Goal: Task Accomplishment & Management: Use online tool/utility

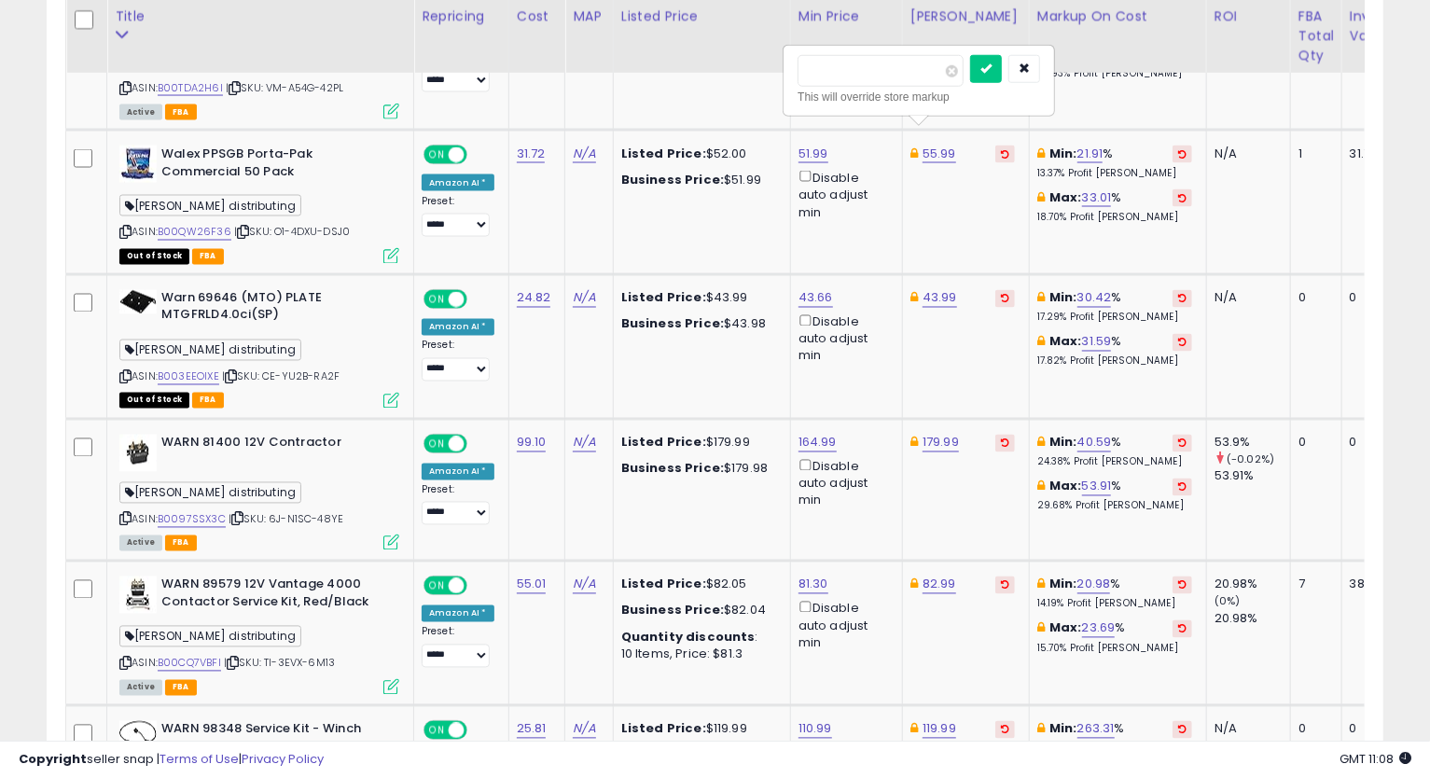
scroll to position [382, 774]
type input "*****"
click button "submit" at bounding box center [986, 69] width 32 height 28
click at [808, 145] on link "51.99" at bounding box center [813, 154] width 30 height 19
type input "*****"
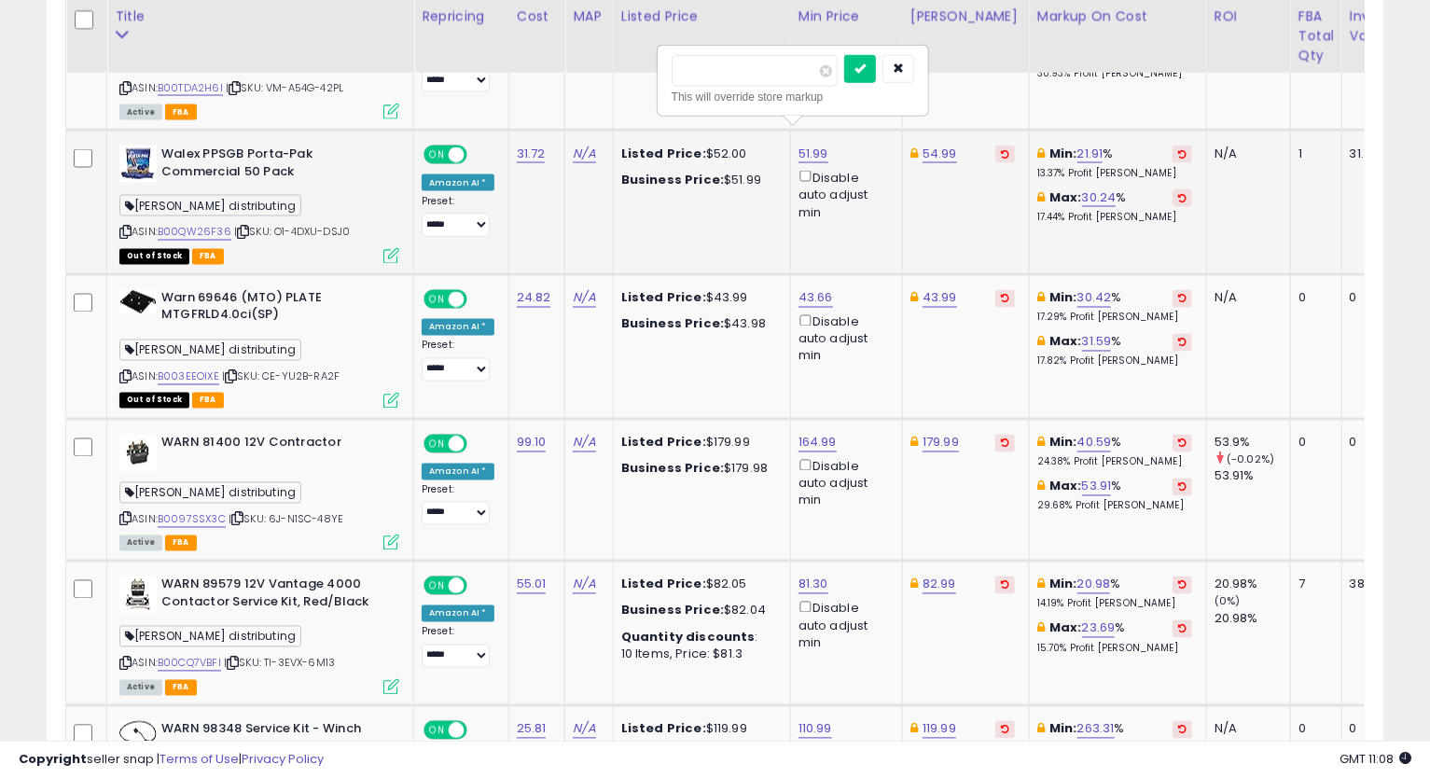
click button "submit" at bounding box center [860, 69] width 32 height 28
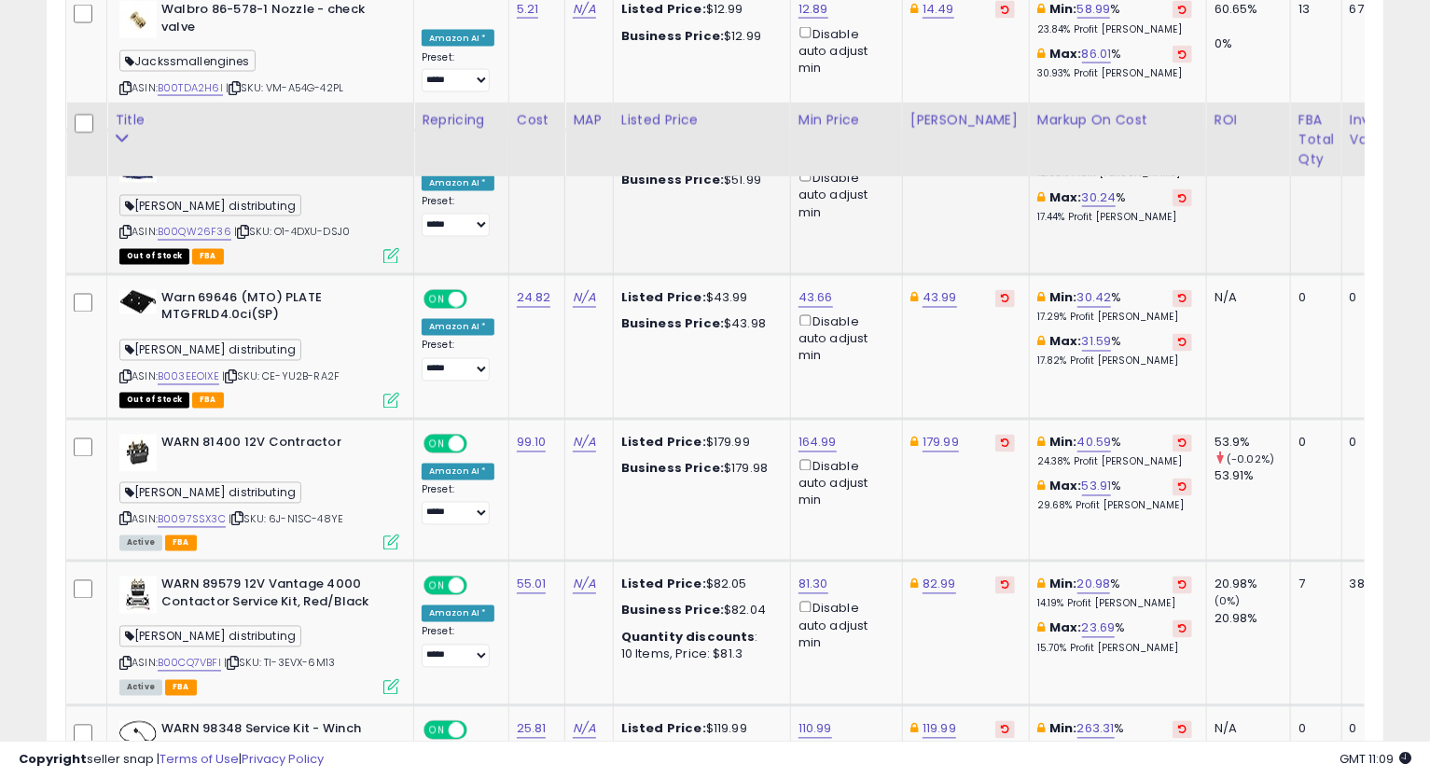
scroll to position [2013, 0]
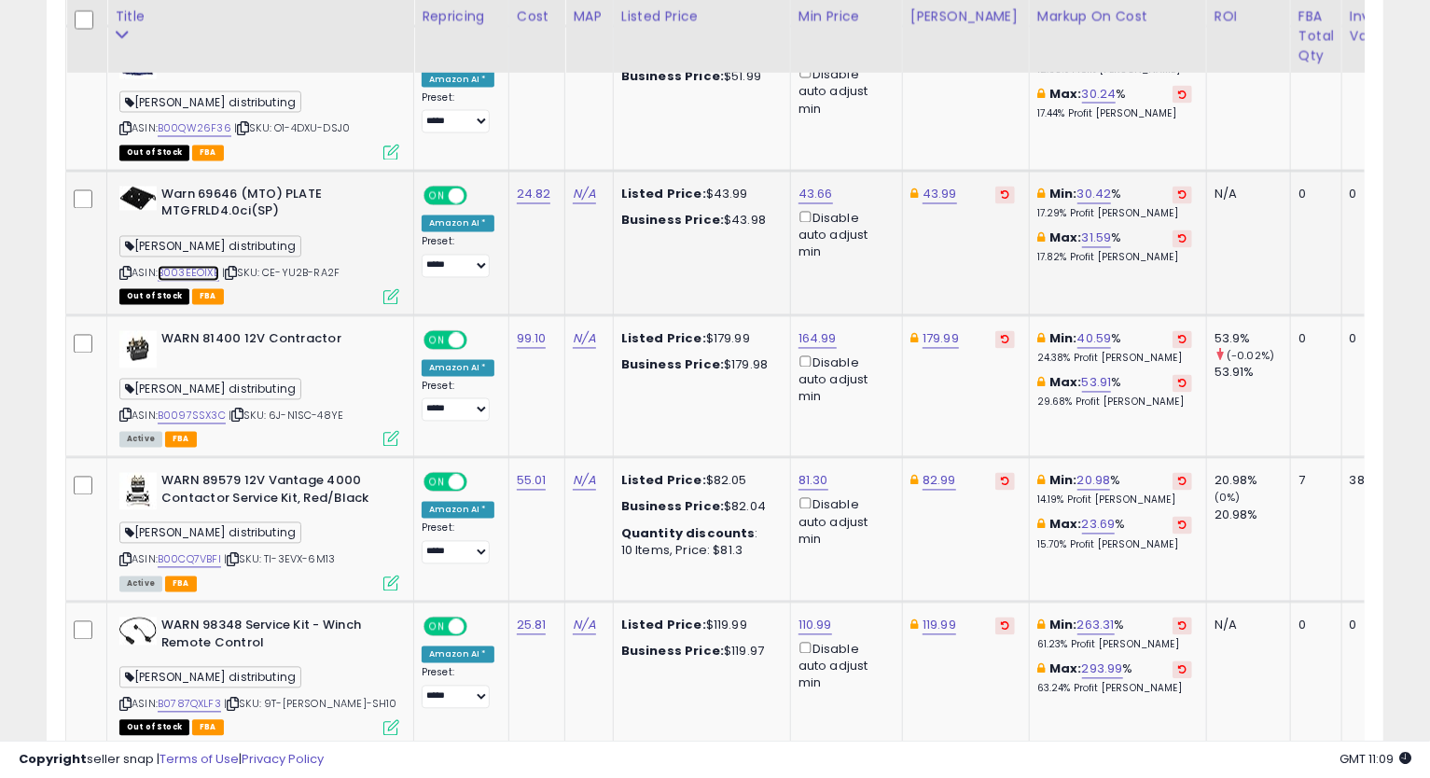
click at [205, 266] on link "B003EEOIXE" at bounding box center [189, 274] width 62 height 16
click at [802, 186] on link "43.66" at bounding box center [815, 195] width 35 height 19
type input "*****"
click button "submit" at bounding box center [862, 110] width 32 height 28
click at [936, 186] on link "43.99" at bounding box center [939, 195] width 35 height 19
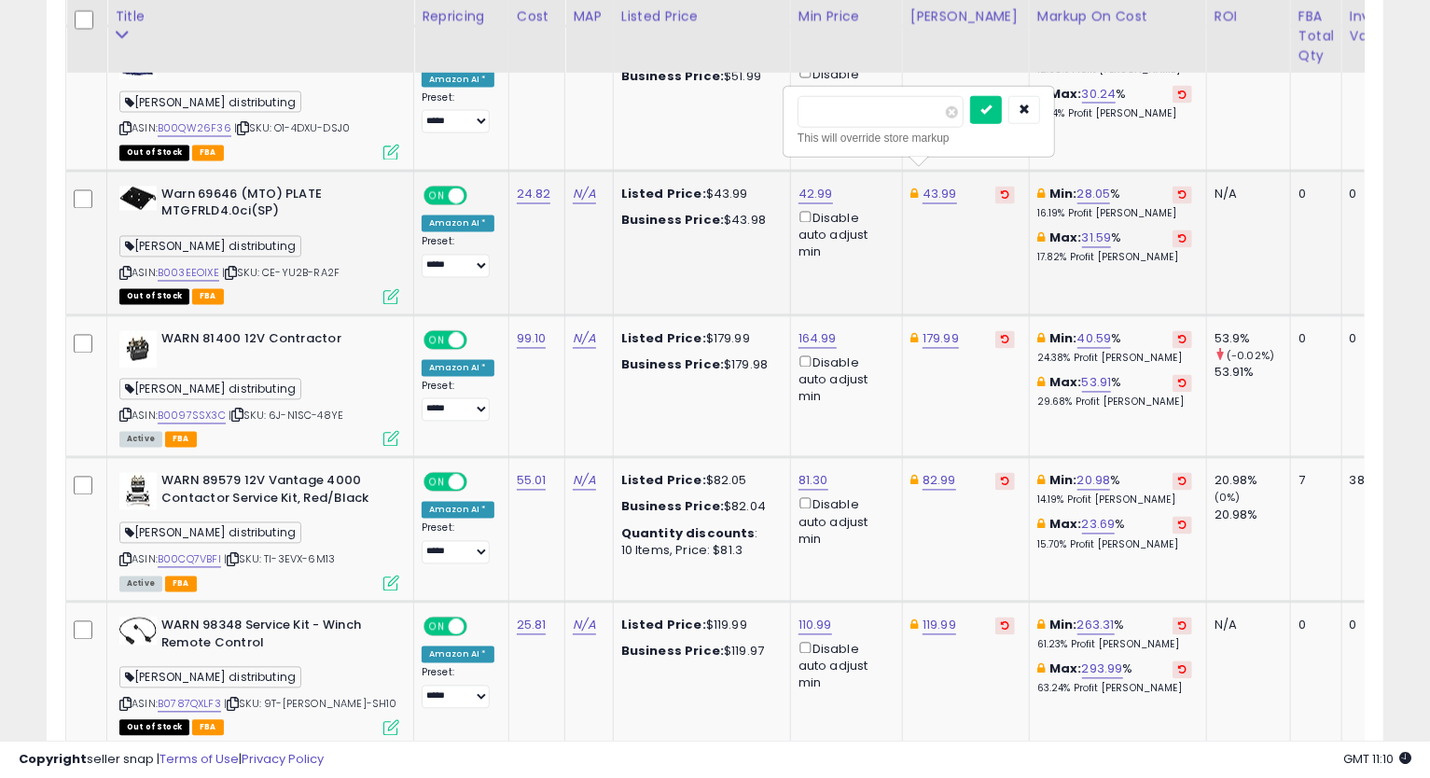
type input "*****"
click button "submit" at bounding box center [986, 110] width 32 height 28
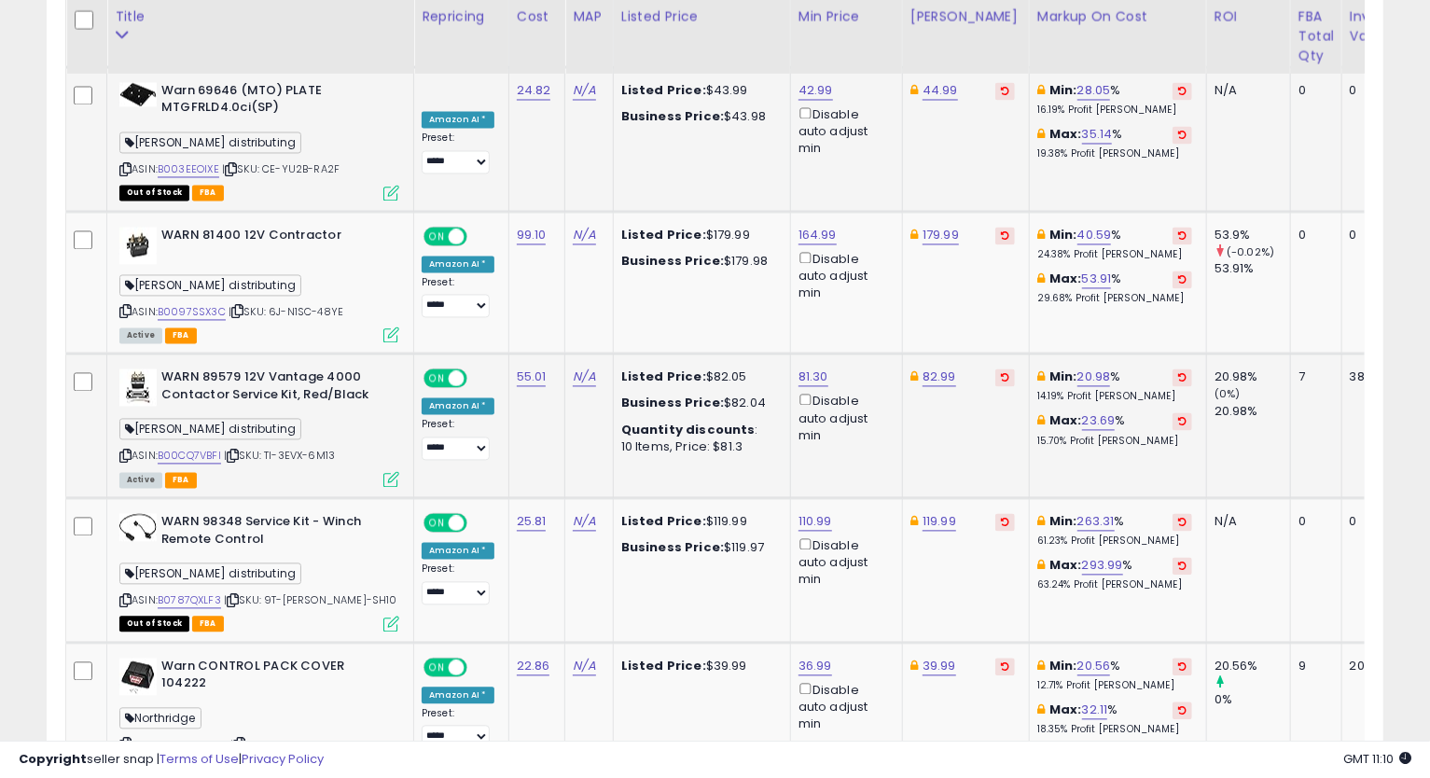
scroll to position [2220, 0]
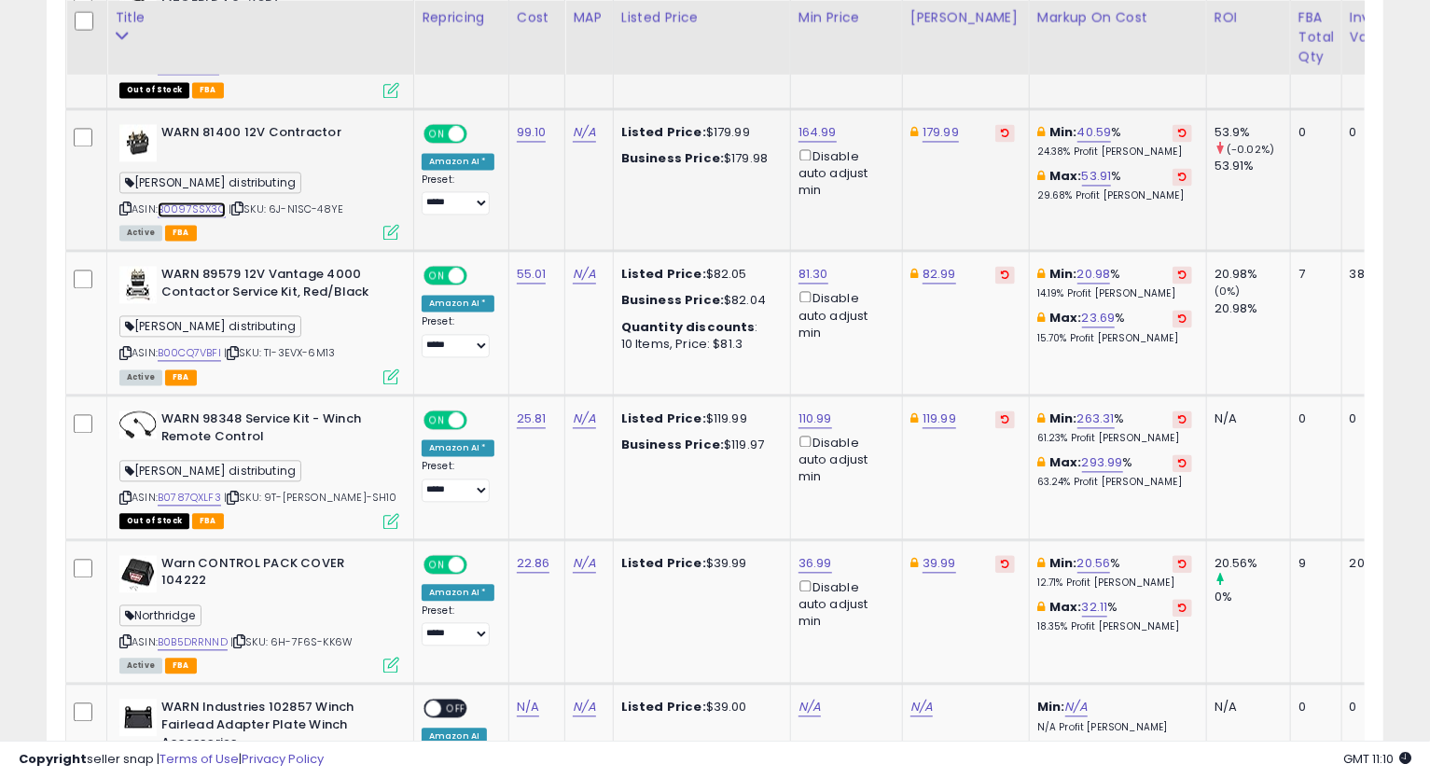
click at [186, 201] on link "B0097SSX3C" at bounding box center [192, 209] width 68 height 16
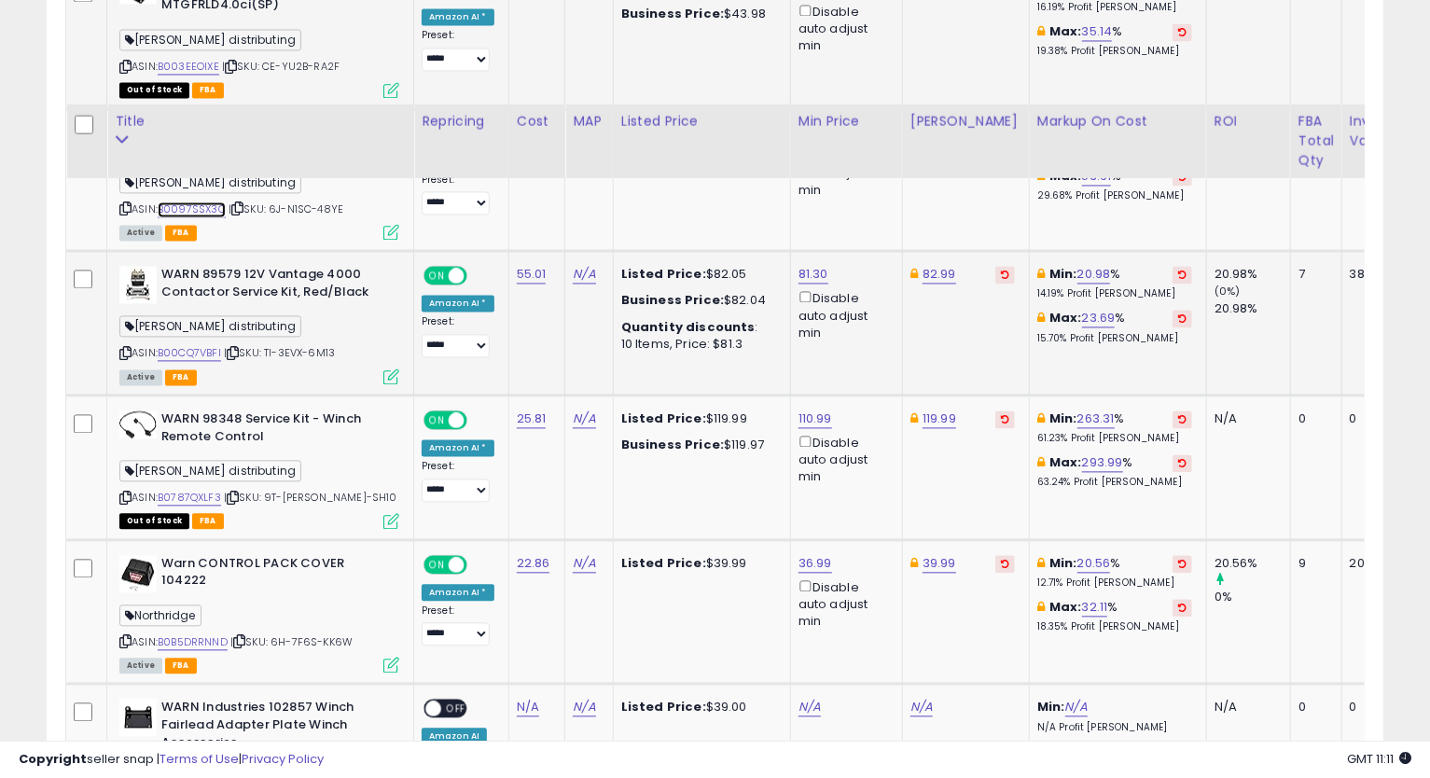
scroll to position [2324, 0]
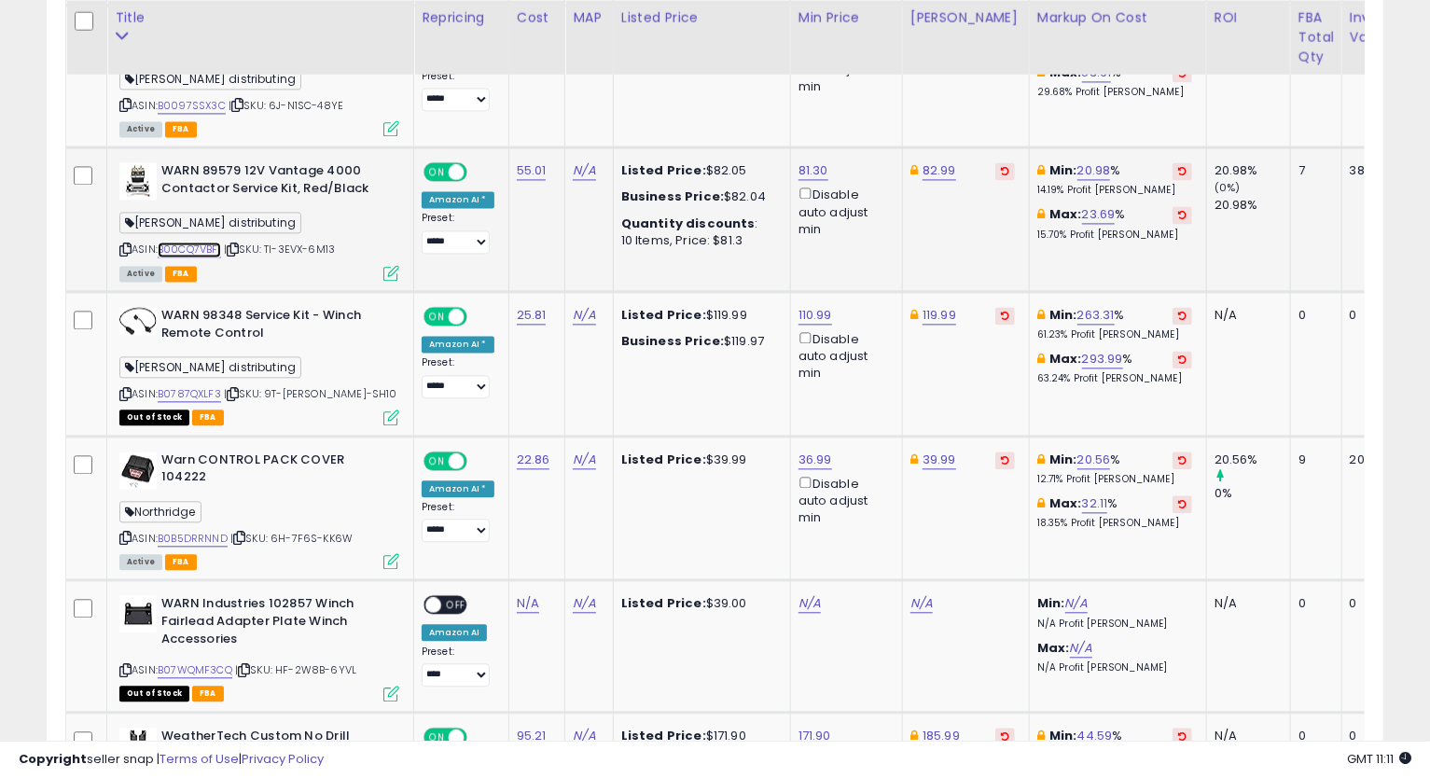
click at [195, 242] on link "B00CQ7VBFI" at bounding box center [189, 250] width 63 height 16
click at [128, 244] on icon at bounding box center [125, 249] width 12 height 10
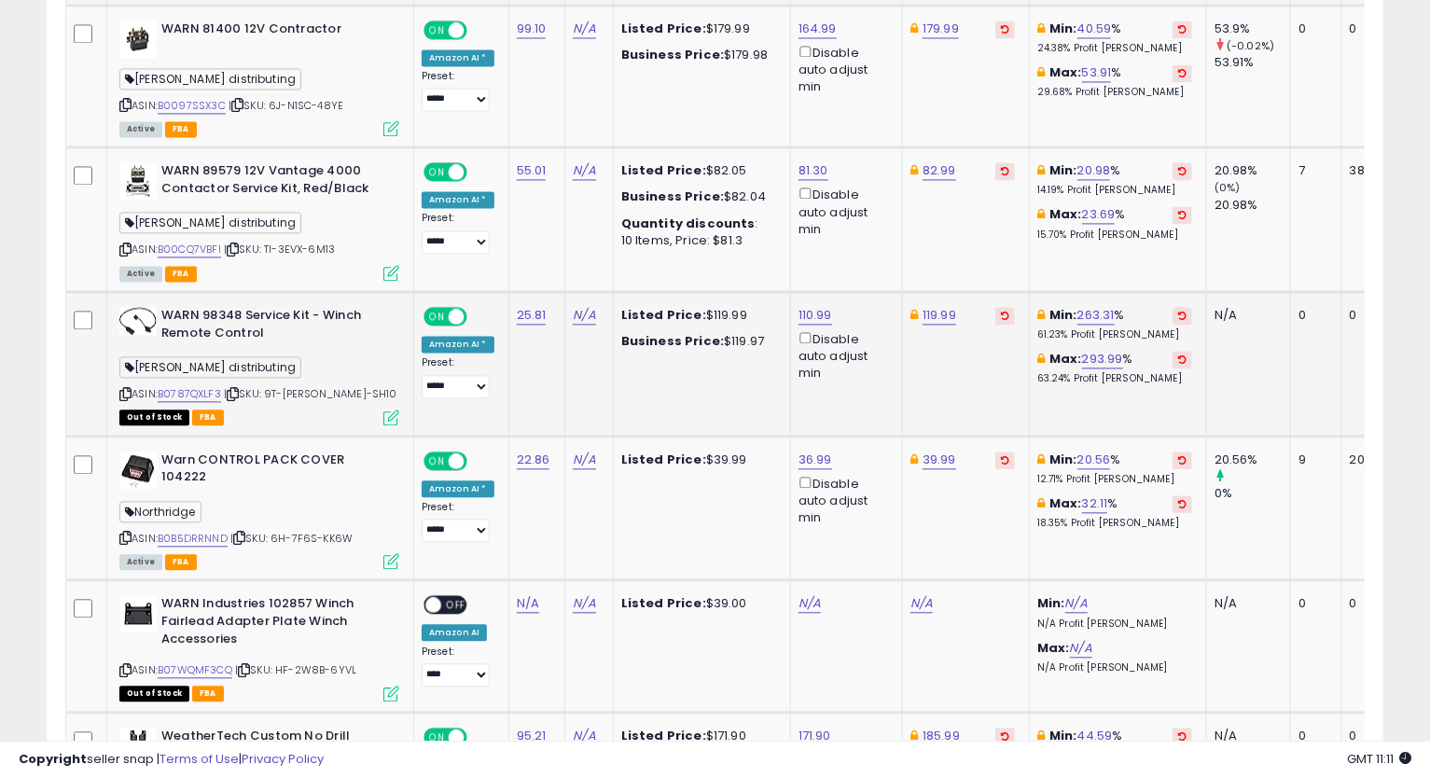
scroll to position [2220, 0]
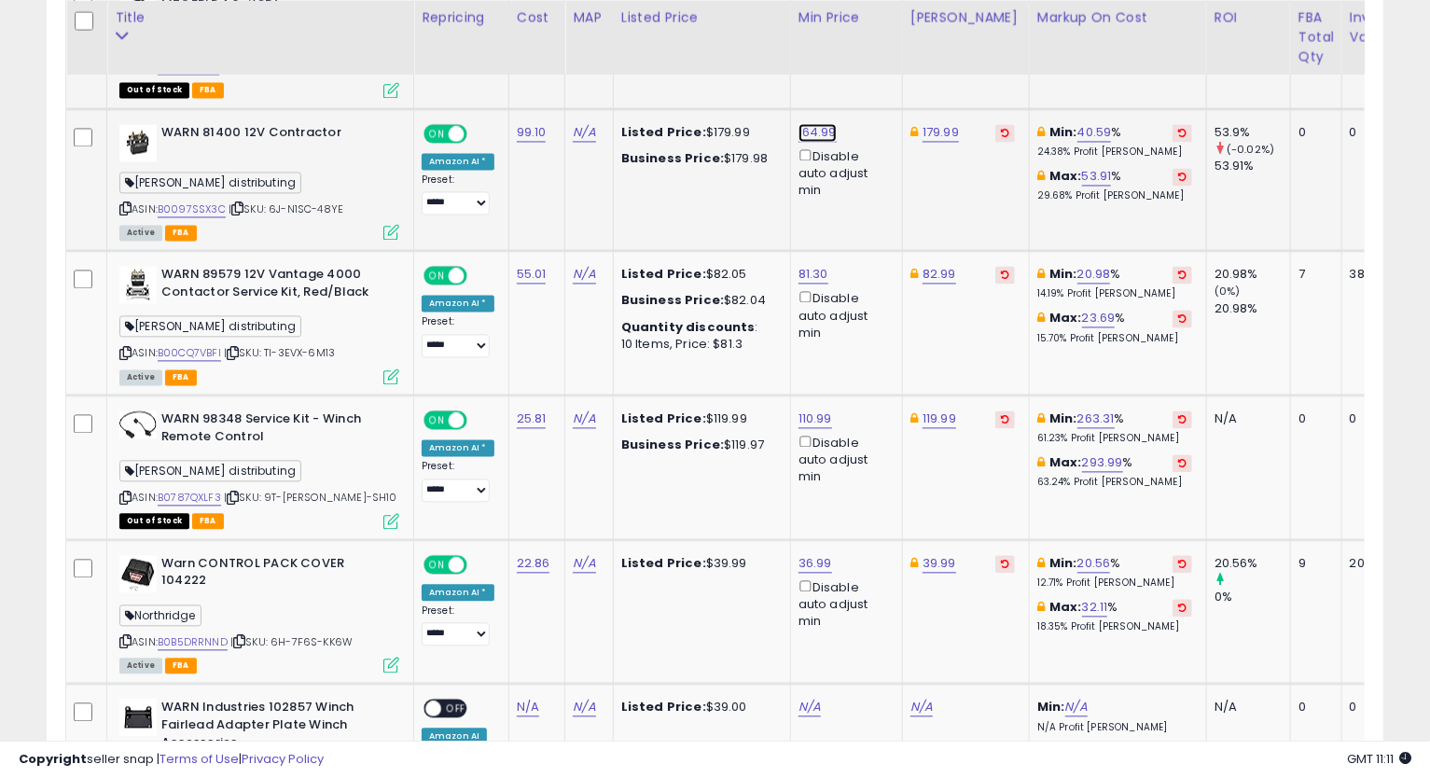
click at [828, 123] on link "164.99" at bounding box center [817, 132] width 38 height 19
type input "******"
click button "submit" at bounding box center [864, 47] width 32 height 28
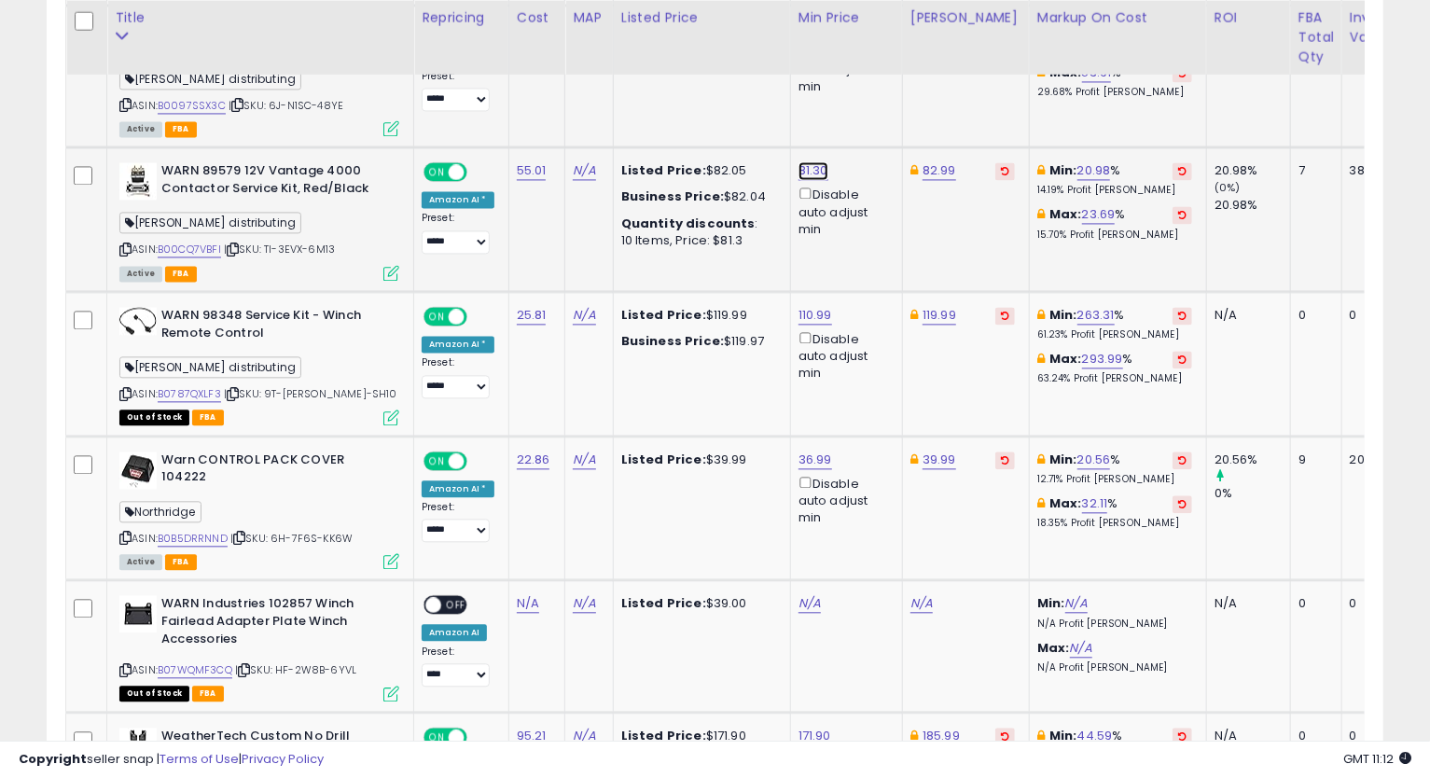
click at [798, 161] on link "81.30" at bounding box center [813, 170] width 30 height 19
type input "*****"
click button "submit" at bounding box center [859, 85] width 32 height 28
click at [929, 161] on link "82.99" at bounding box center [939, 170] width 34 height 19
type input "*****"
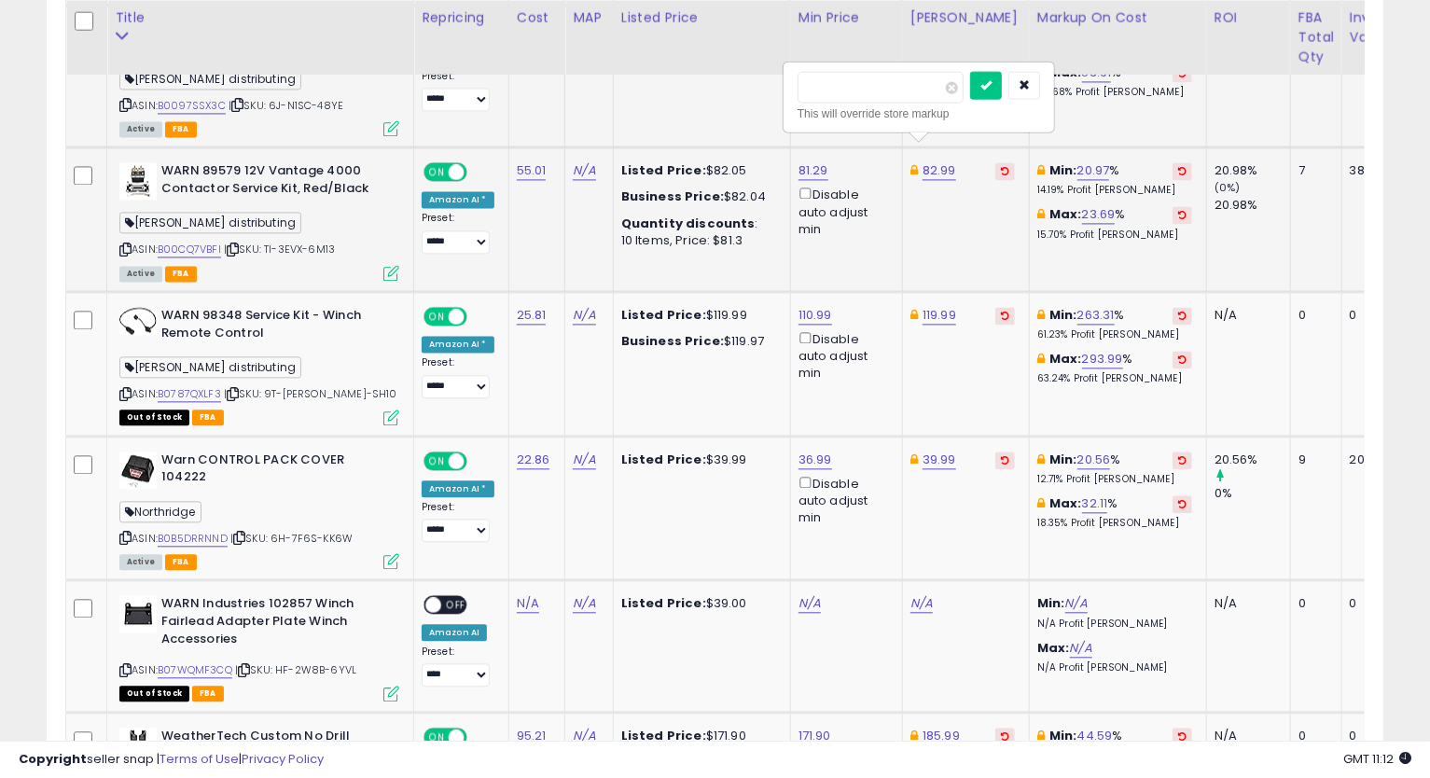
click button "submit" at bounding box center [986, 85] width 32 height 28
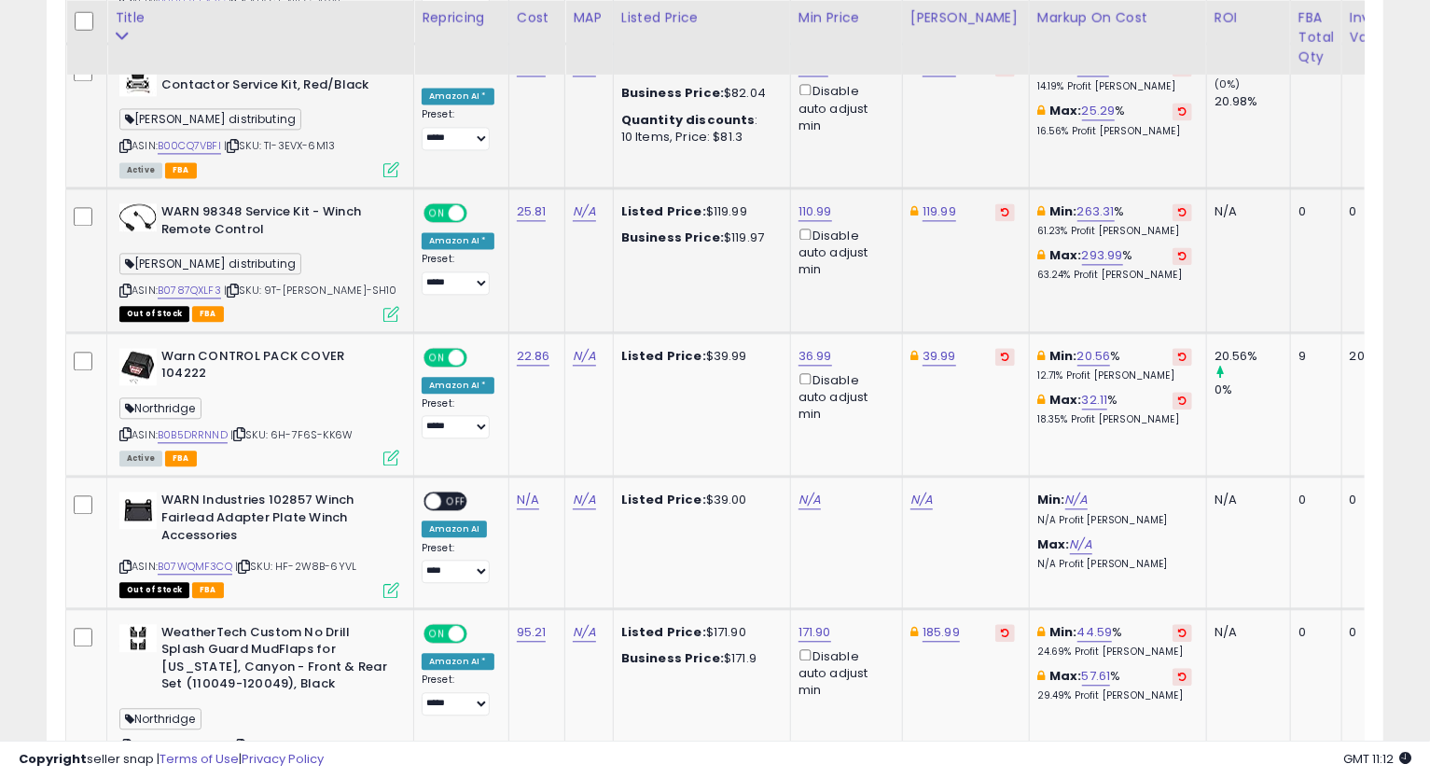
scroll to position [2531, 0]
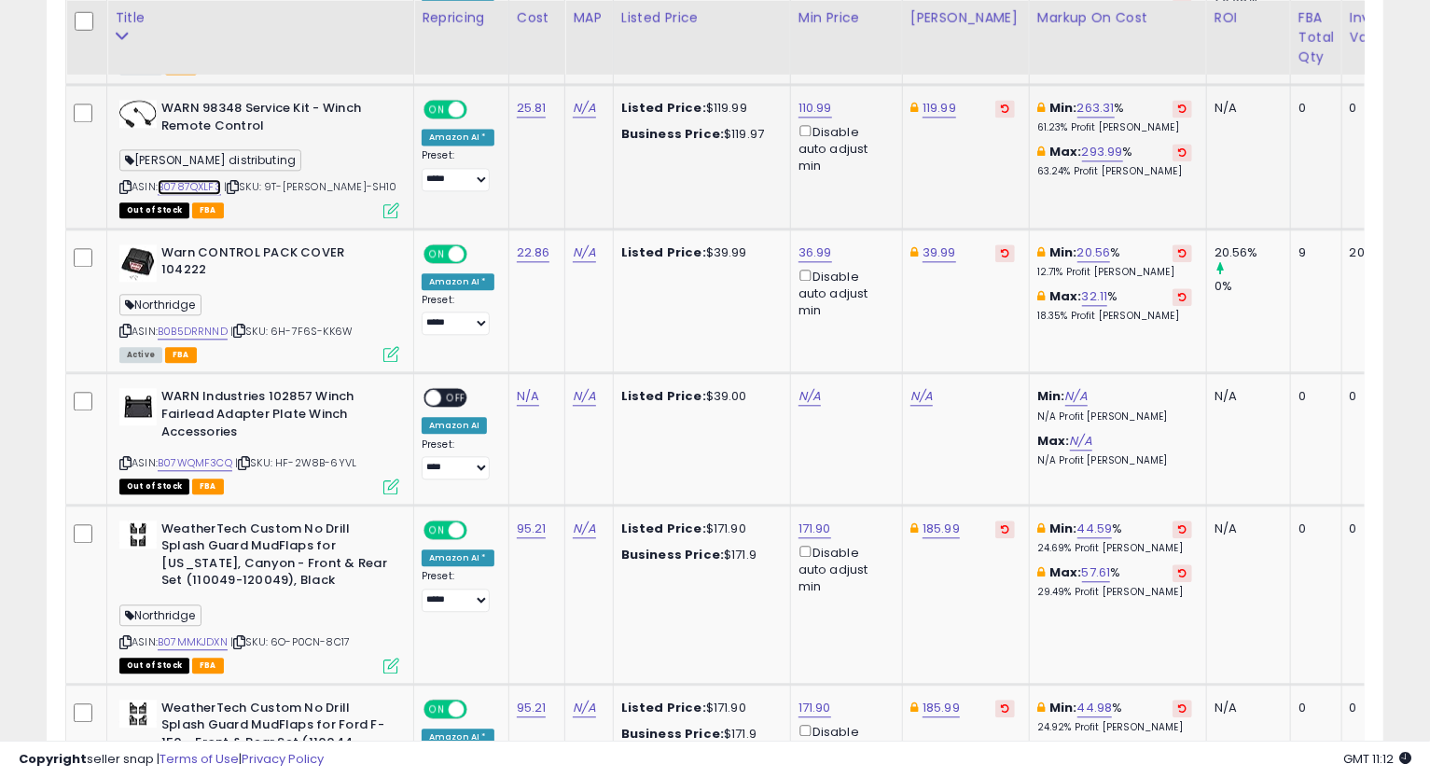
click at [203, 179] on link "B0787QXLF3" at bounding box center [189, 187] width 63 height 16
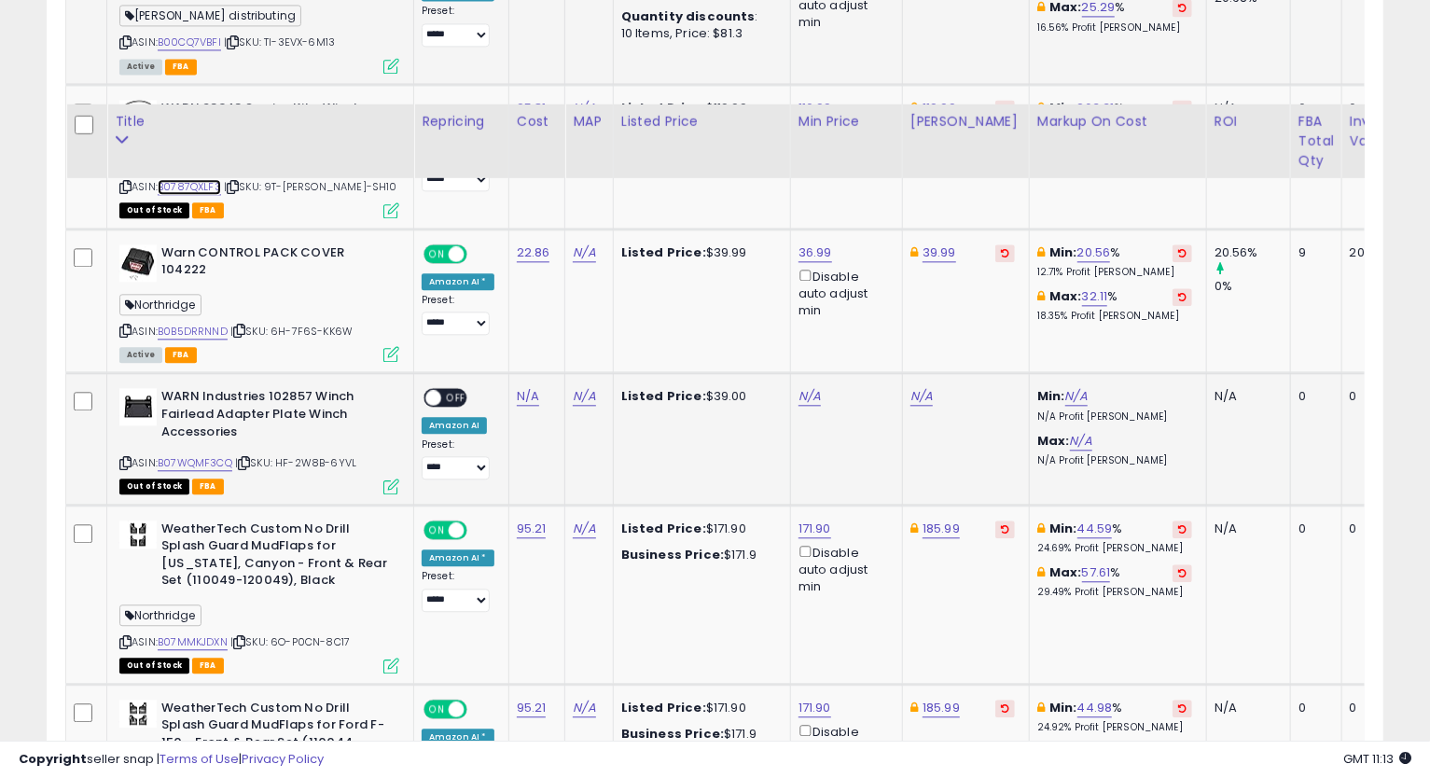
scroll to position [2634, 0]
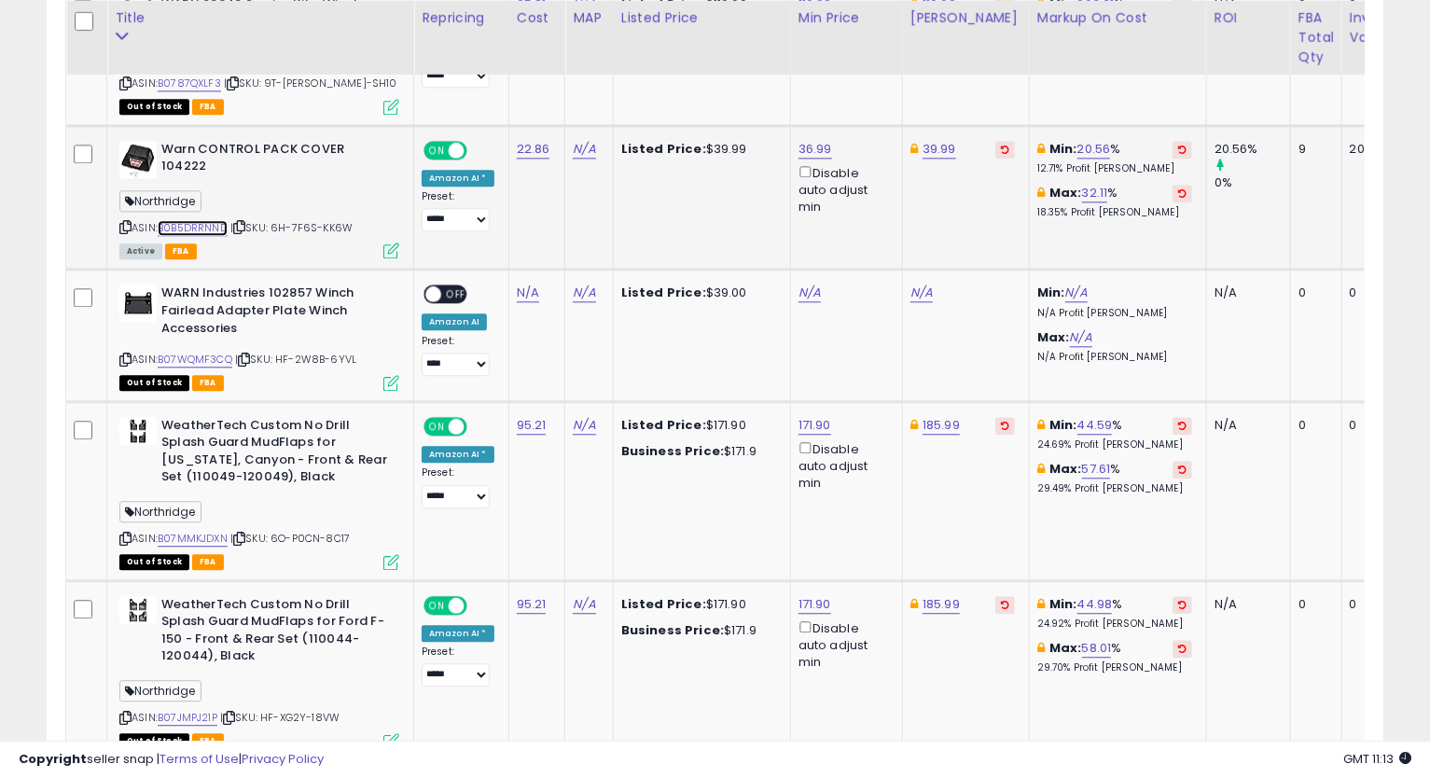
click at [203, 220] on link "B0B5DRRNND" at bounding box center [193, 228] width 70 height 16
click at [126, 222] on icon at bounding box center [125, 227] width 12 height 10
click at [817, 140] on link "36.99" at bounding box center [815, 149] width 34 height 19
type input "*****"
click button "submit" at bounding box center [862, 62] width 32 height 28
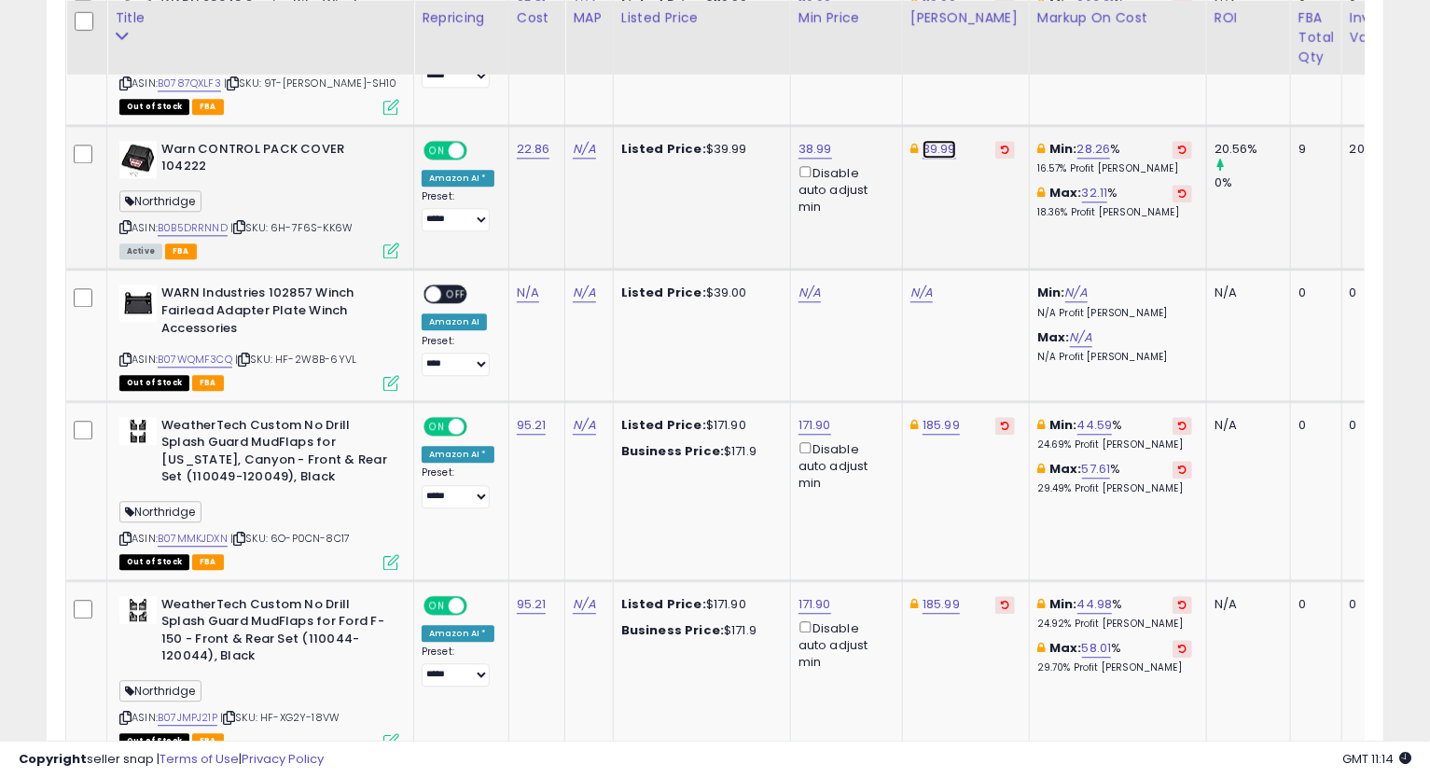
click at [931, 140] on link "39.99" at bounding box center [939, 149] width 34 height 19
type input "*****"
click button "submit" at bounding box center [986, 62] width 32 height 28
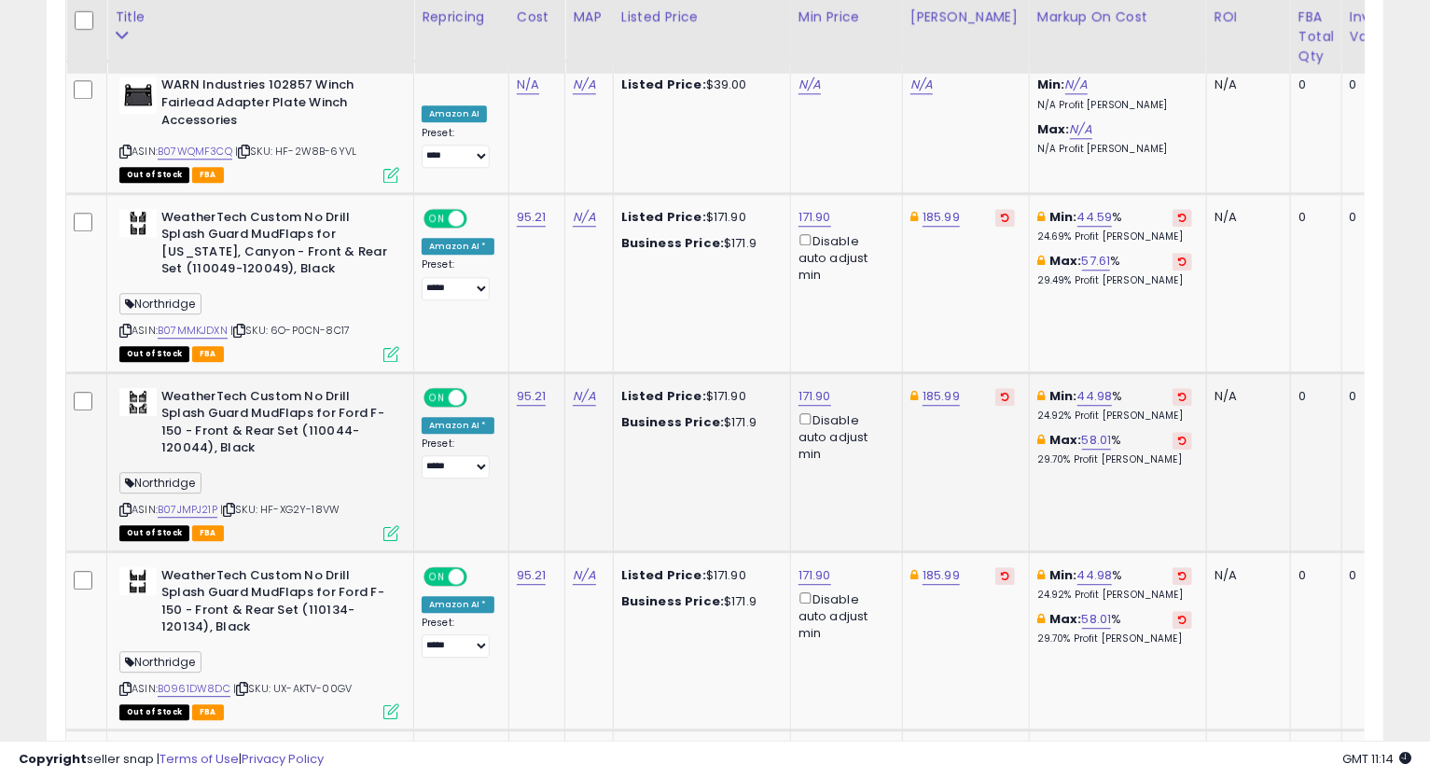
scroll to position [2946, 0]
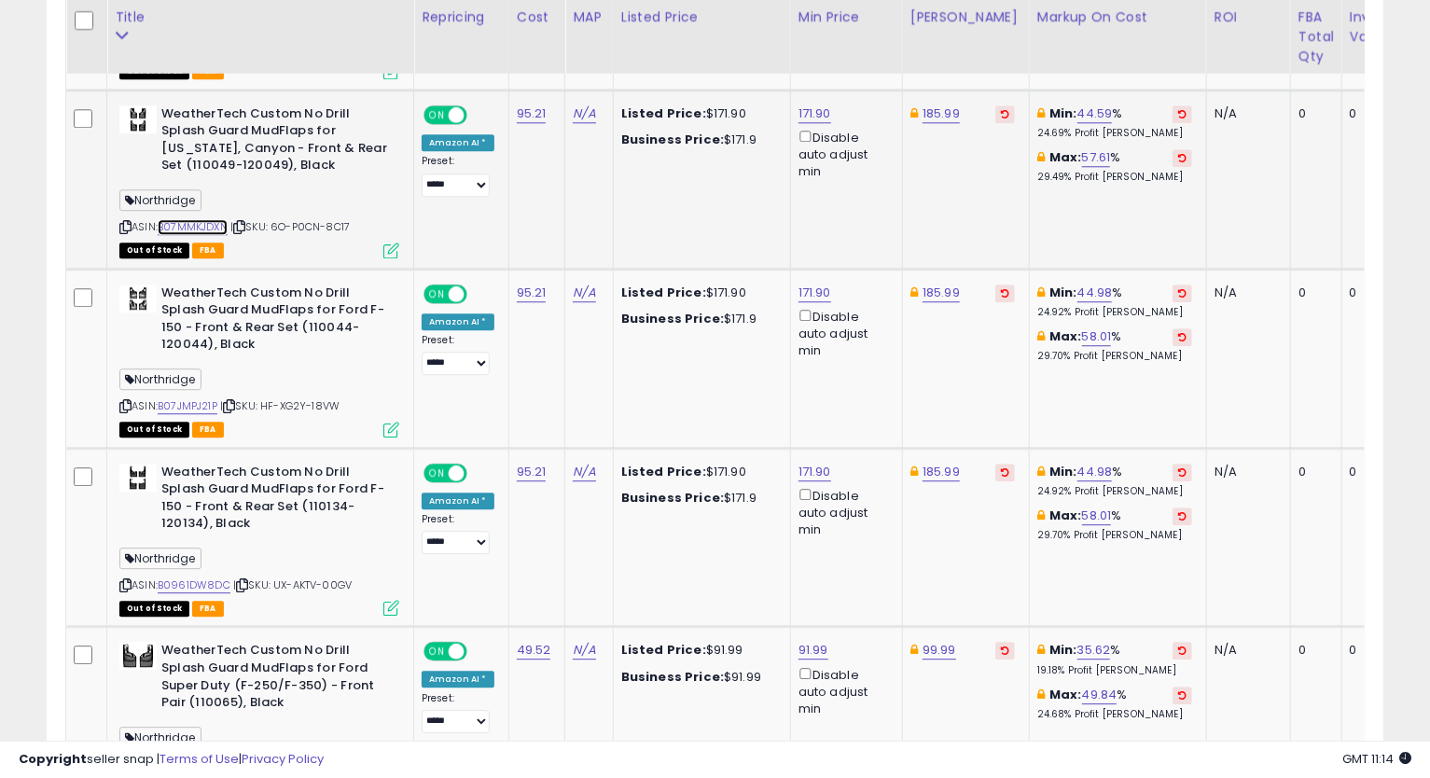
click at [175, 219] on link "B07MMKJDXN" at bounding box center [193, 227] width 70 height 16
click at [930, 104] on link "185.99" at bounding box center [940, 113] width 37 height 19
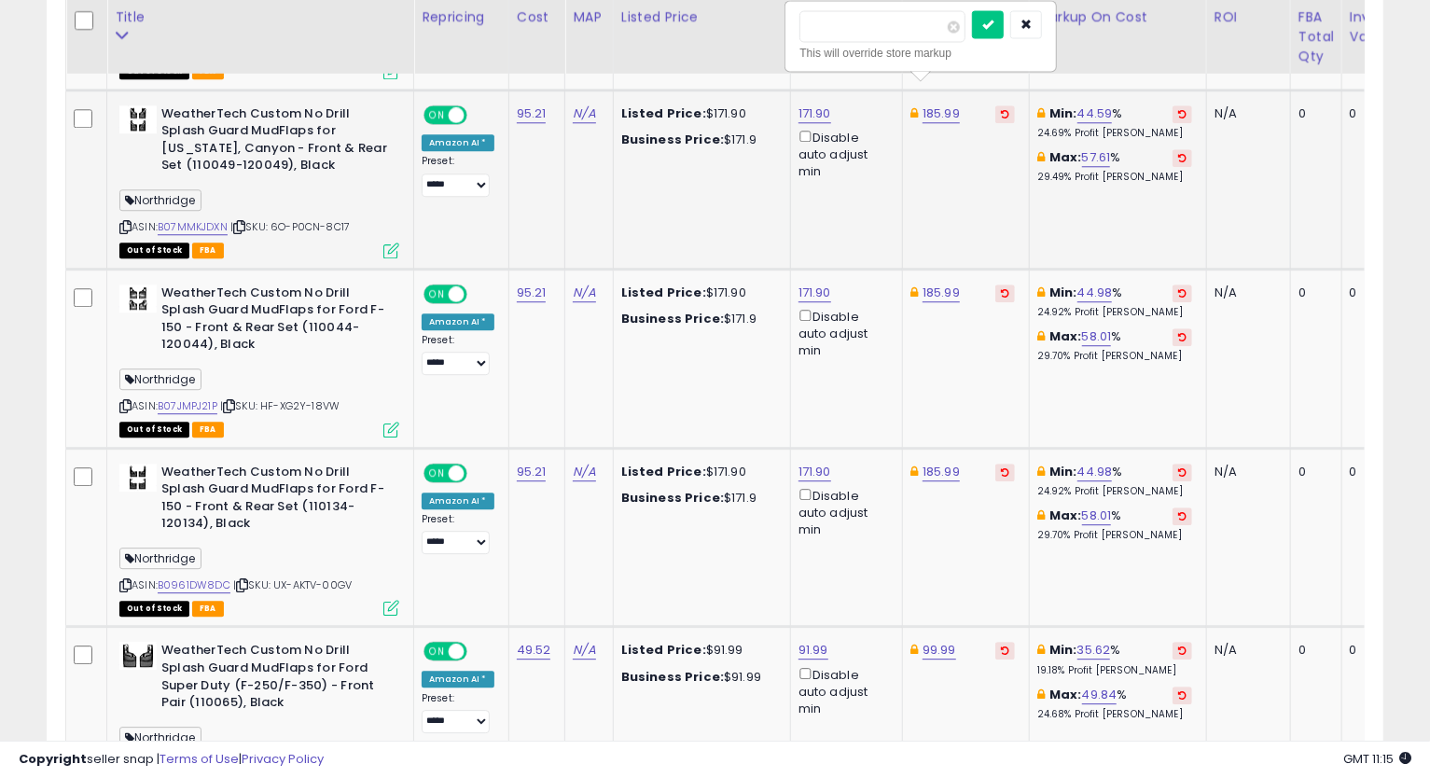
type input "******"
click button "submit" at bounding box center [988, 24] width 32 height 28
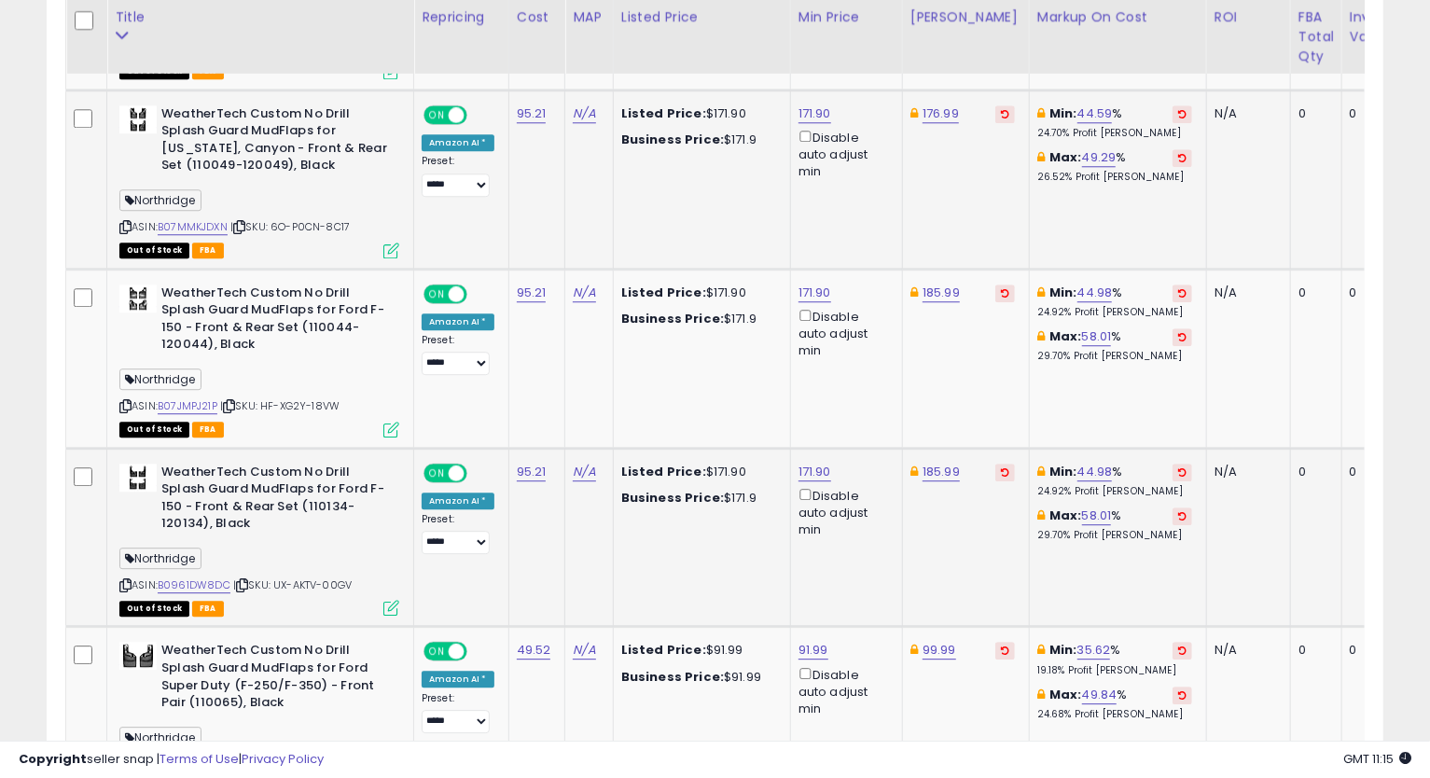
scroll to position [3049, 0]
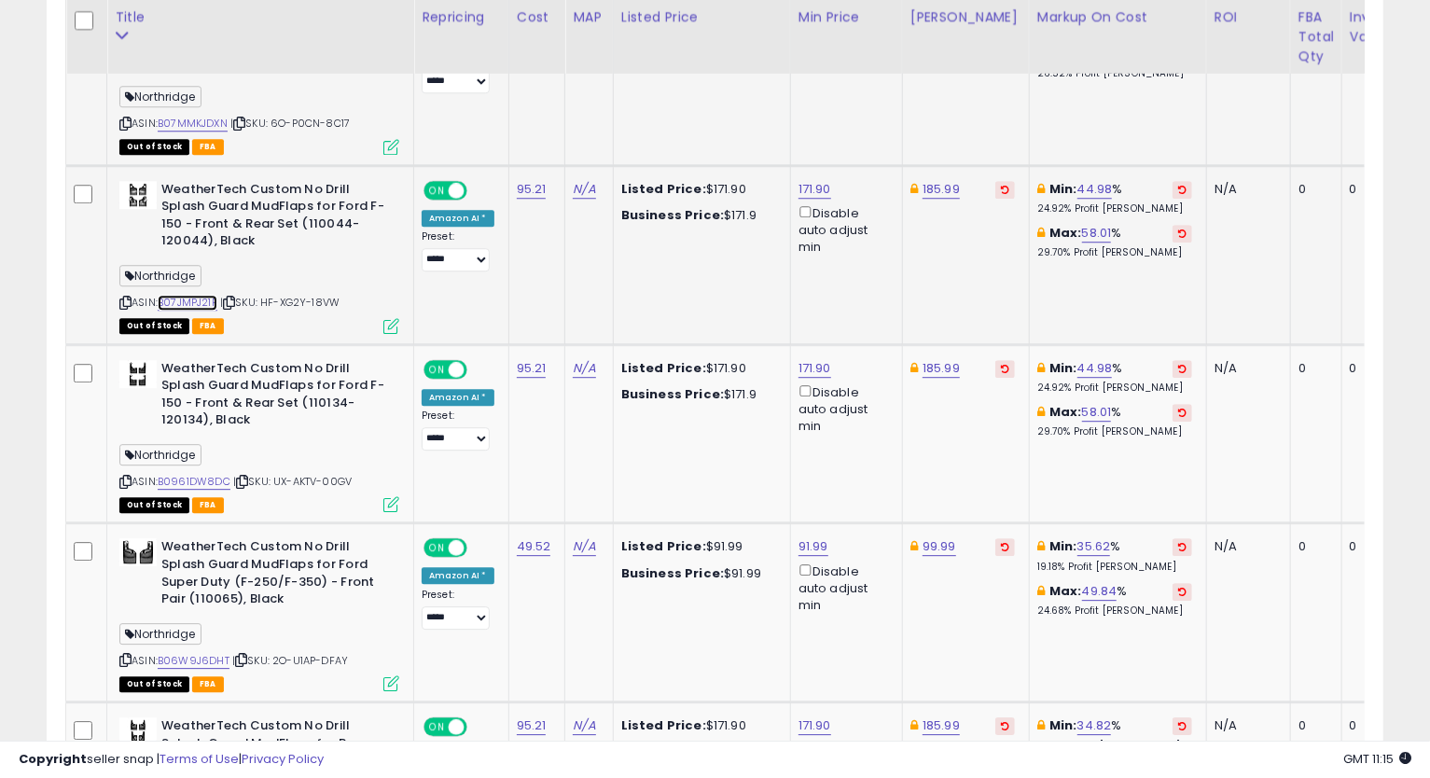
click at [199, 295] on link "B07JMPJ21P" at bounding box center [188, 303] width 60 height 16
click at [809, 180] on link "171.90" at bounding box center [814, 189] width 33 height 19
click button "submit" at bounding box center [861, 100] width 32 height 28
click at [942, 180] on link "185.99" at bounding box center [940, 189] width 37 height 19
type input "******"
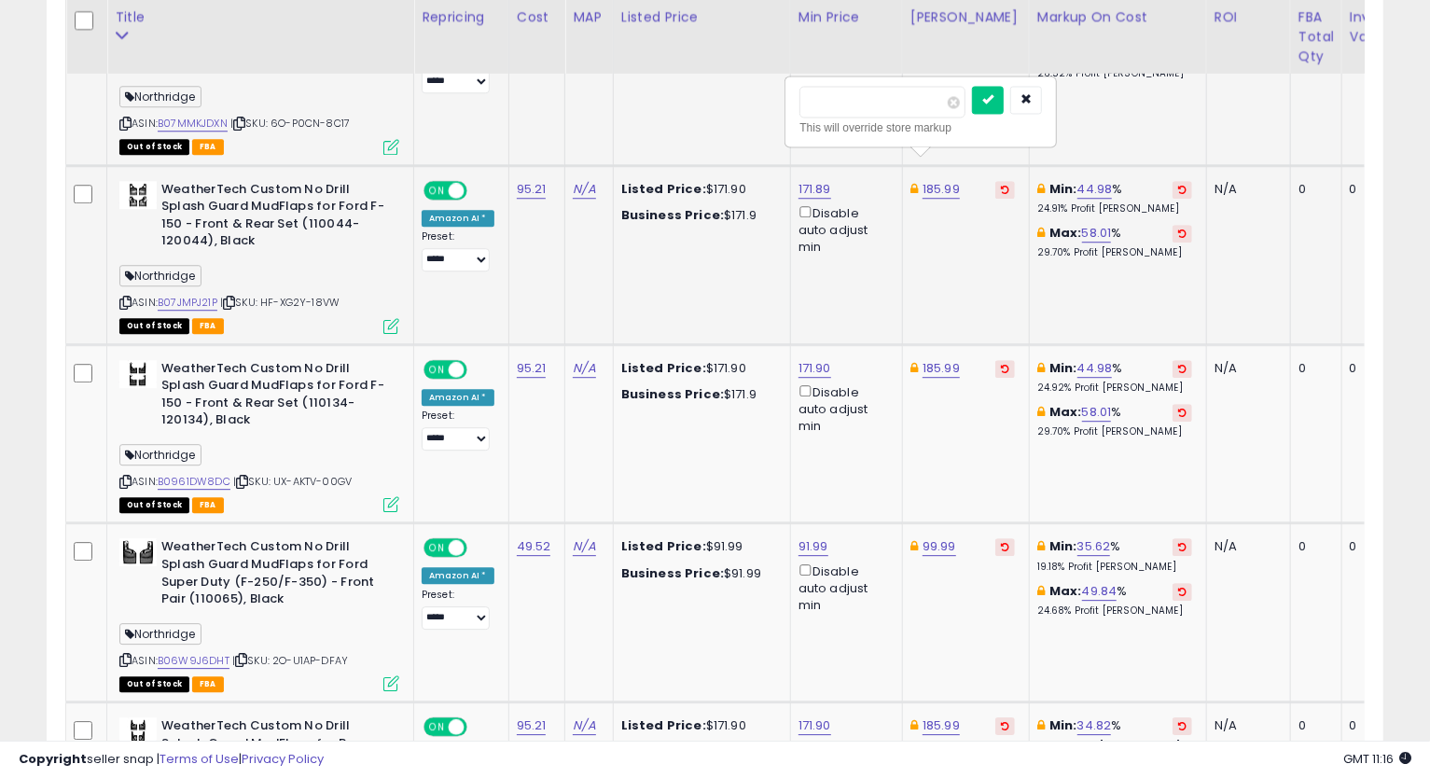
click button "submit" at bounding box center [988, 100] width 32 height 28
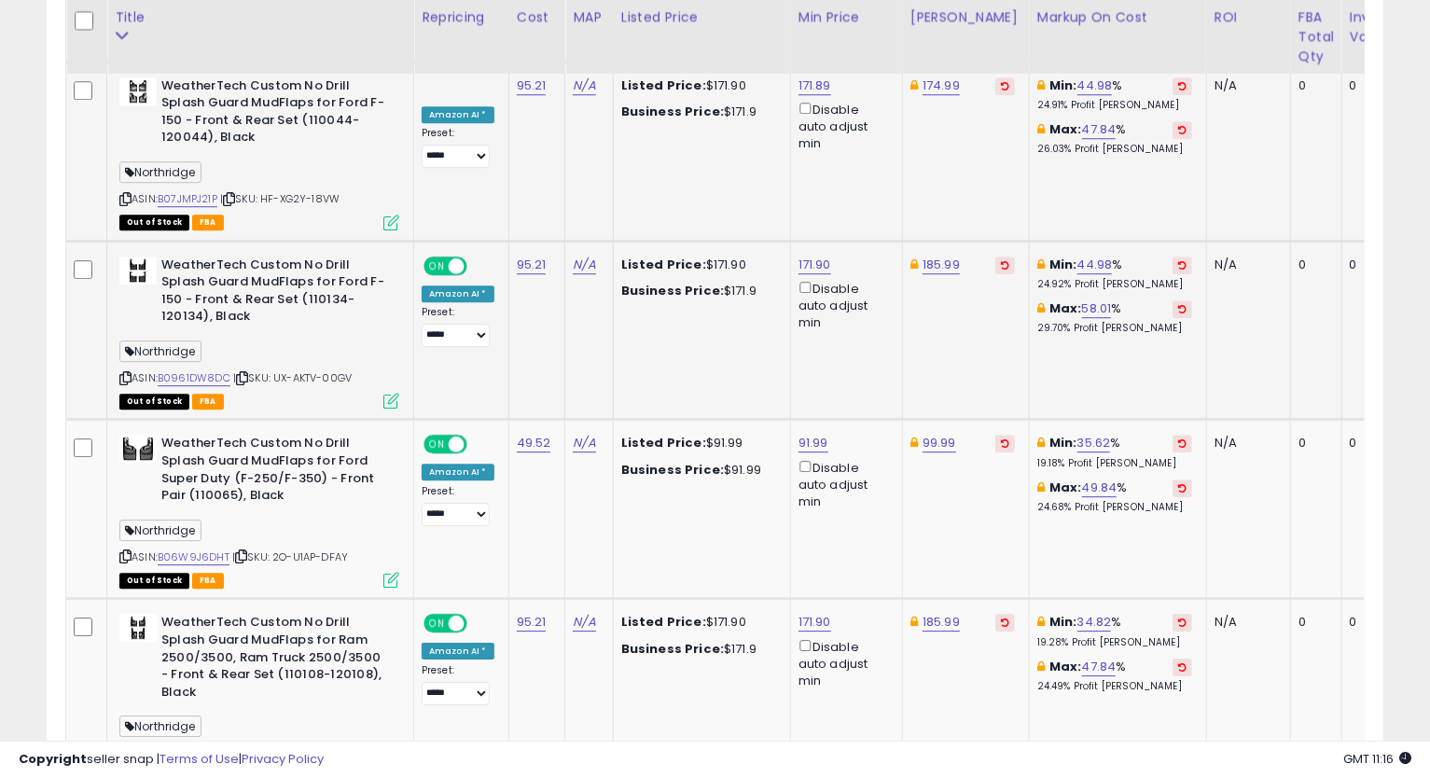
scroll to position [3256, 0]
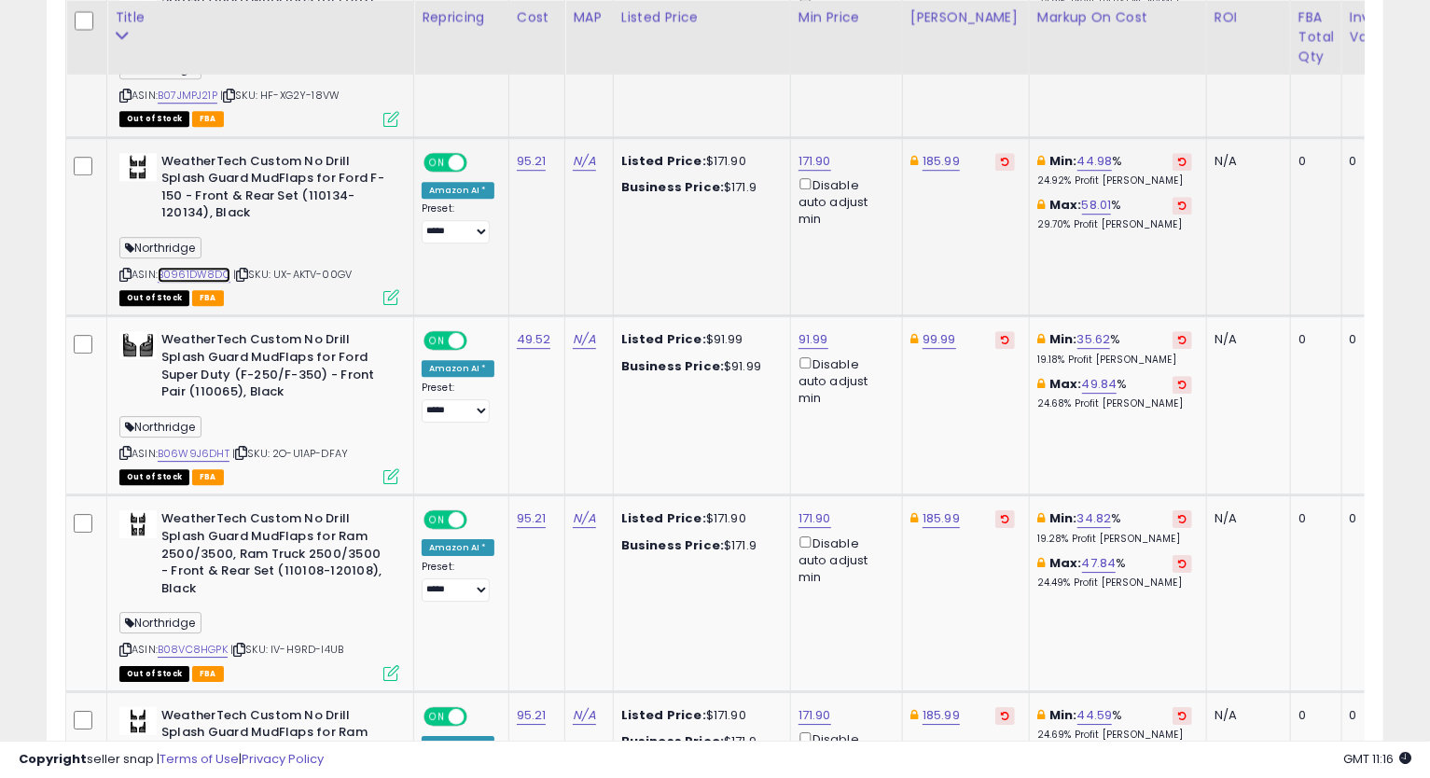
click at [207, 267] on link "B0961DW8DC" at bounding box center [194, 275] width 73 height 16
click at [932, 152] on link "185.99" at bounding box center [940, 161] width 37 height 19
type input "******"
click button "submit" at bounding box center [988, 72] width 32 height 28
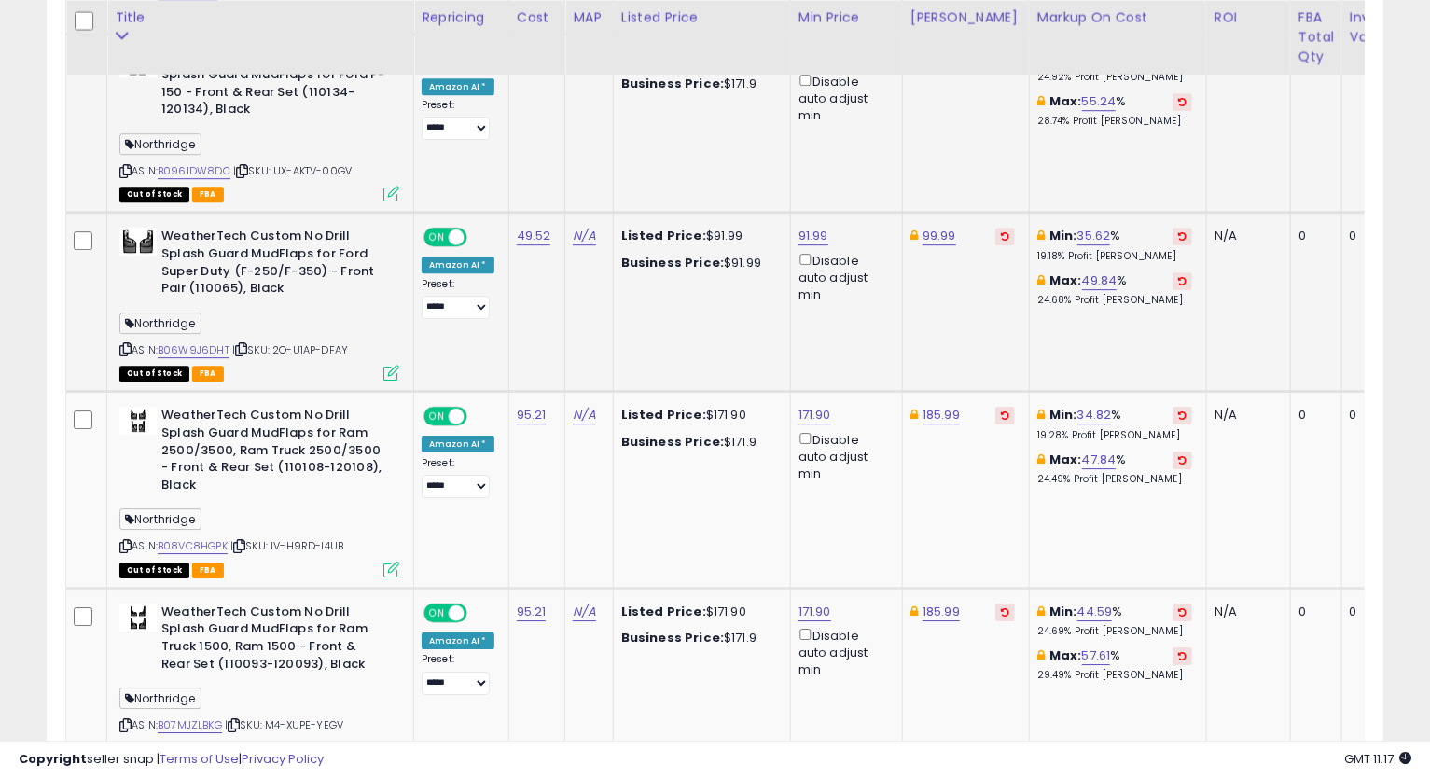
scroll to position [3463, 0]
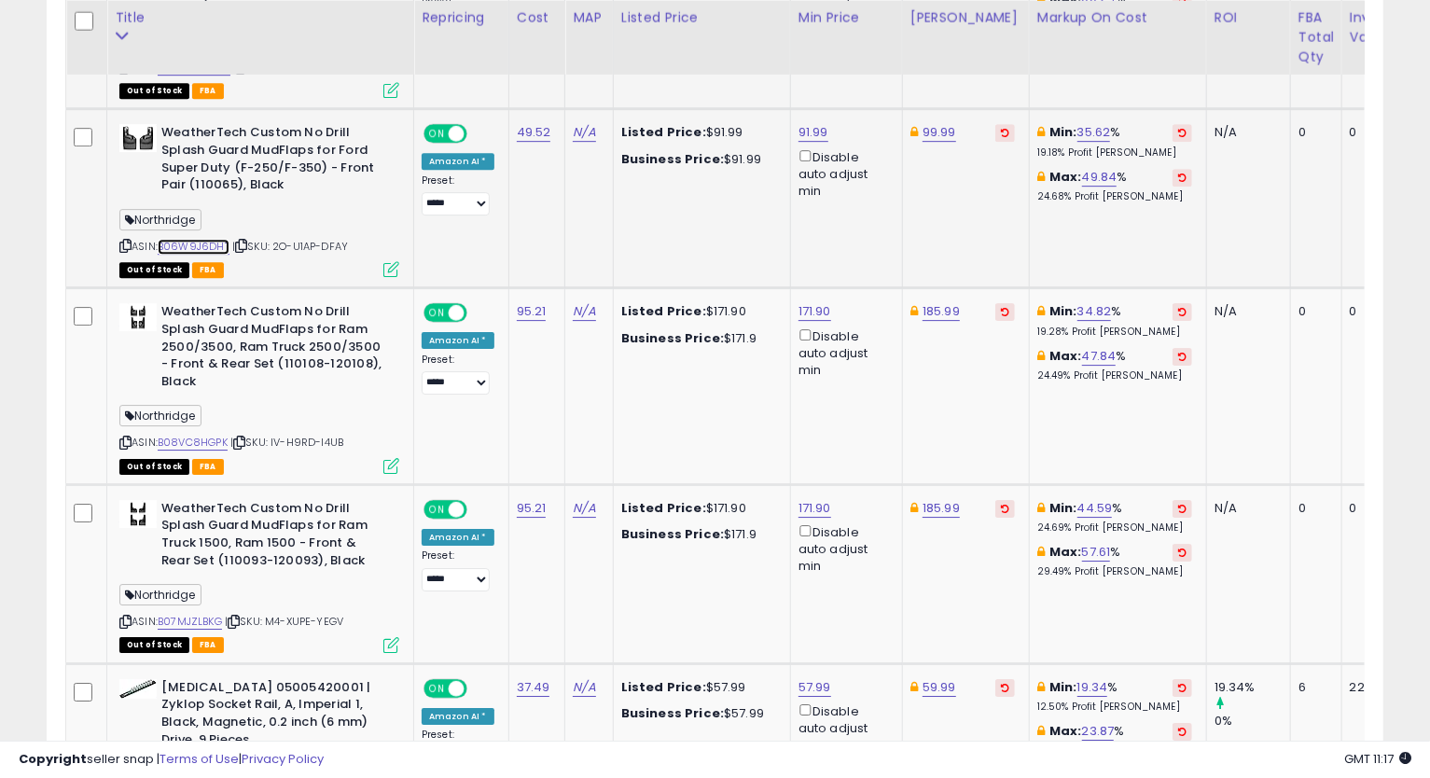
click at [202, 239] on link "B06W9J6DHT" at bounding box center [194, 247] width 72 height 16
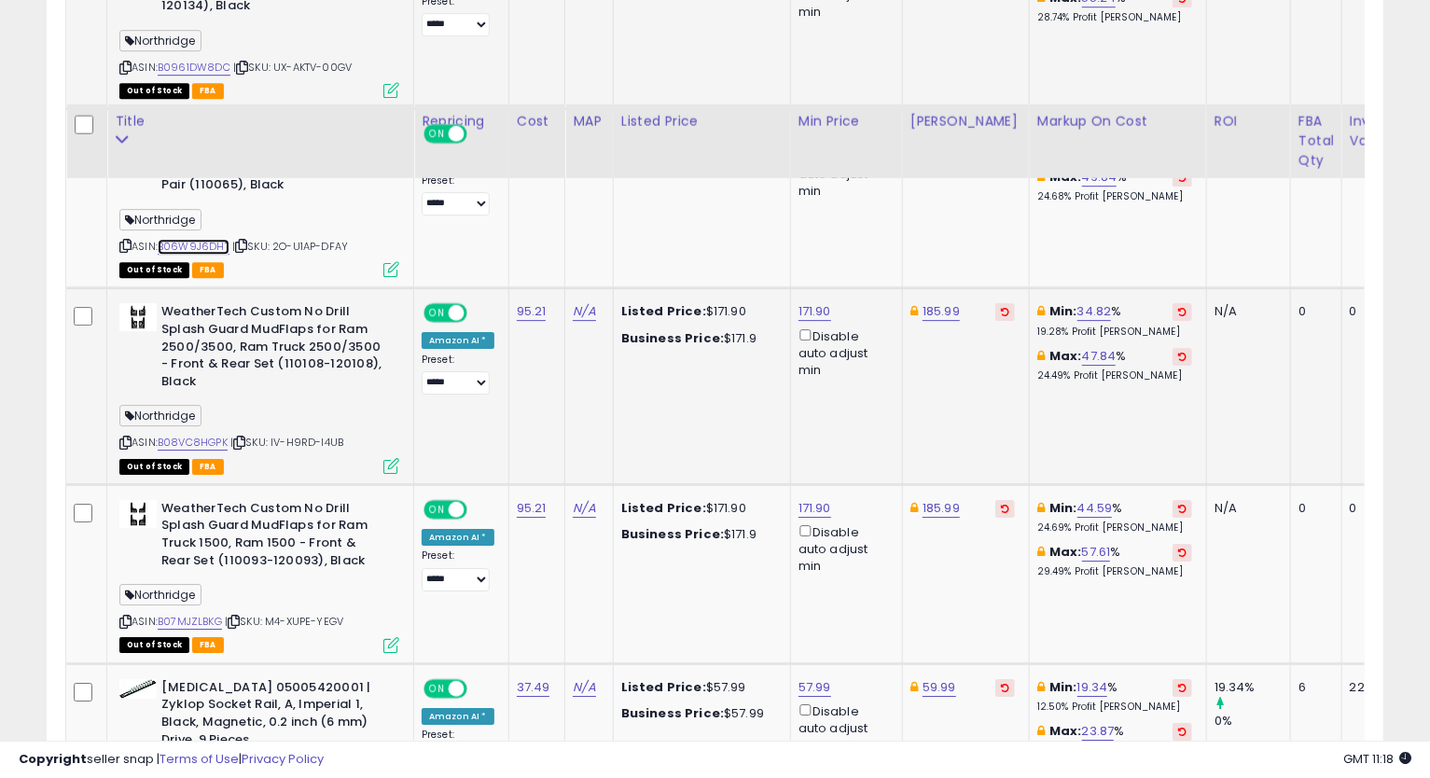
scroll to position [3567, 0]
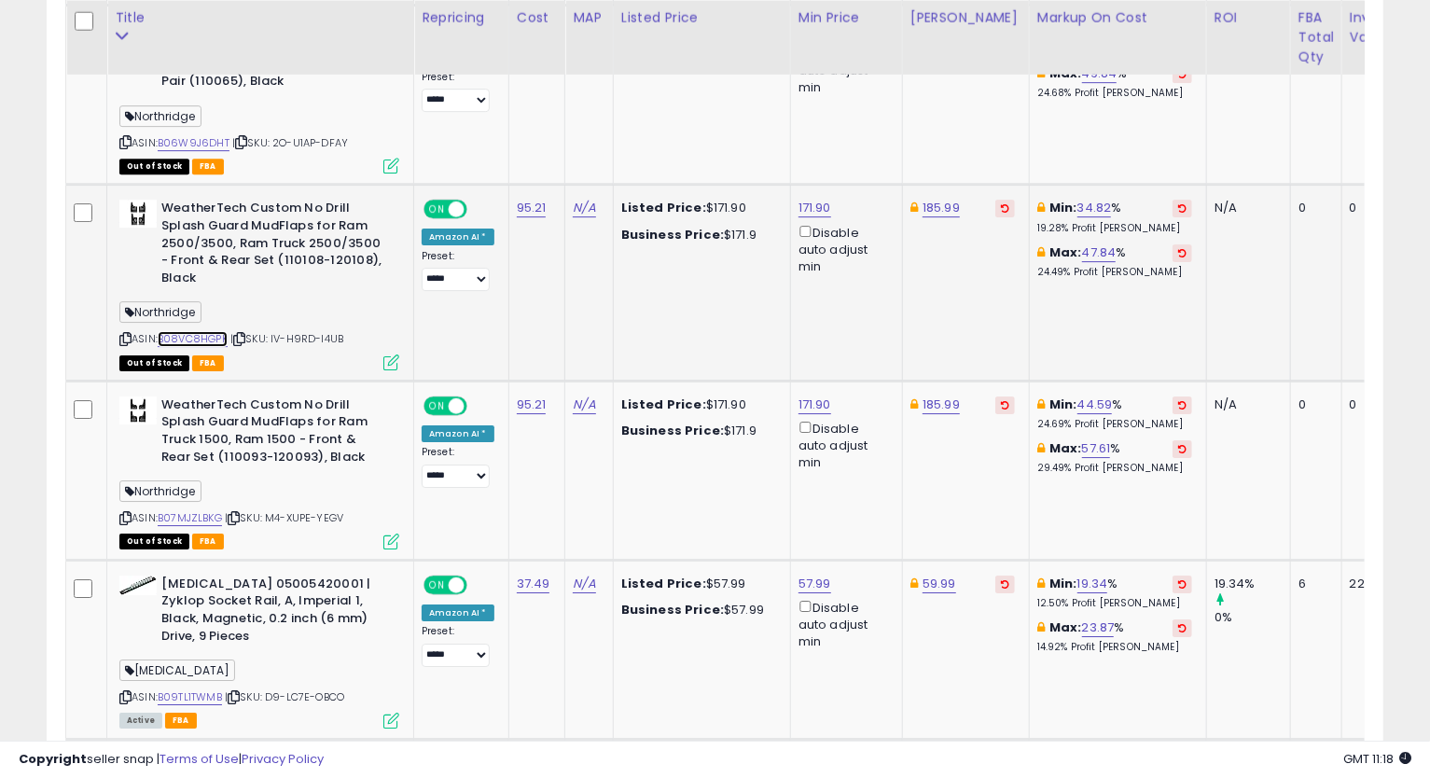
click at [188, 331] on link "B08VC8HGPK" at bounding box center [193, 339] width 70 height 16
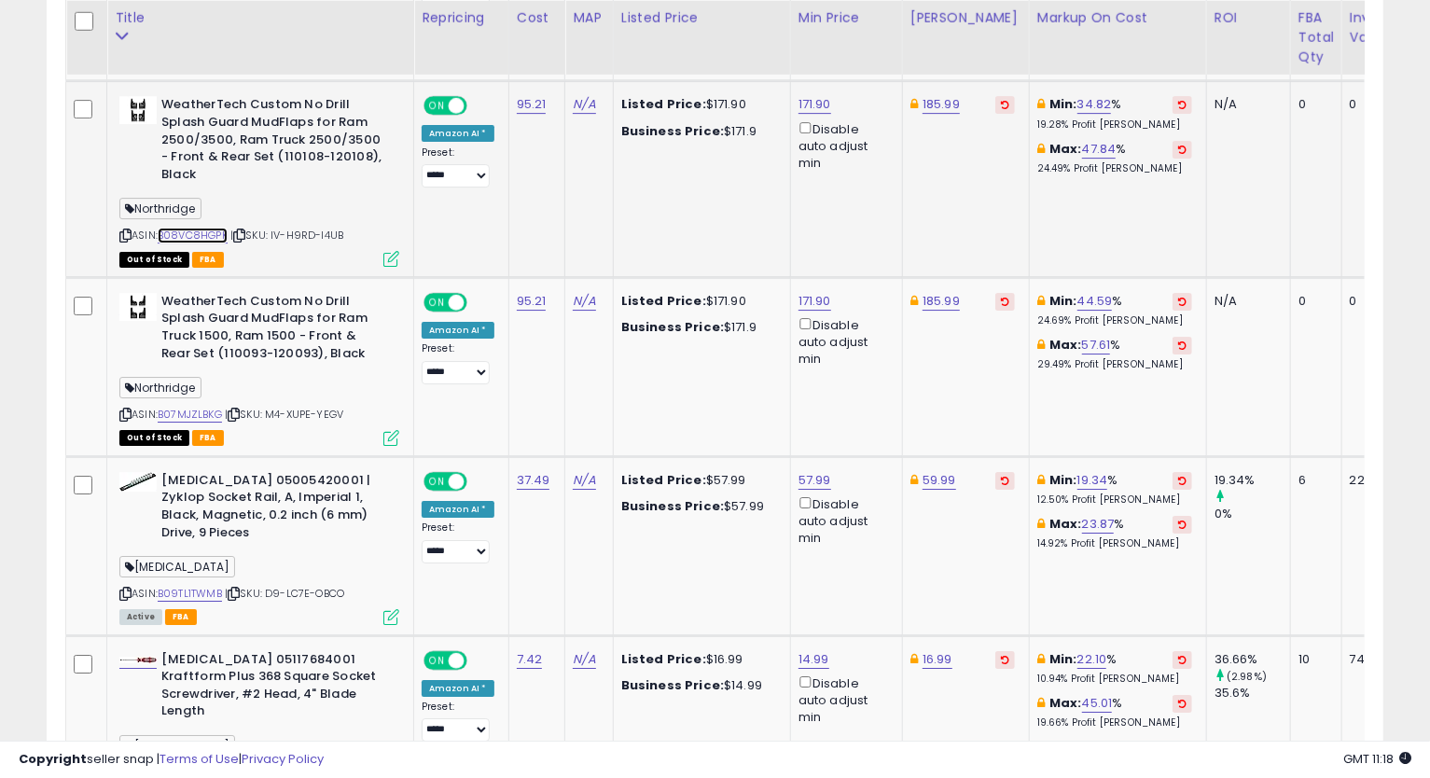
scroll to position [3775, 0]
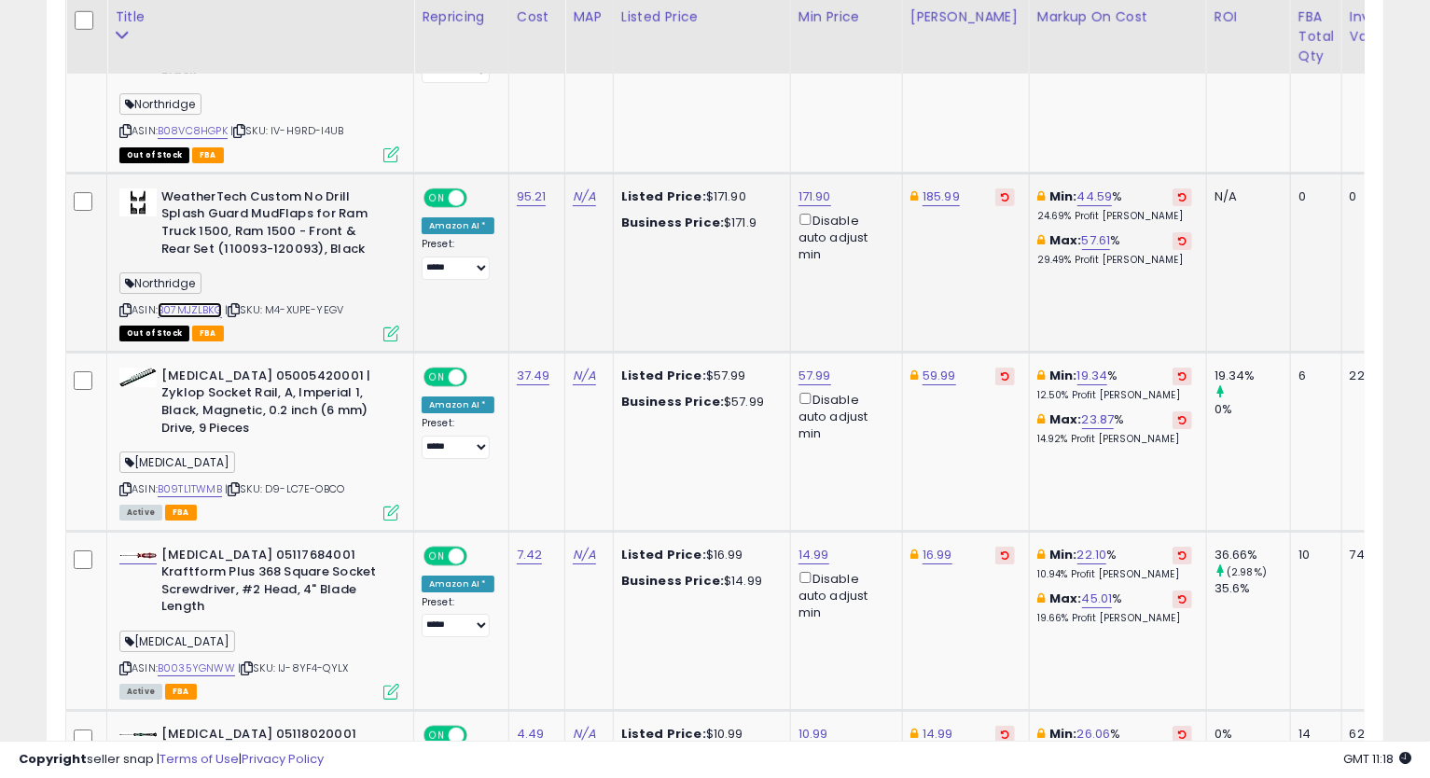
click at [207, 302] on link "B07MJZLBKG" at bounding box center [190, 310] width 64 height 16
click at [937, 187] on link "185.99" at bounding box center [940, 196] width 37 height 19
type input "******"
click button "submit" at bounding box center [988, 106] width 32 height 28
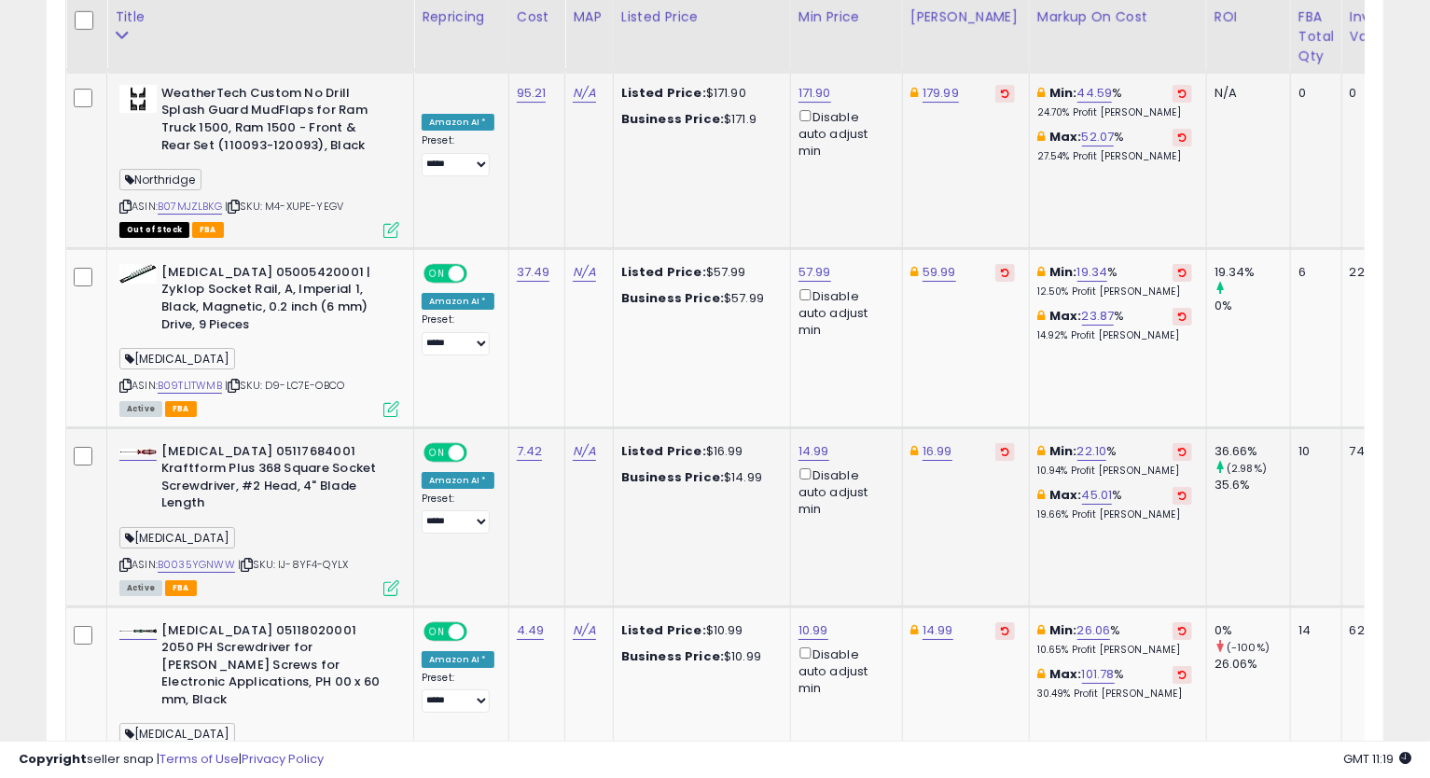
scroll to position [3982, 0]
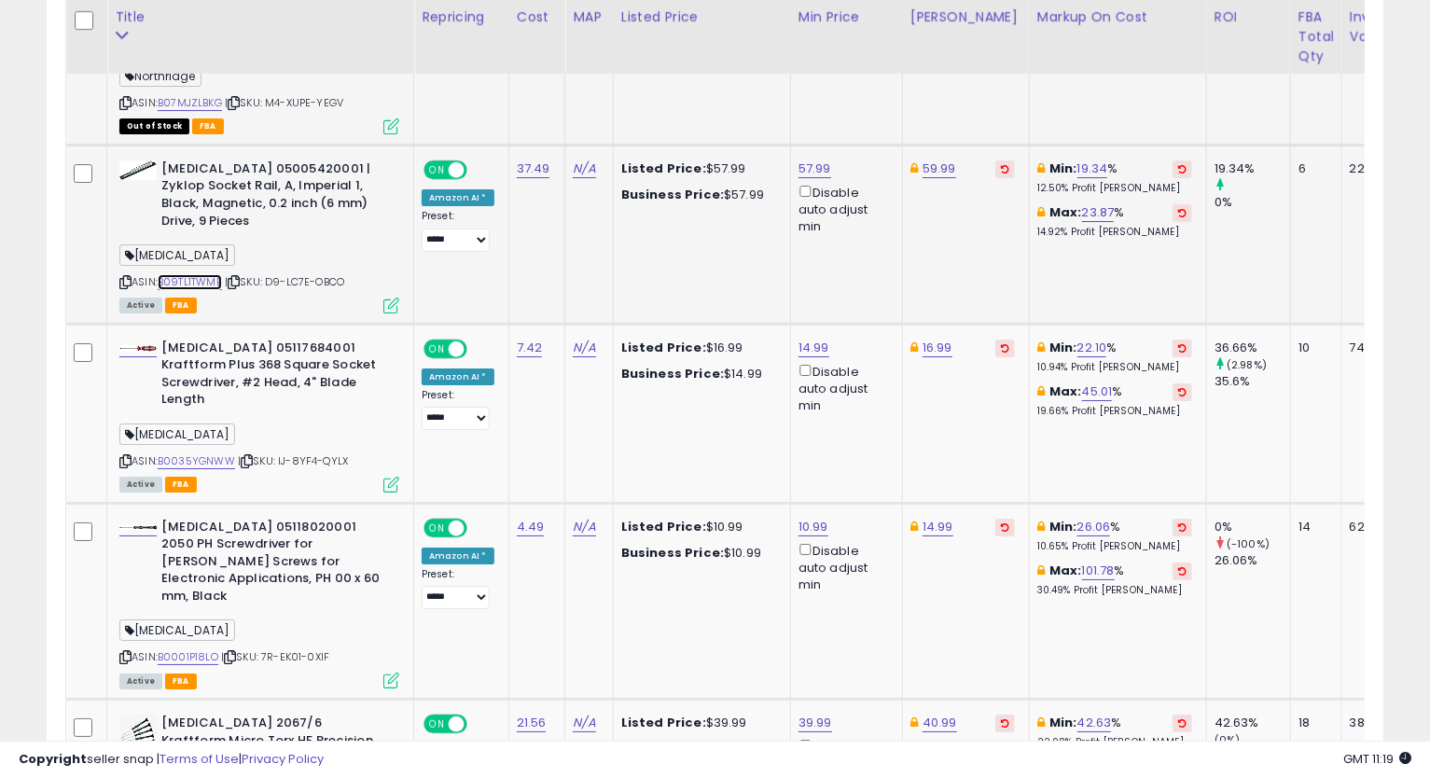
click at [217, 274] on link "B09TL1TWMB" at bounding box center [190, 282] width 64 height 16
click at [126, 277] on icon at bounding box center [125, 282] width 12 height 10
click at [929, 152] on td "59.99" at bounding box center [965, 234] width 127 height 179
click at [925, 159] on link "59.99" at bounding box center [939, 168] width 34 height 19
type input "*"
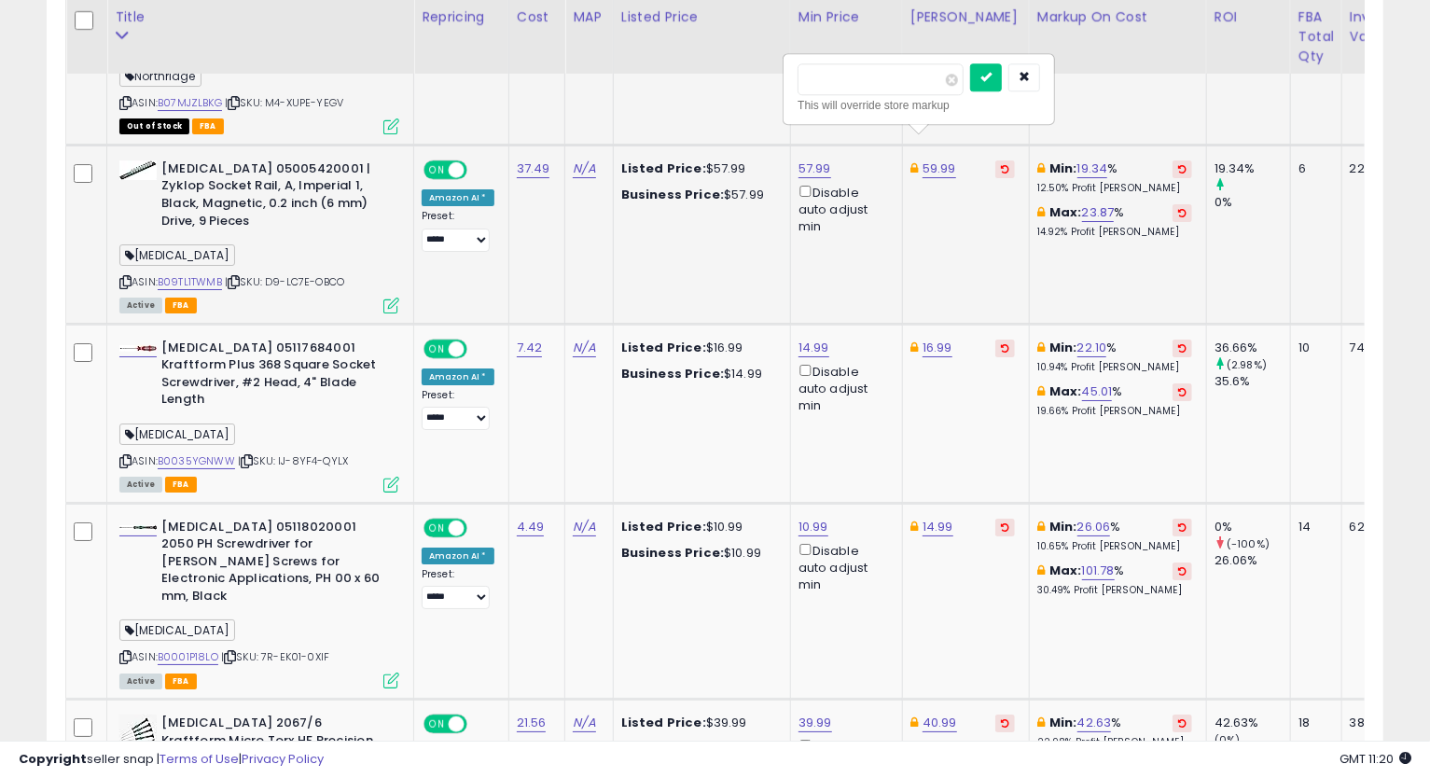
type input "*****"
click button "submit" at bounding box center [986, 77] width 32 height 28
click at [814, 159] on link "57.99" at bounding box center [814, 168] width 33 height 19
drag, startPoint x: 743, startPoint y: 83, endPoint x: 578, endPoint y: 90, distance: 165.2
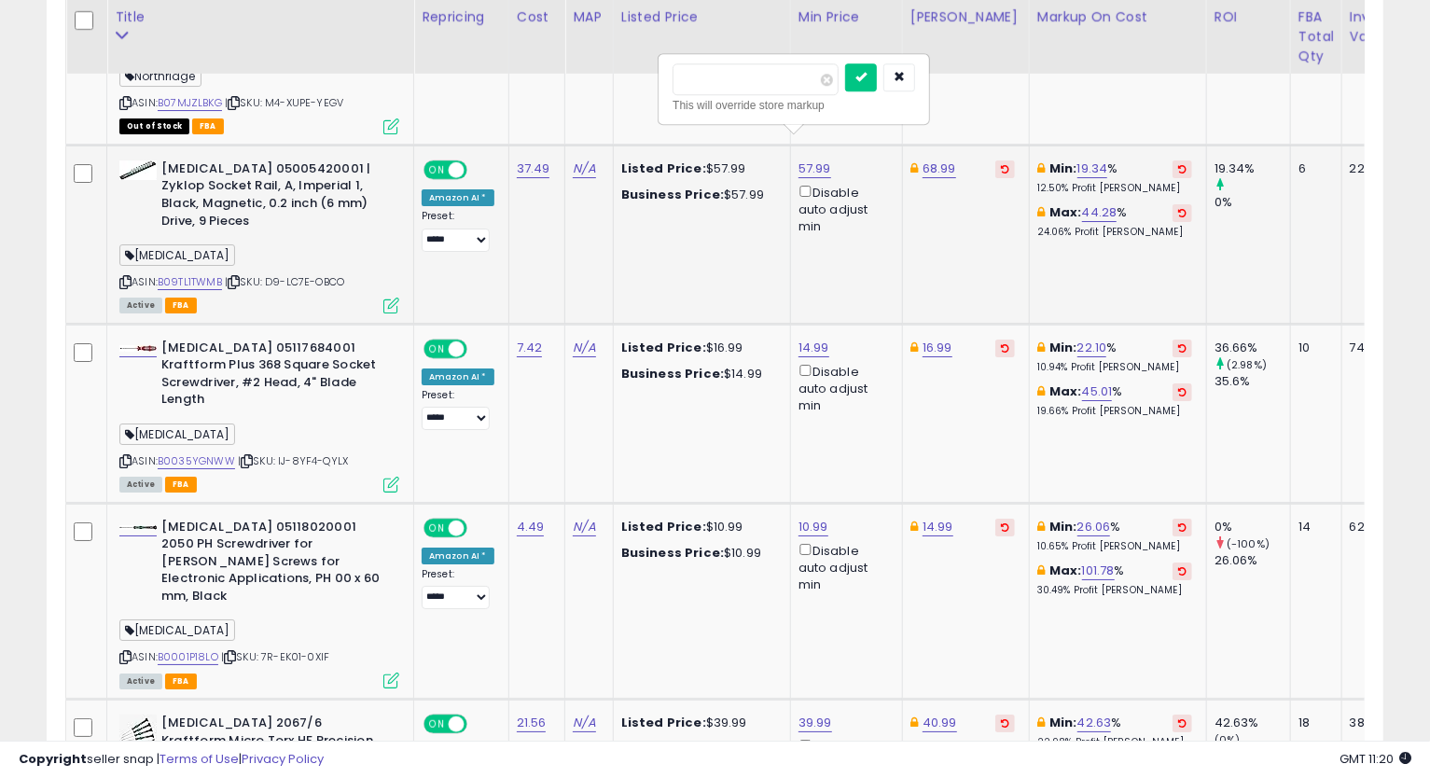
type input "*****"
click button "submit" at bounding box center [861, 77] width 32 height 28
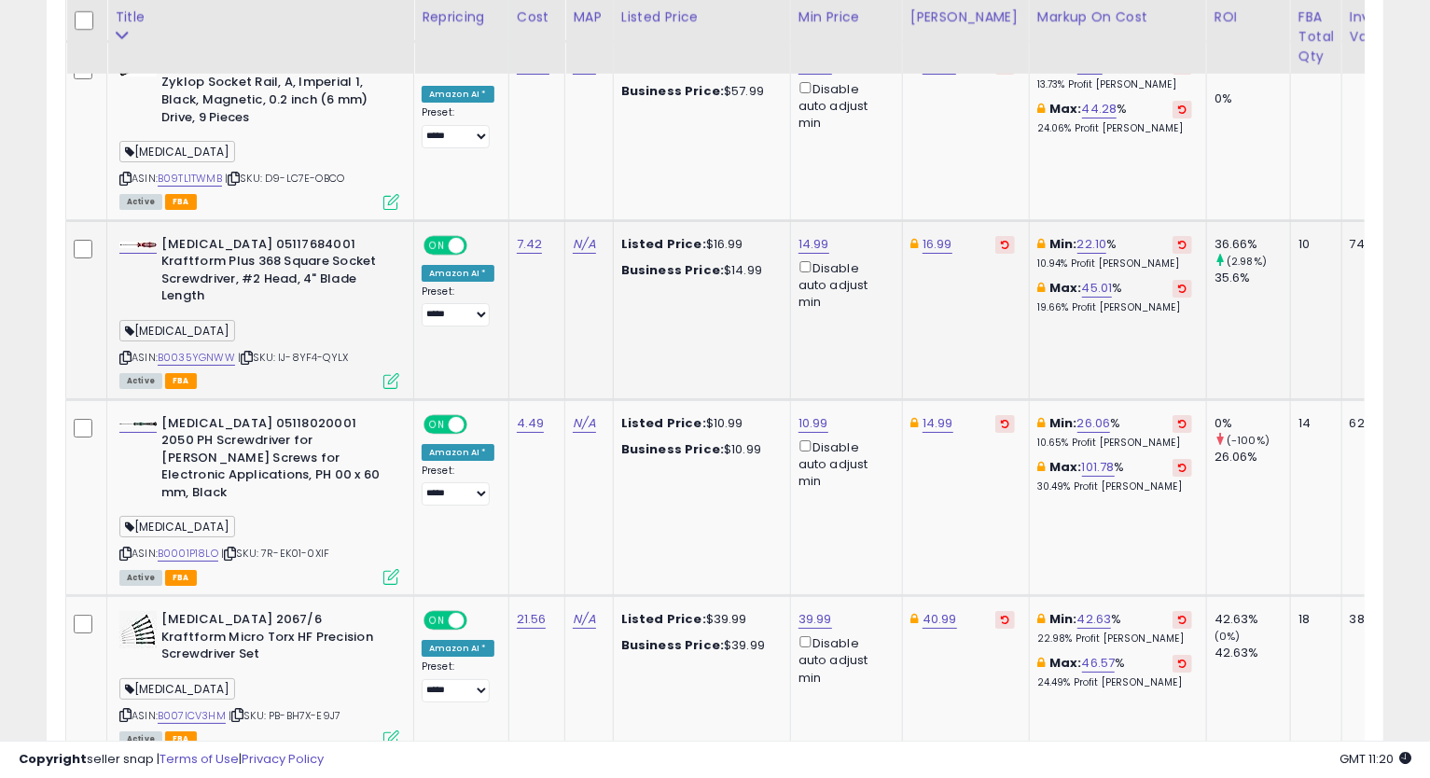
scroll to position [4189, 0]
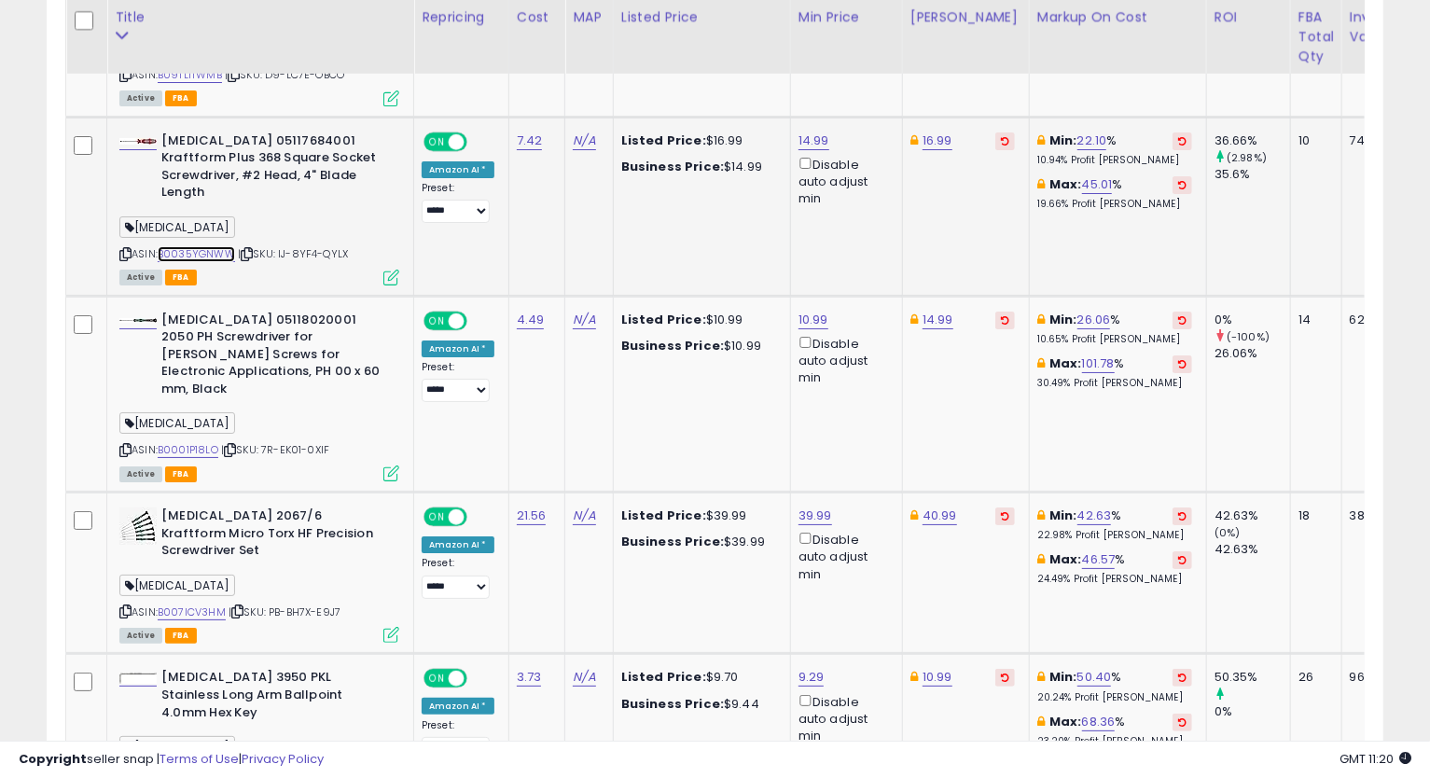
click at [192, 246] on link "B0035YGNWW" at bounding box center [196, 254] width 77 height 16
click at [123, 249] on icon at bounding box center [125, 254] width 12 height 10
click at [805, 131] on link "14.99" at bounding box center [813, 140] width 31 height 19
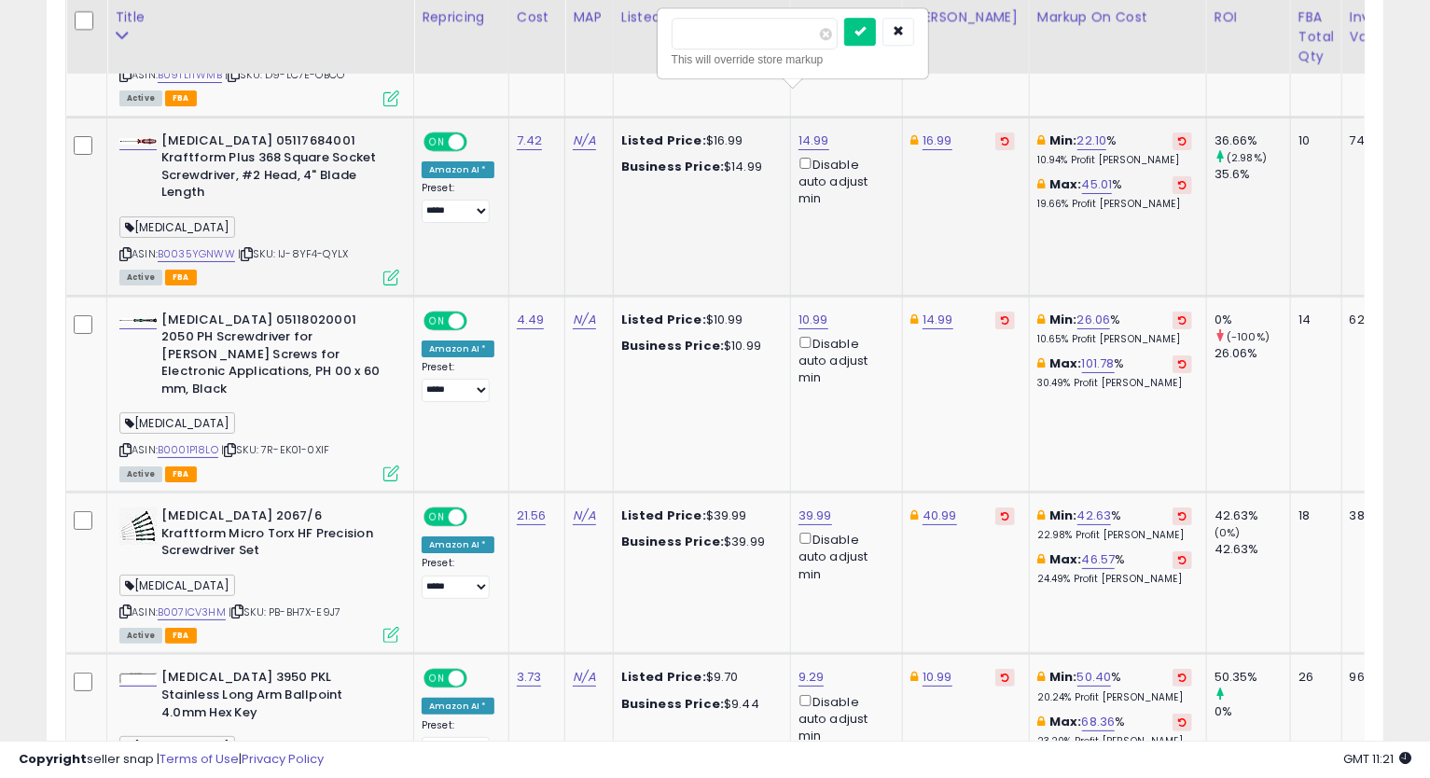
drag, startPoint x: 787, startPoint y: 40, endPoint x: 464, endPoint y: 128, distance: 334.3
type input "*****"
click button "submit" at bounding box center [860, 32] width 32 height 28
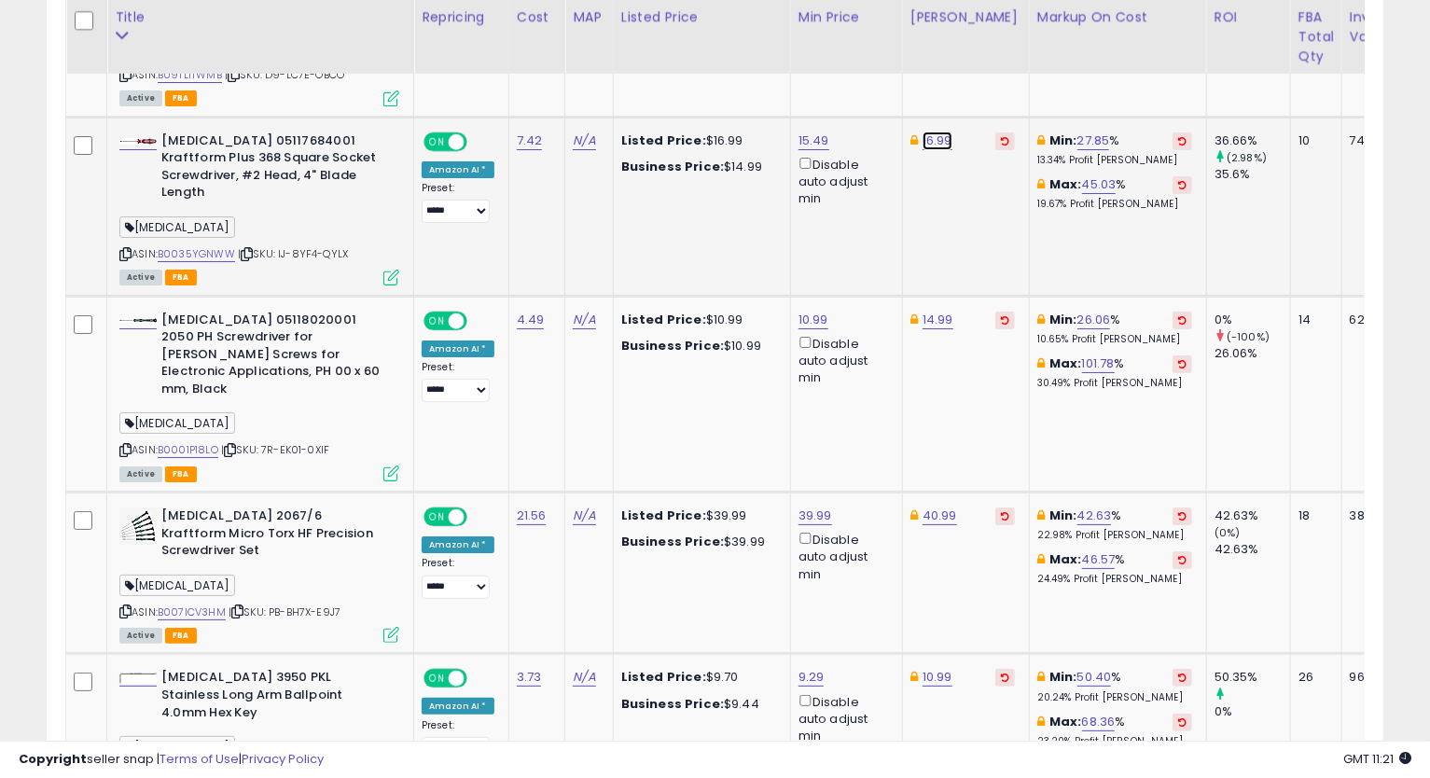
click at [944, 131] on link "16.99" at bounding box center [937, 140] width 30 height 19
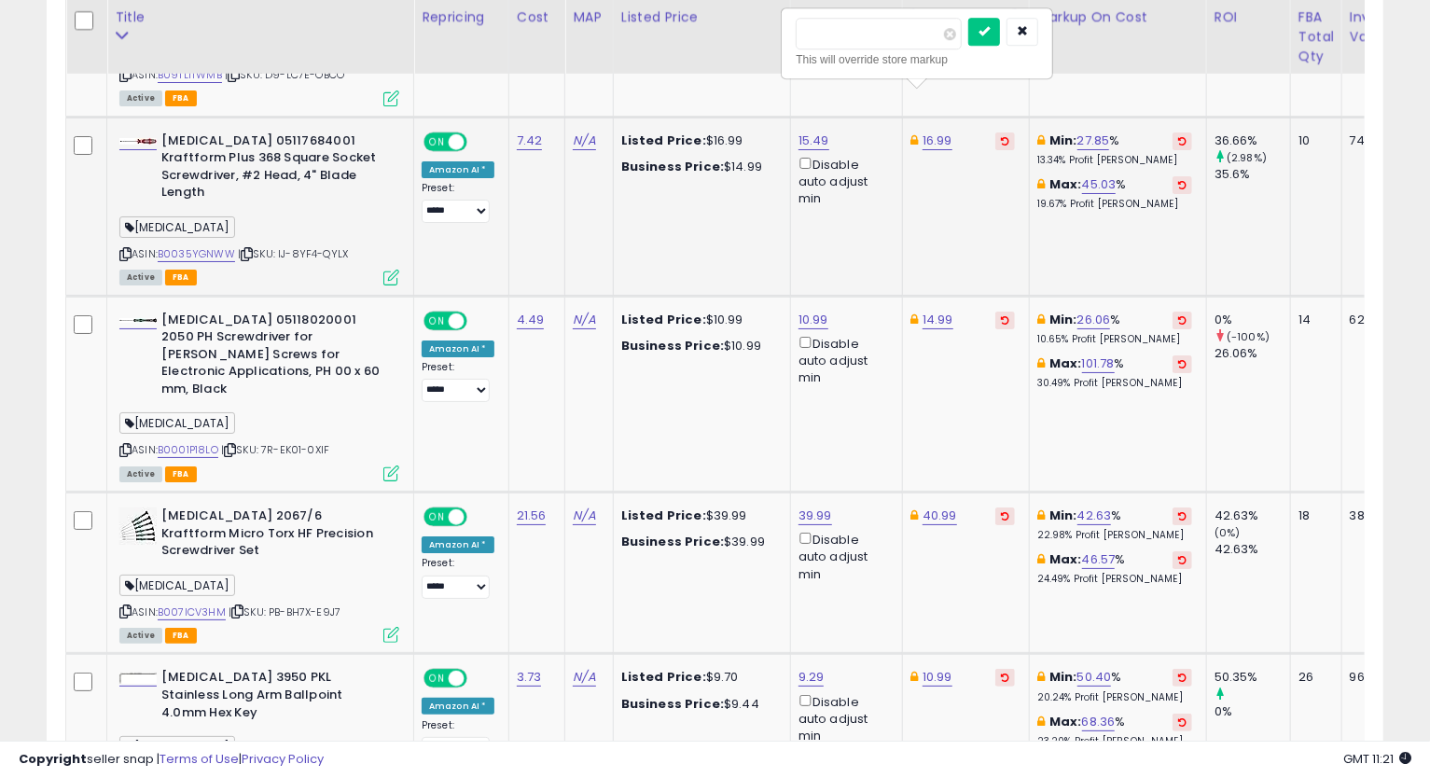
type input "*****"
click button "submit" at bounding box center [984, 32] width 32 height 28
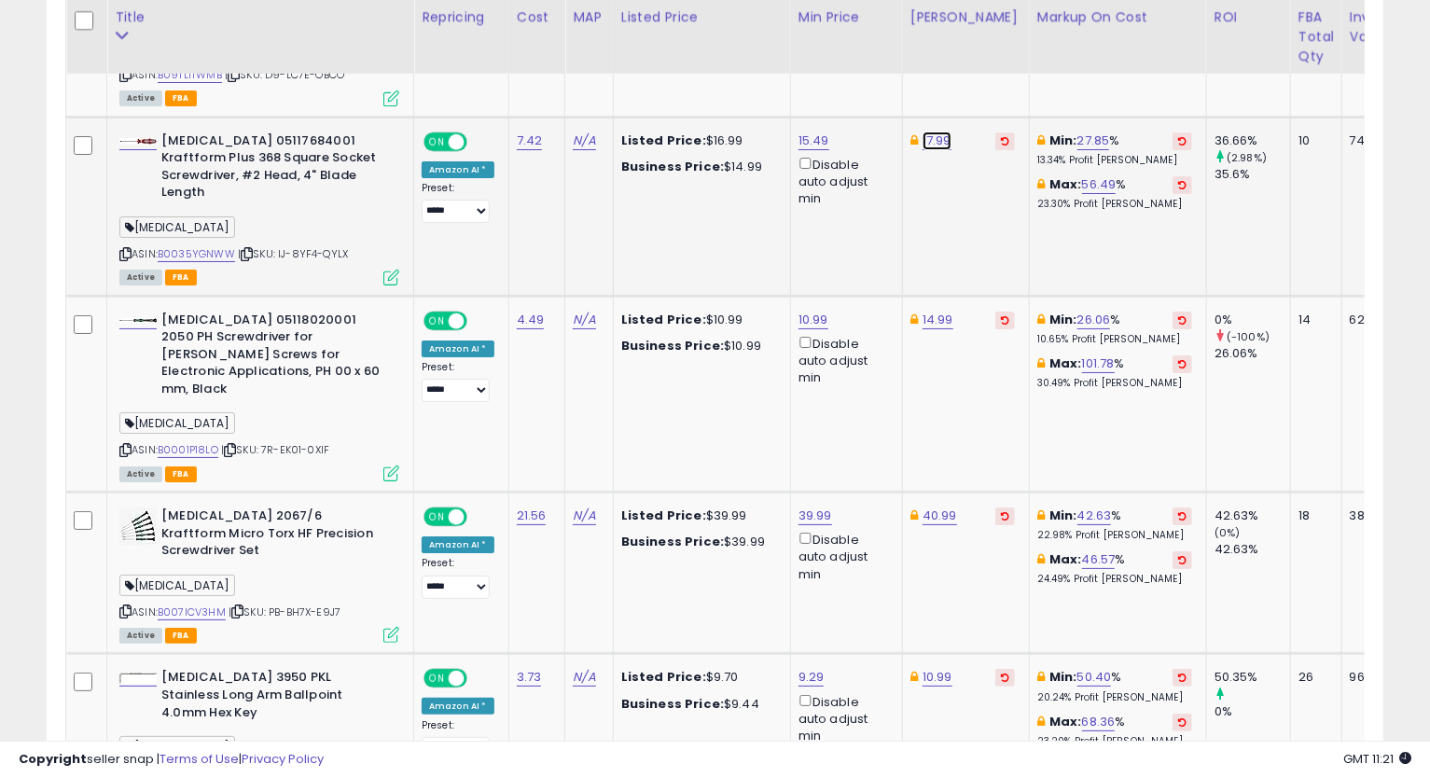
click at [927, 131] on link "17.99" at bounding box center [936, 140] width 29 height 19
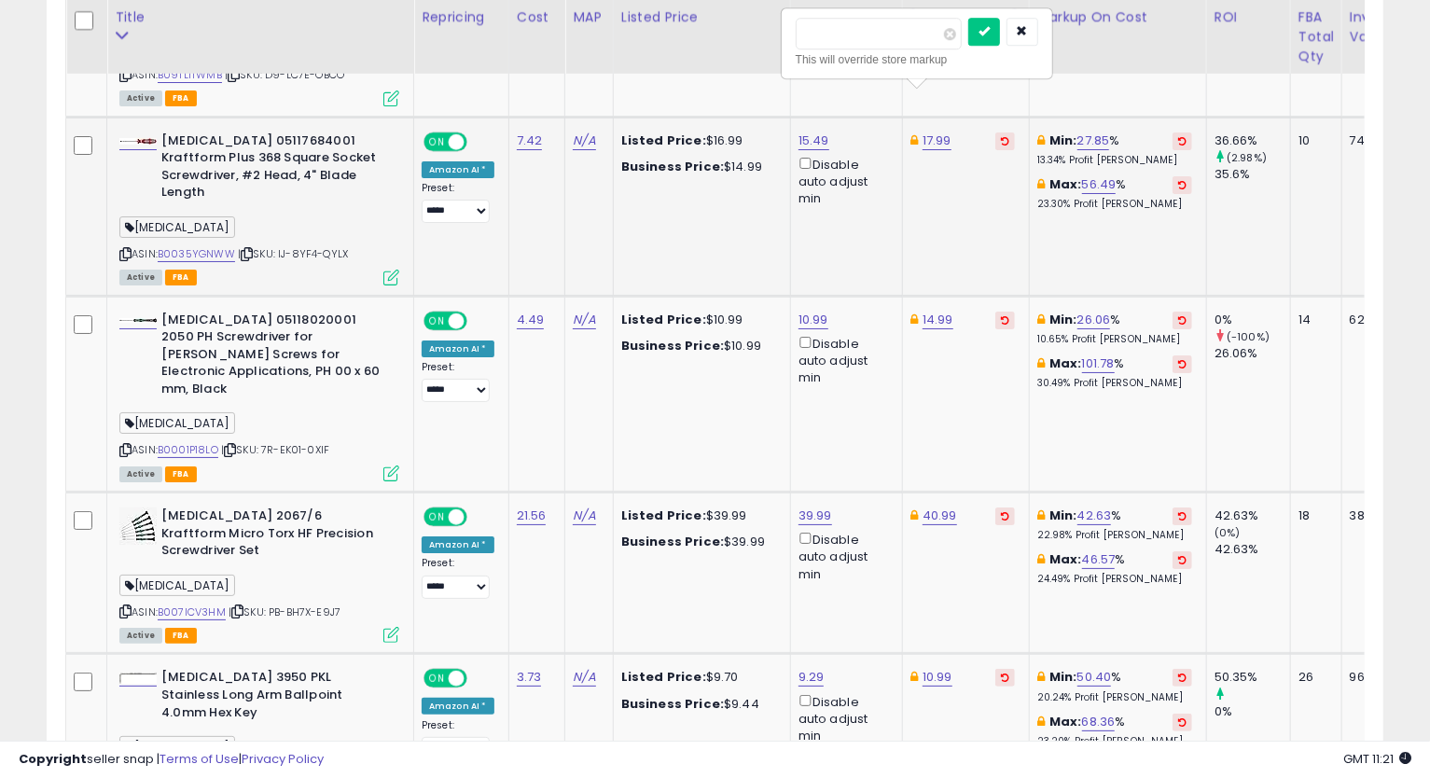
type input "*****"
click button "submit" at bounding box center [984, 32] width 32 height 28
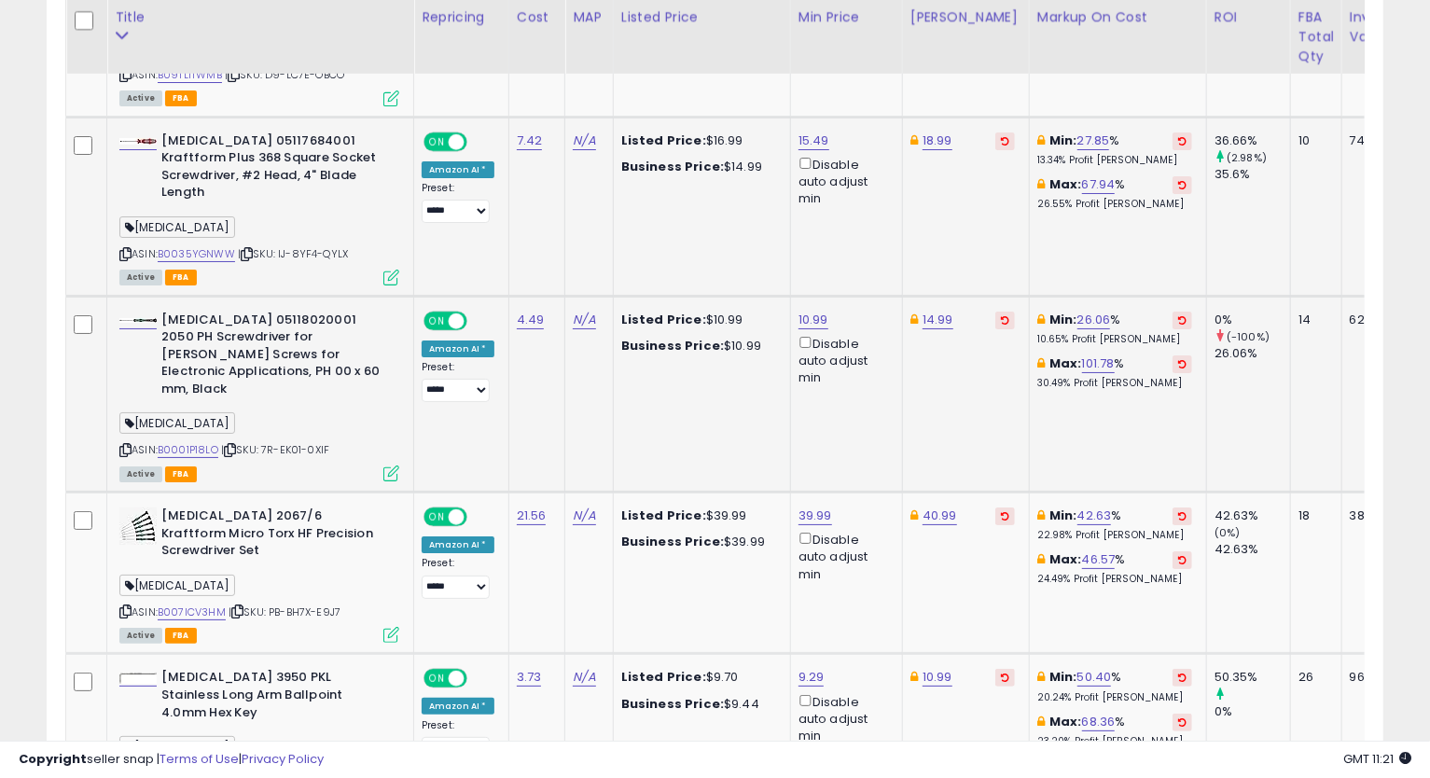
scroll to position [4292, 0]
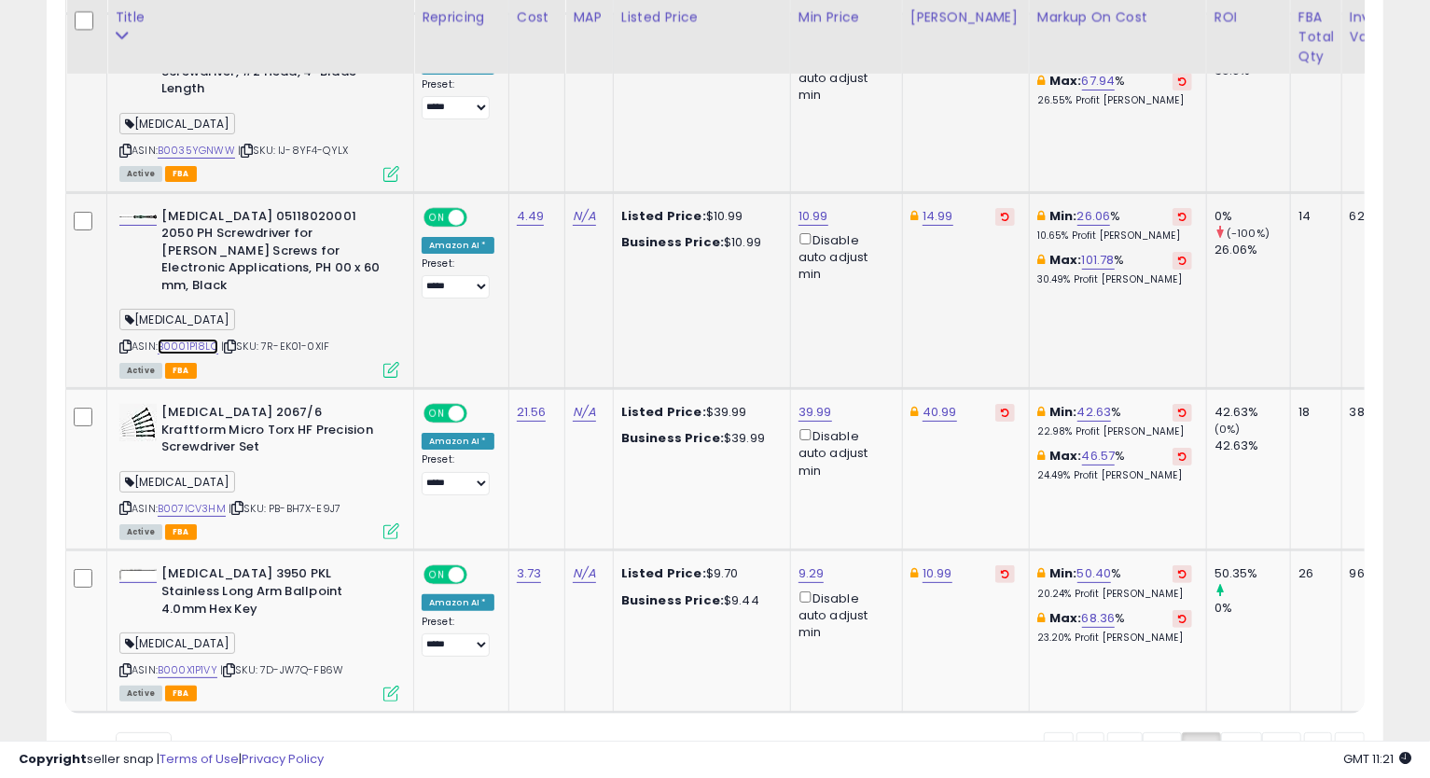
click at [201, 338] on link "B0001P18LO" at bounding box center [188, 346] width 61 height 16
click at [122, 341] on icon at bounding box center [125, 346] width 12 height 10
click at [189, 501] on link "B007ICV3HM" at bounding box center [192, 509] width 68 height 16
click at [119, 503] on icon at bounding box center [125, 508] width 12 height 10
click at [197, 662] on link "B000X1P1VY" at bounding box center [188, 670] width 60 height 16
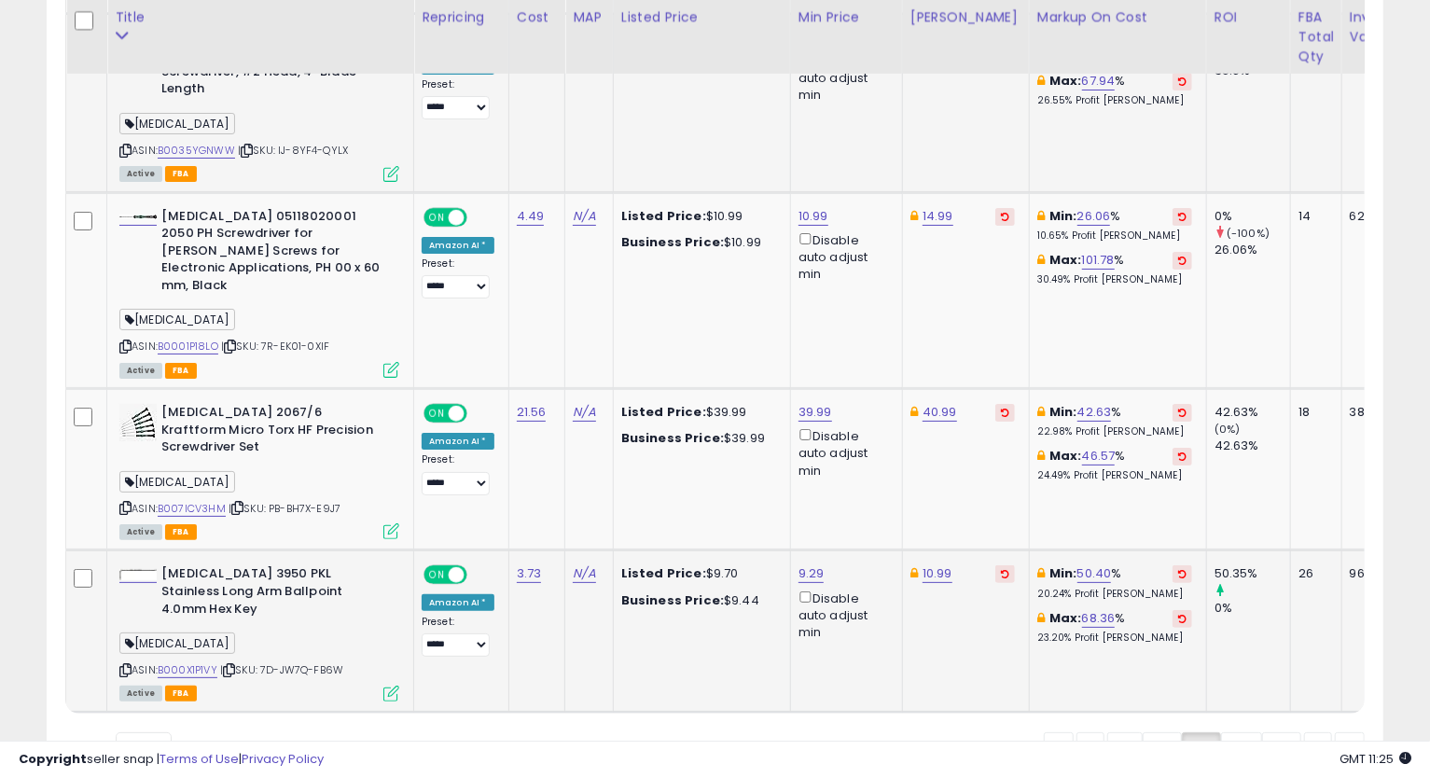
click at [126, 665] on icon at bounding box center [125, 670] width 12 height 10
click at [813, 564] on link "9.29" at bounding box center [811, 573] width 26 height 19
click at [811, 564] on link "9.29" at bounding box center [811, 573] width 26 height 19
type input "****"
click button "submit" at bounding box center [857, 412] width 32 height 28
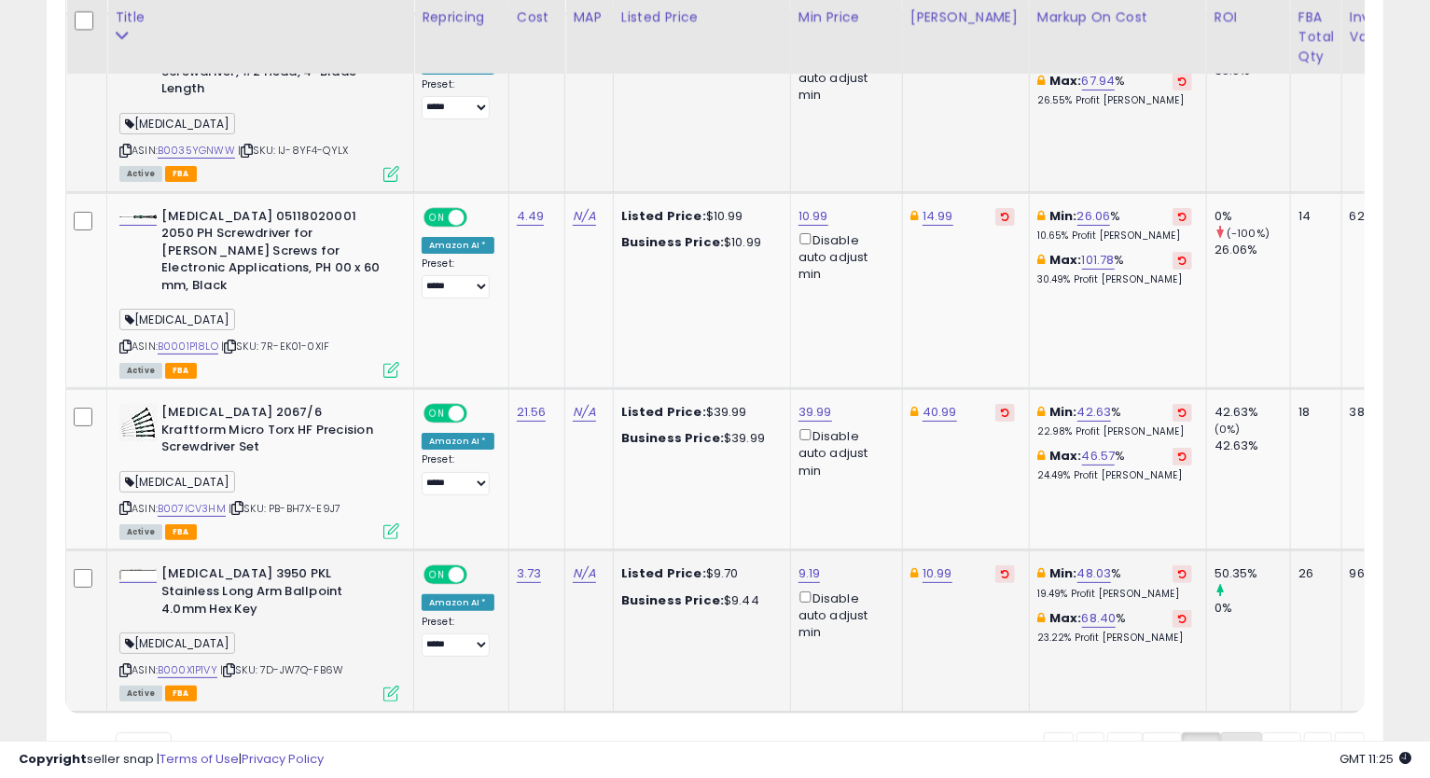
click at [1226, 732] on link "54" at bounding box center [1241, 748] width 41 height 32
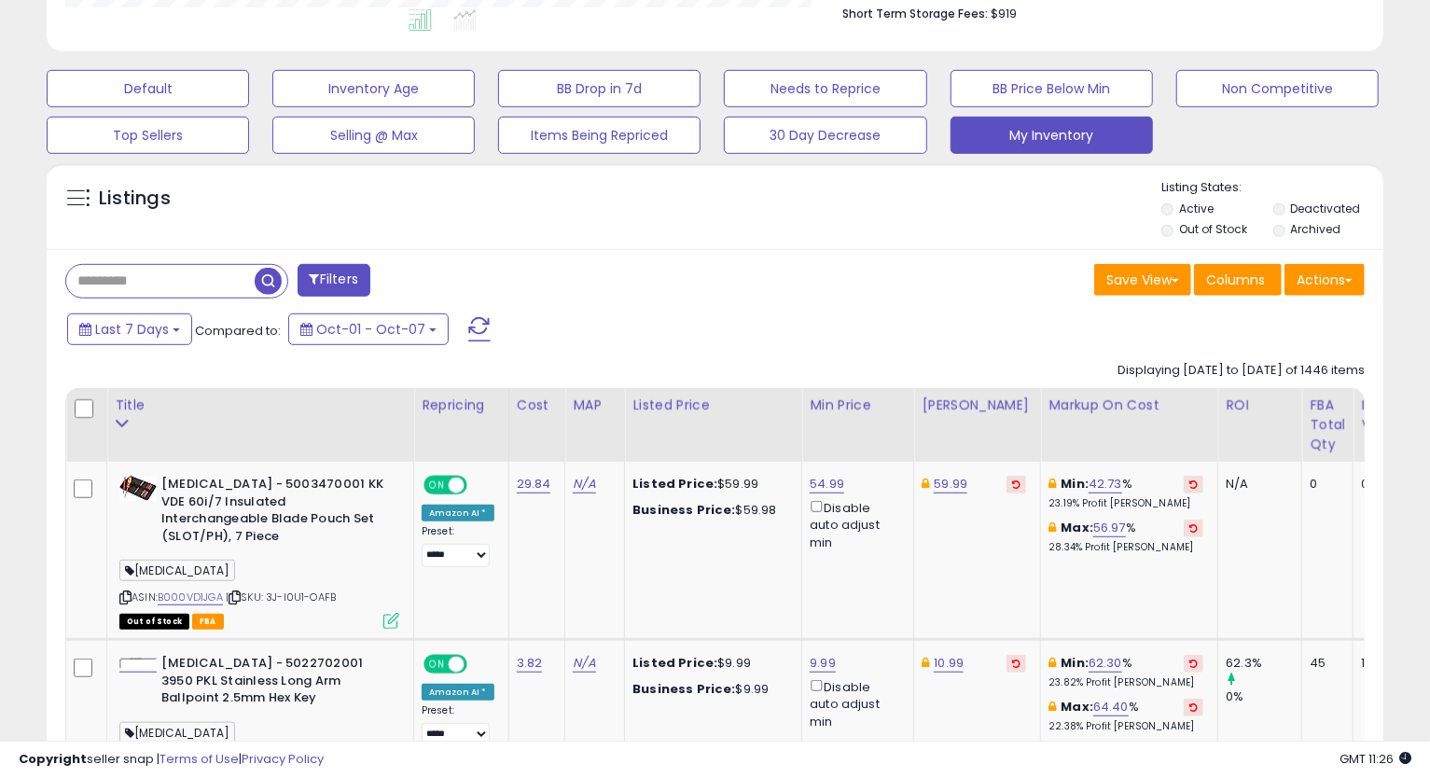
scroll to position [621, 0]
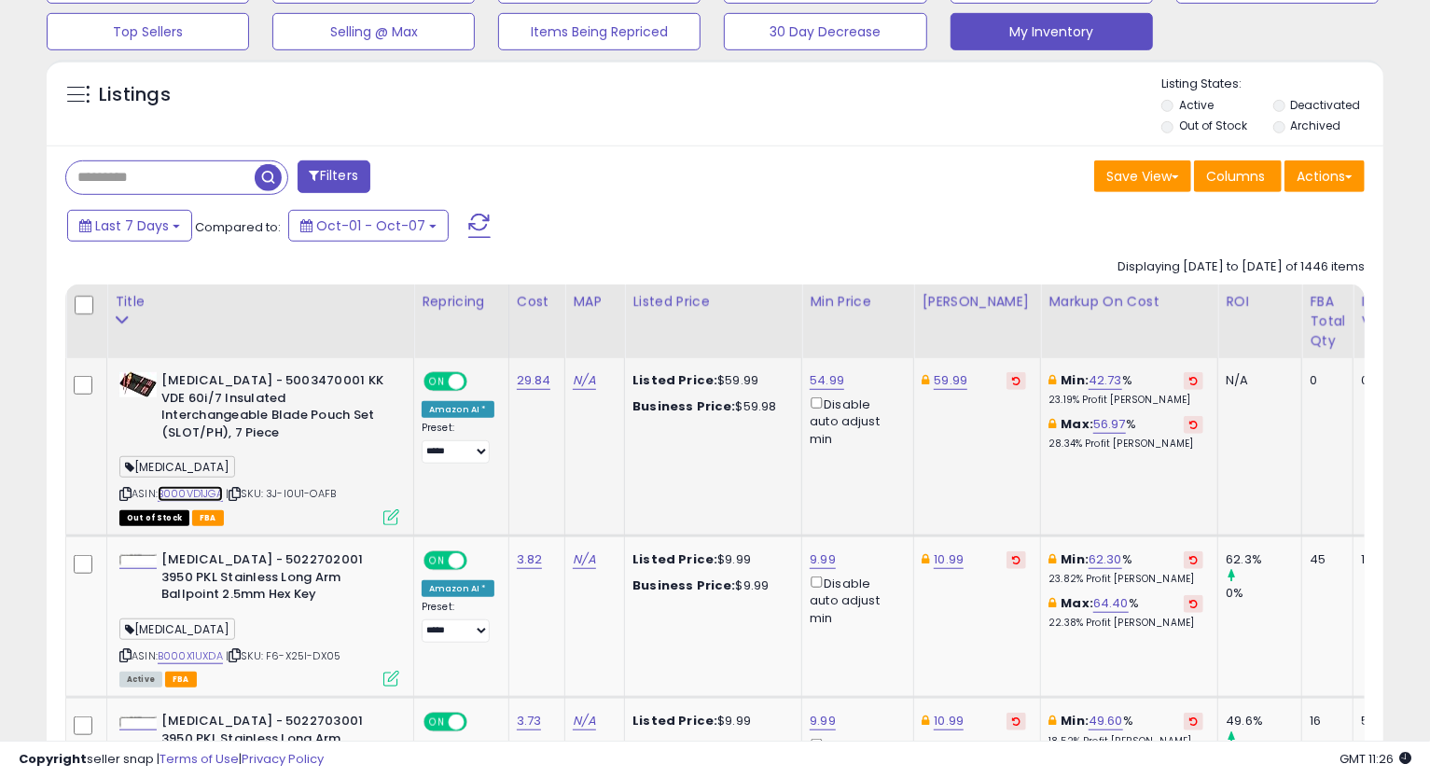
click at [196, 486] on link "B000VD1JGA" at bounding box center [190, 494] width 65 height 16
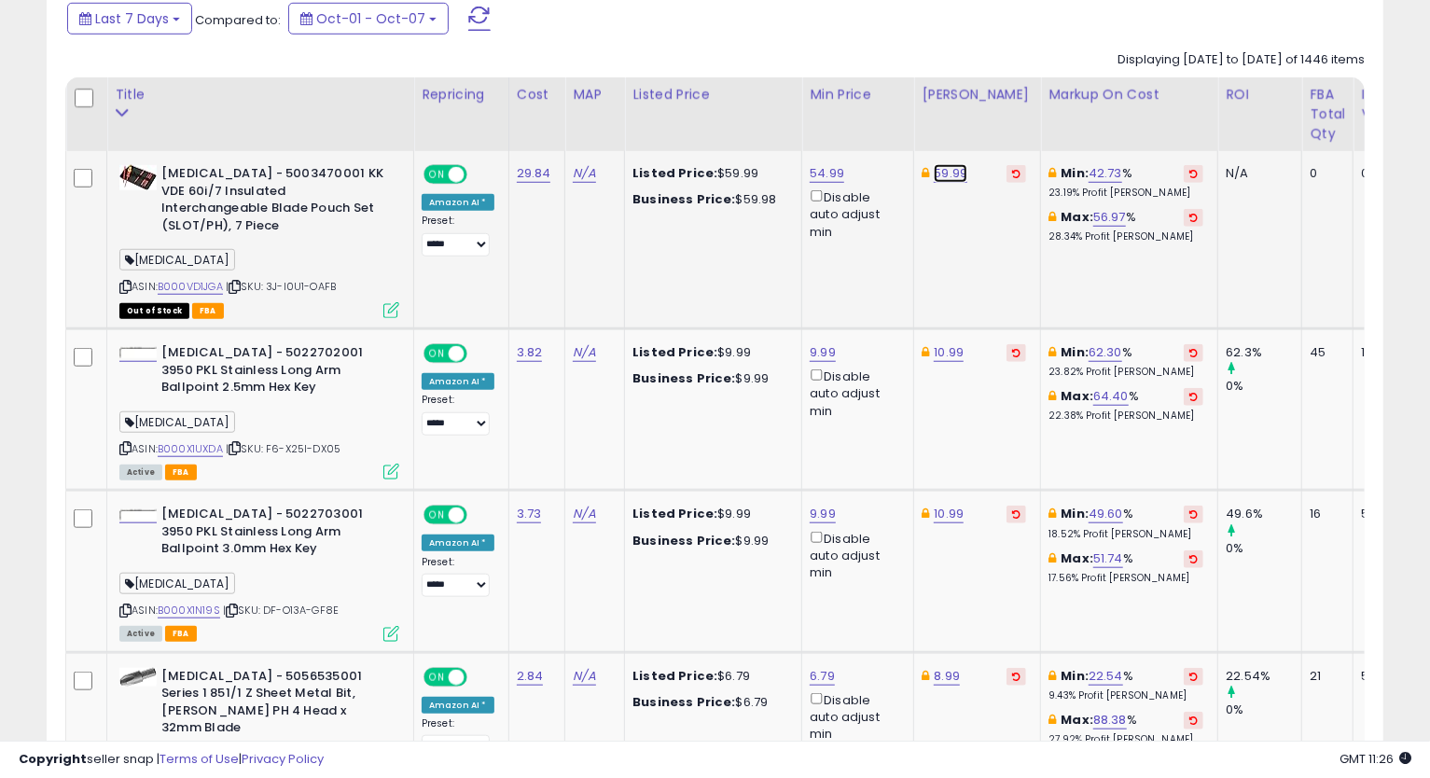
click at [953, 175] on link "59.99" at bounding box center [950, 173] width 34 height 19
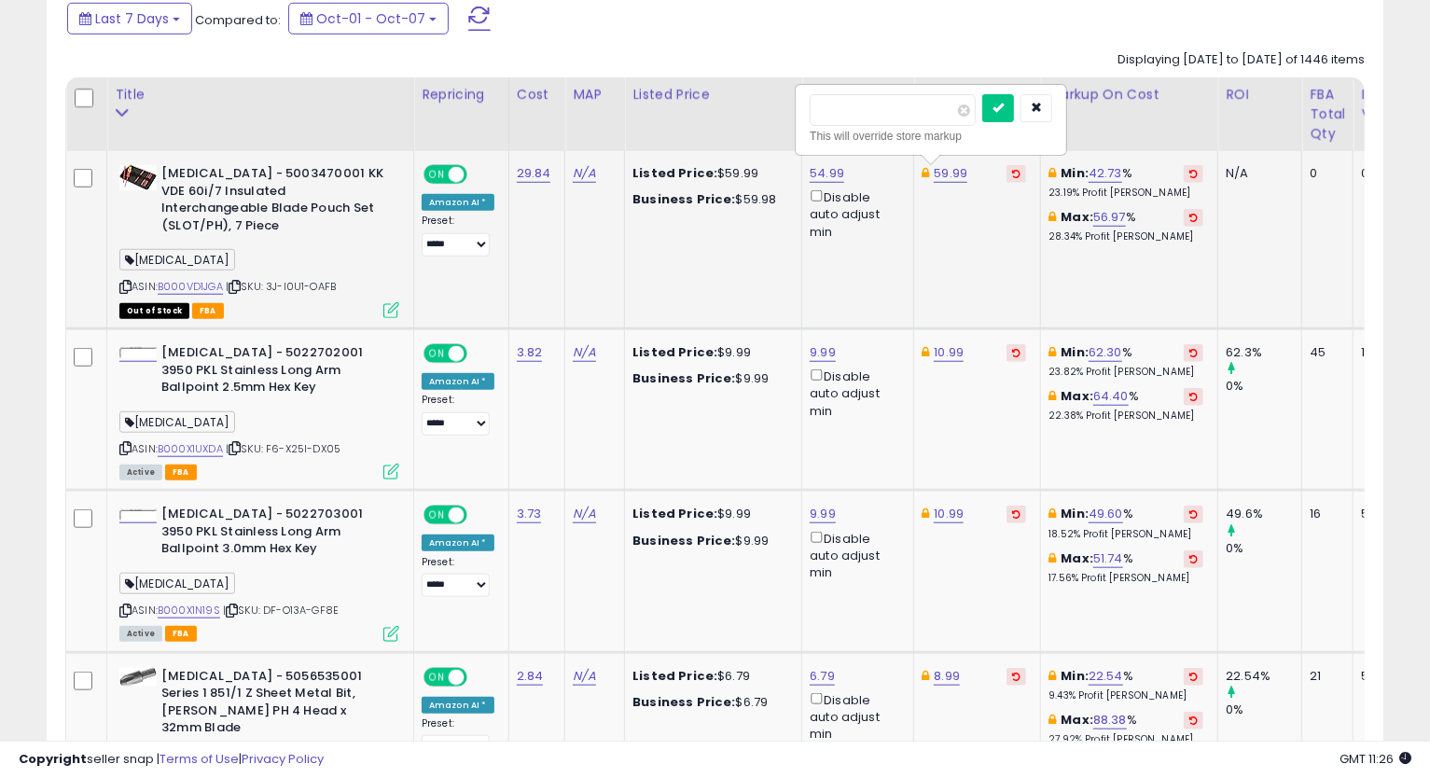
type input "*"
type input "*****"
click button "submit" at bounding box center [998, 108] width 32 height 28
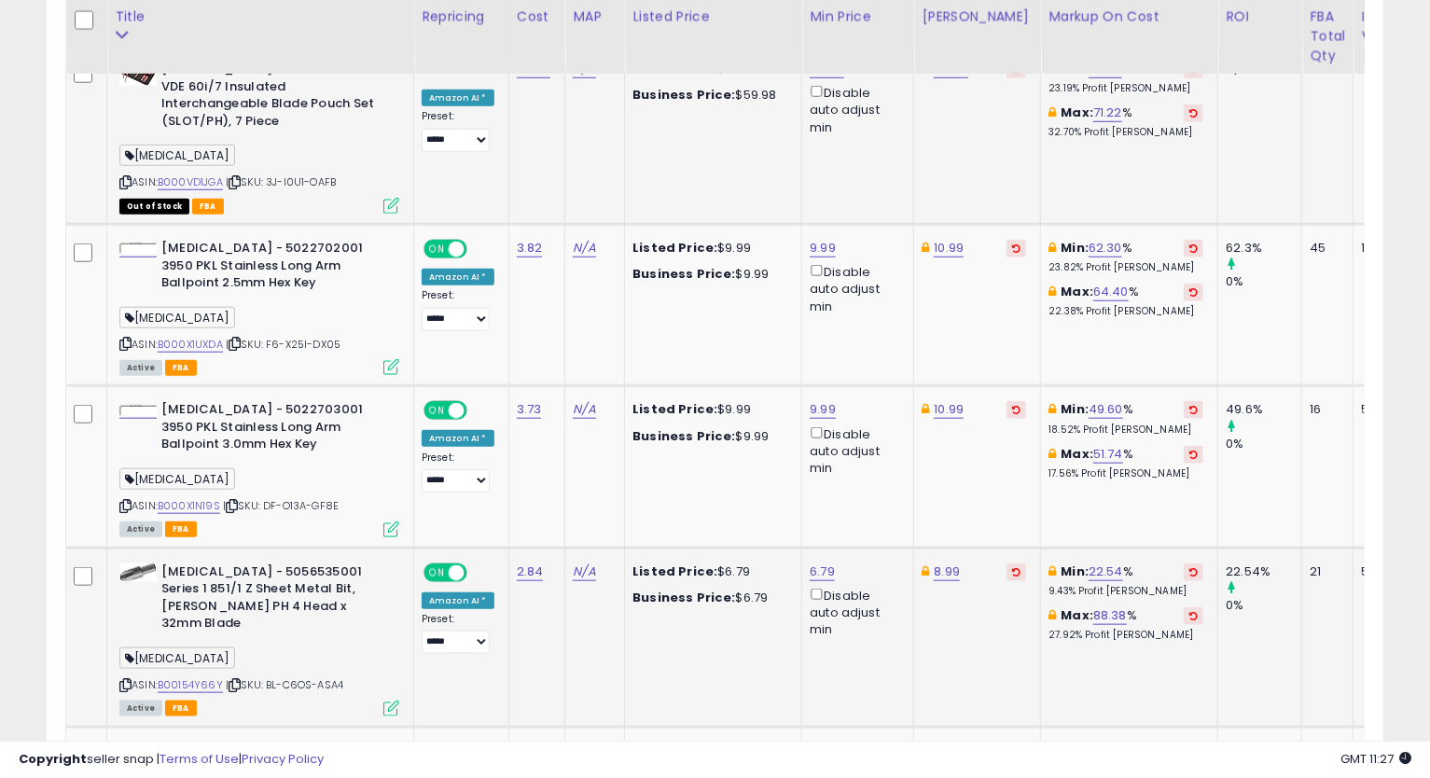
scroll to position [1036, 0]
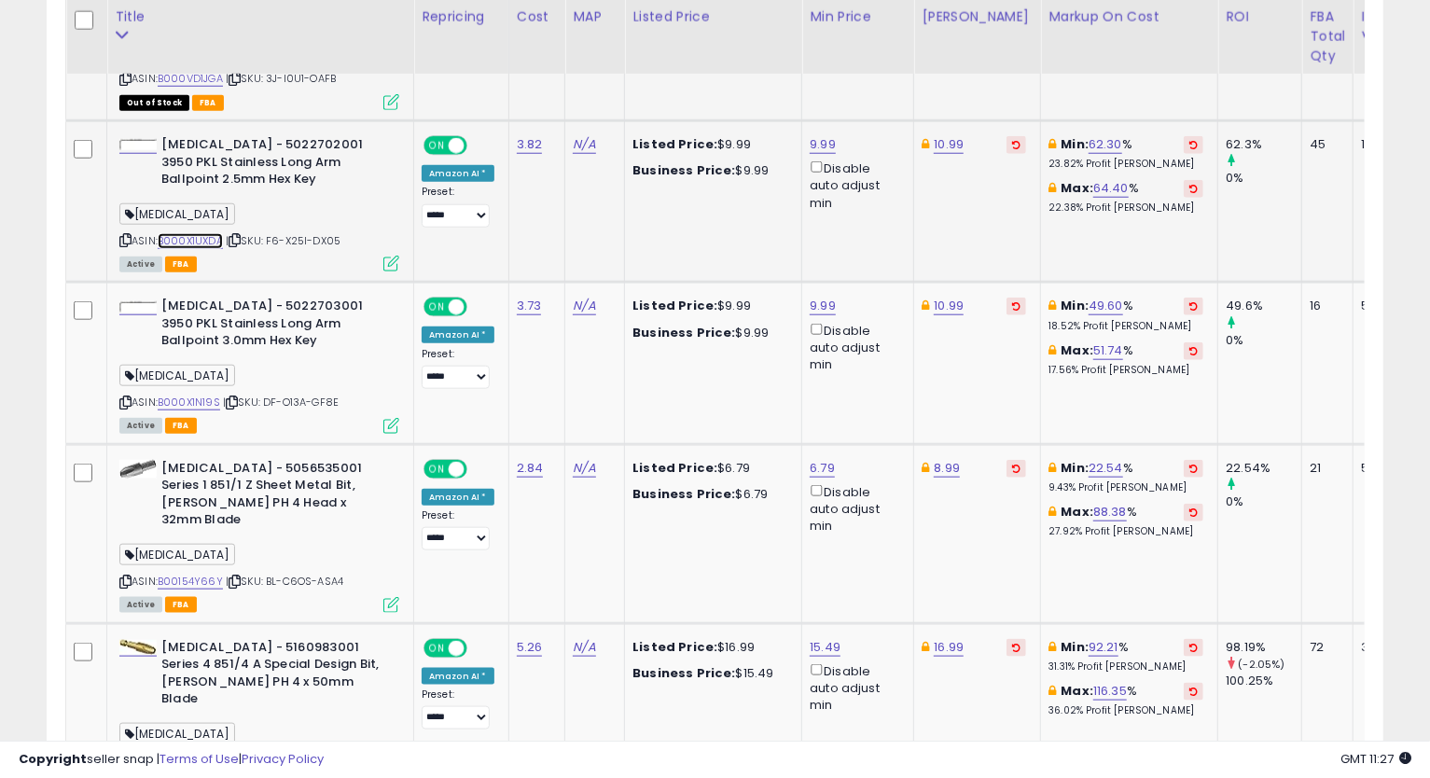
click at [195, 233] on link "B000X1UXDA" at bounding box center [190, 241] width 65 height 16
click at [121, 235] on icon at bounding box center [125, 240] width 12 height 10
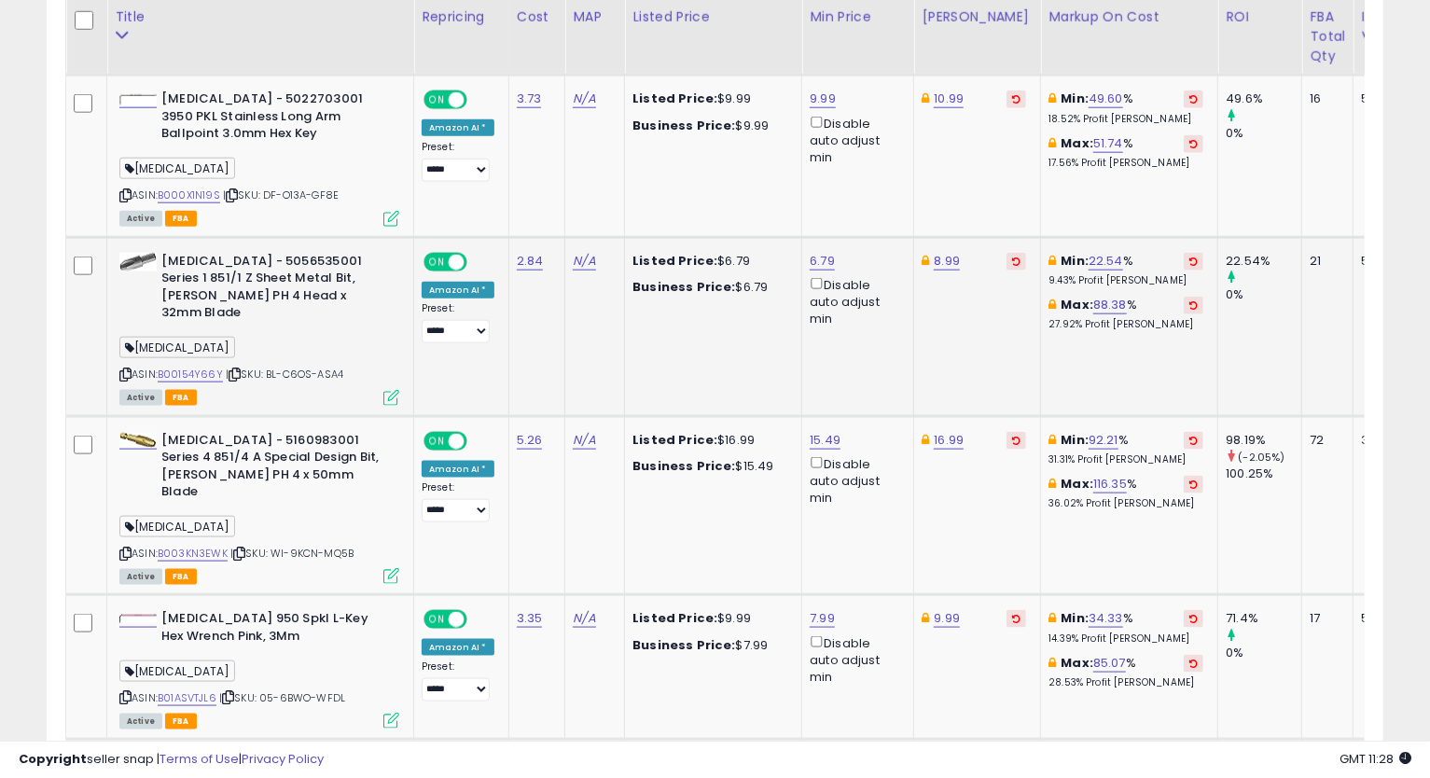
scroll to position [1140, 0]
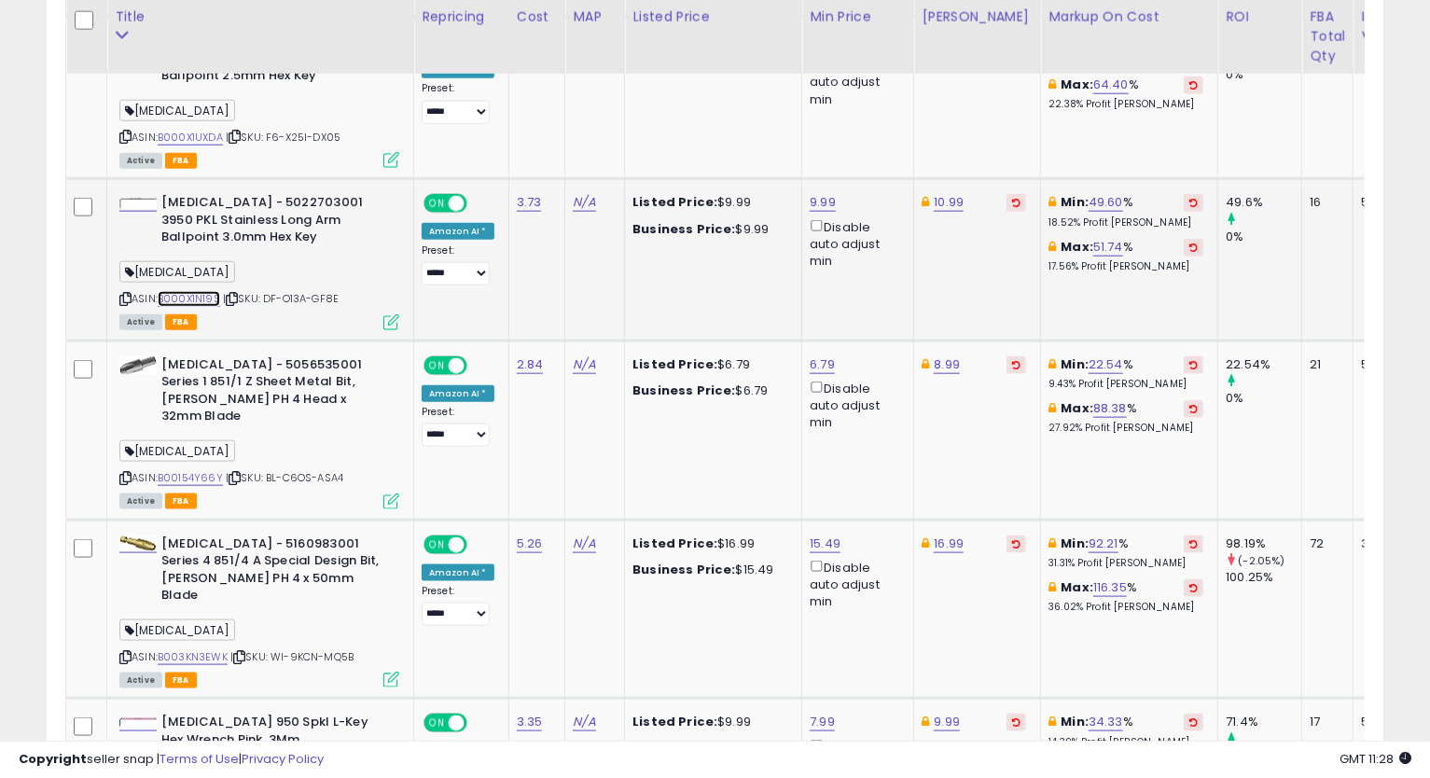
click at [187, 291] on link "B000X1N19S" at bounding box center [189, 299] width 62 height 16
click at [125, 294] on icon at bounding box center [125, 299] width 12 height 10
click at [124, 294] on icon at bounding box center [125, 299] width 12 height 10
click at [936, 193] on link "10.99" at bounding box center [948, 202] width 30 height 19
type input "*"
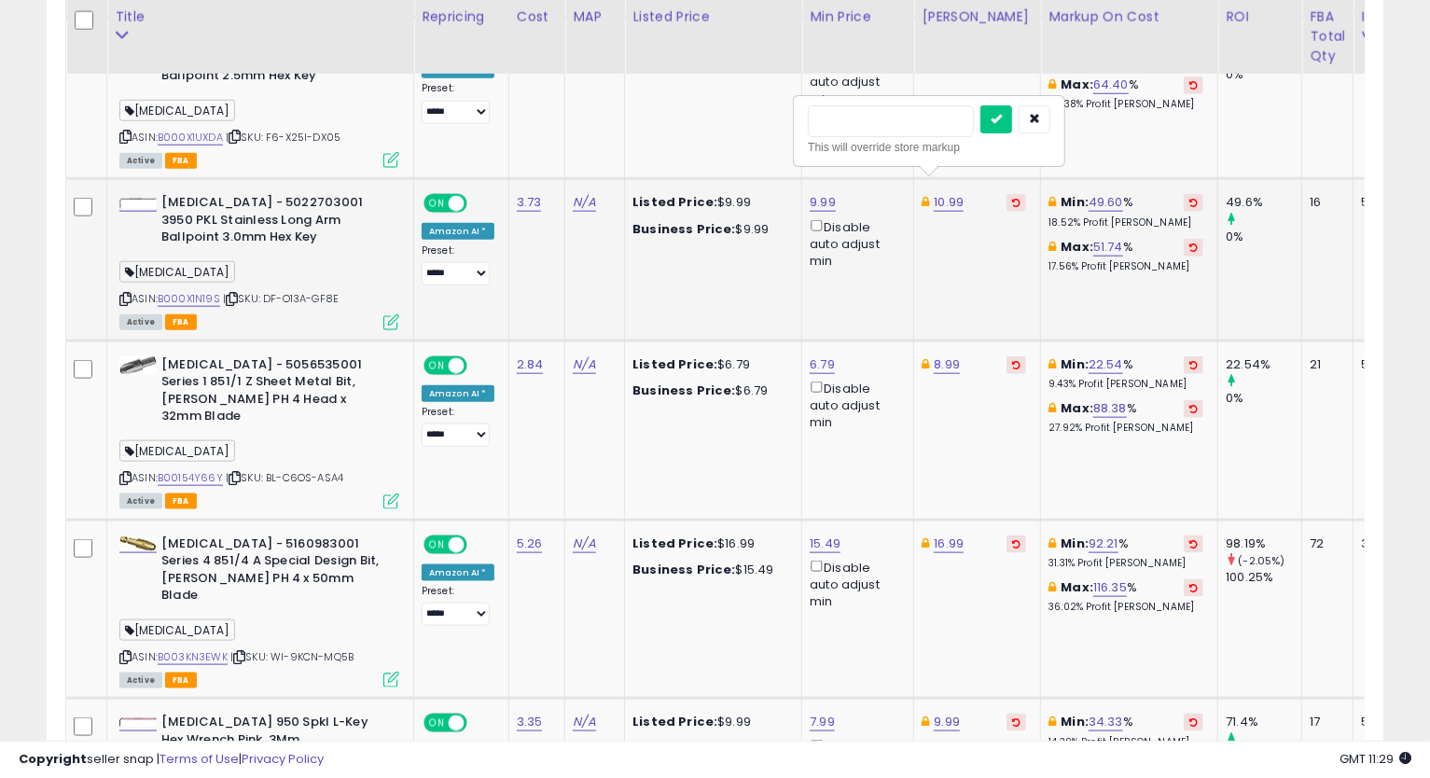
type input "*****"
click button "submit" at bounding box center [996, 119] width 32 height 28
click at [940, 193] on link "20.99" at bounding box center [950, 202] width 34 height 19
type input "*"
type input "*****"
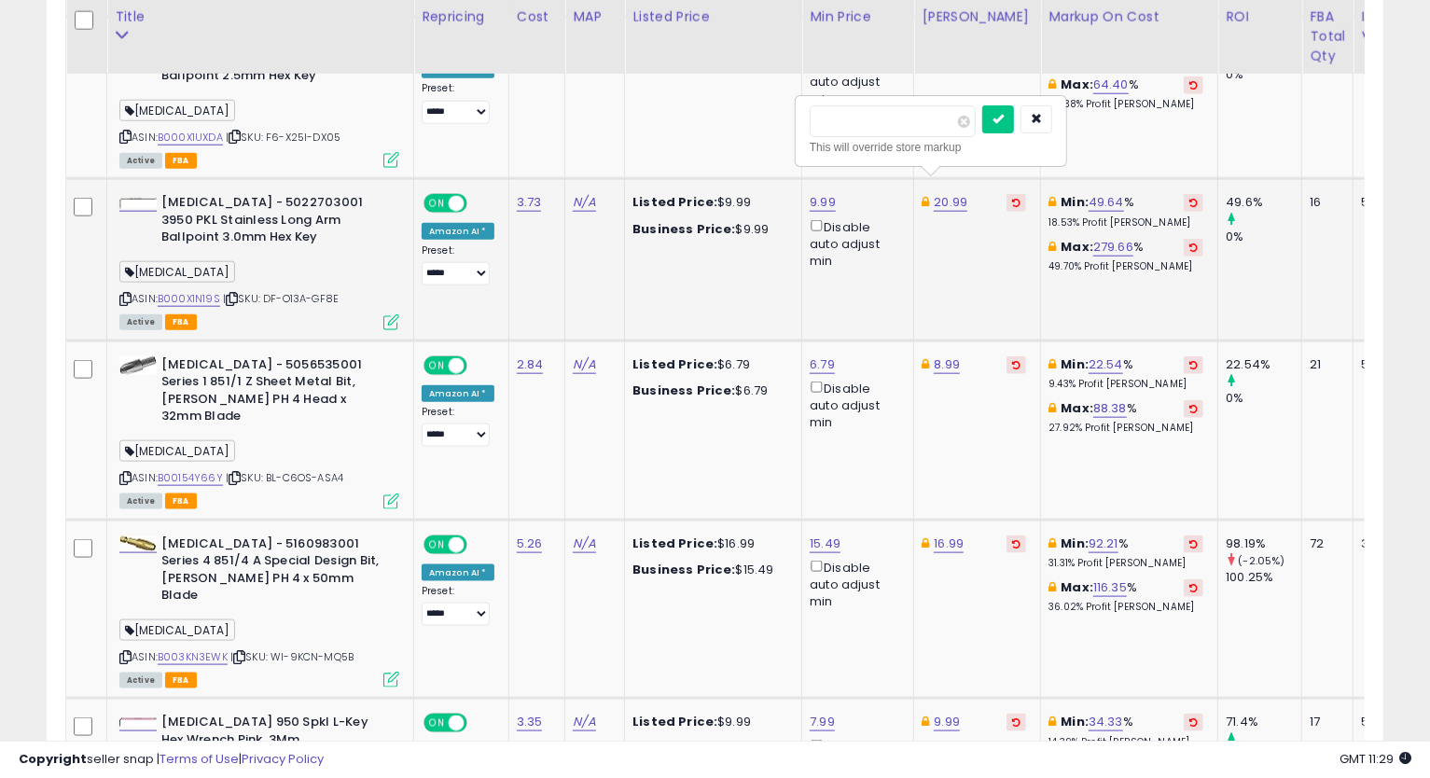
click button "submit" at bounding box center [998, 119] width 32 height 28
click at [959, 179] on td "13.99" at bounding box center [977, 259] width 127 height 161
click at [955, 193] on link "13.99" at bounding box center [948, 202] width 30 height 19
type input "*****"
click button "submit" at bounding box center [996, 119] width 32 height 28
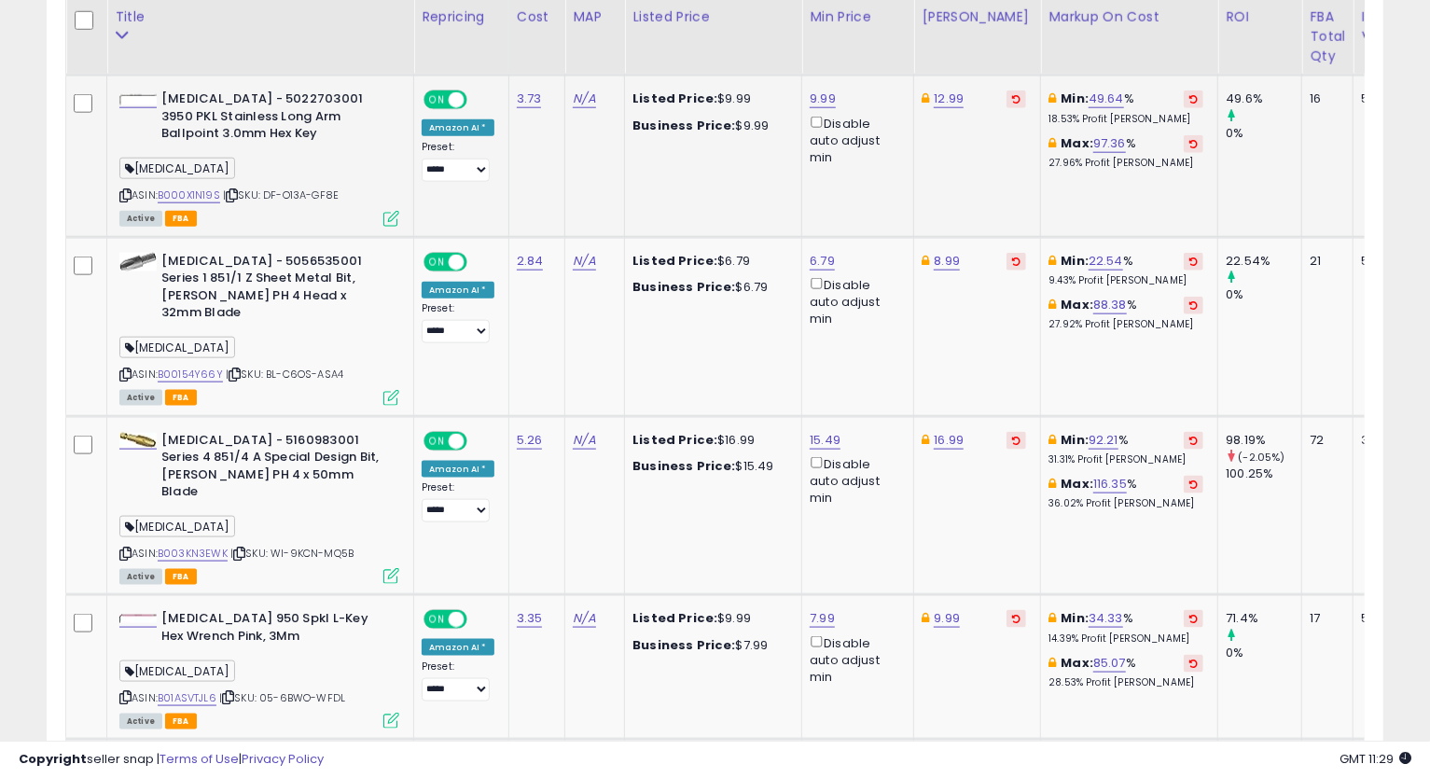
scroll to position [1347, 0]
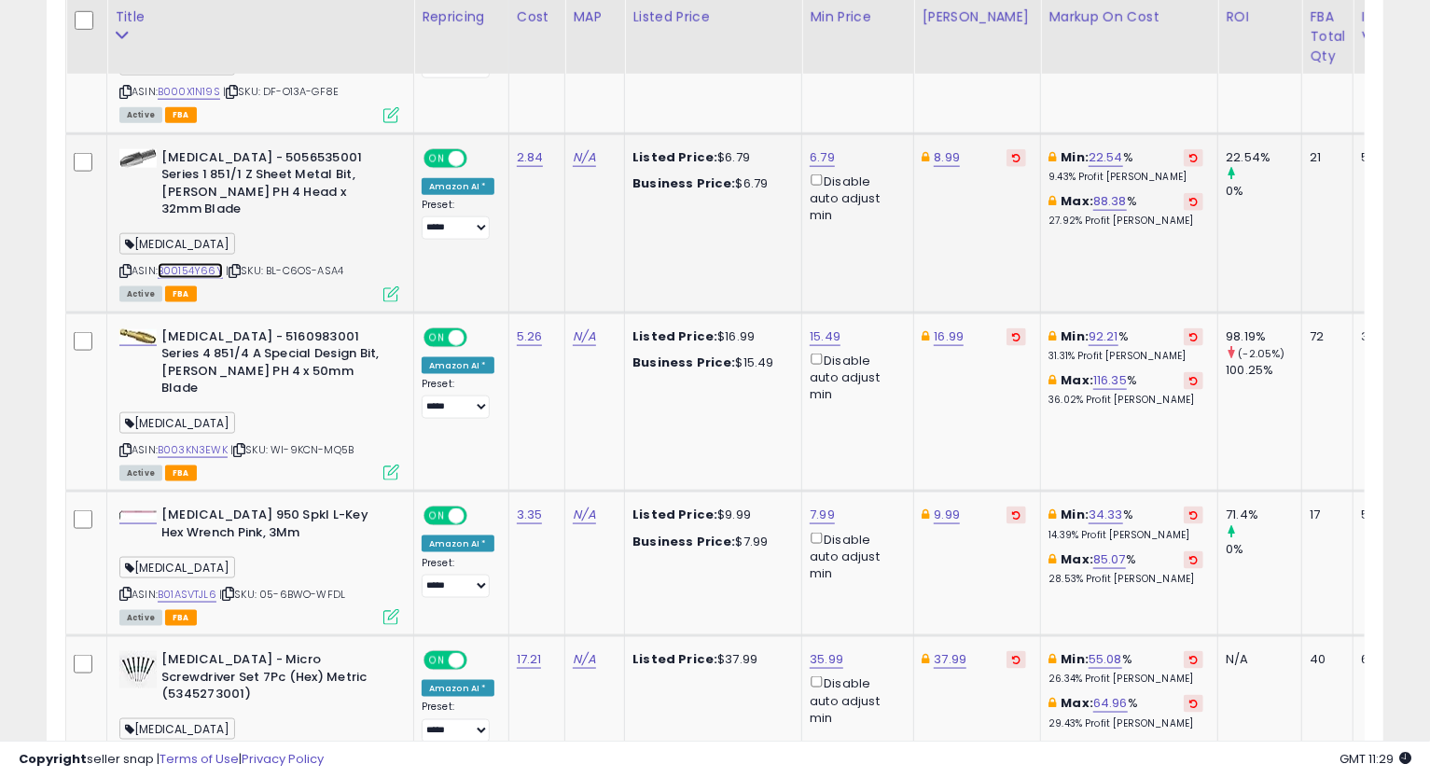
click at [186, 263] on link "B00154Y66Y" at bounding box center [190, 271] width 65 height 16
click at [132, 230] on div "ASIN: B00154Y66Y | SKU: BL-C6OS-ASA4 Active FBA" at bounding box center [259, 224] width 280 height 151
click at [125, 266] on icon at bounding box center [125, 271] width 12 height 10
click at [946, 148] on link "8.99" at bounding box center [946, 157] width 26 height 19
type input "****"
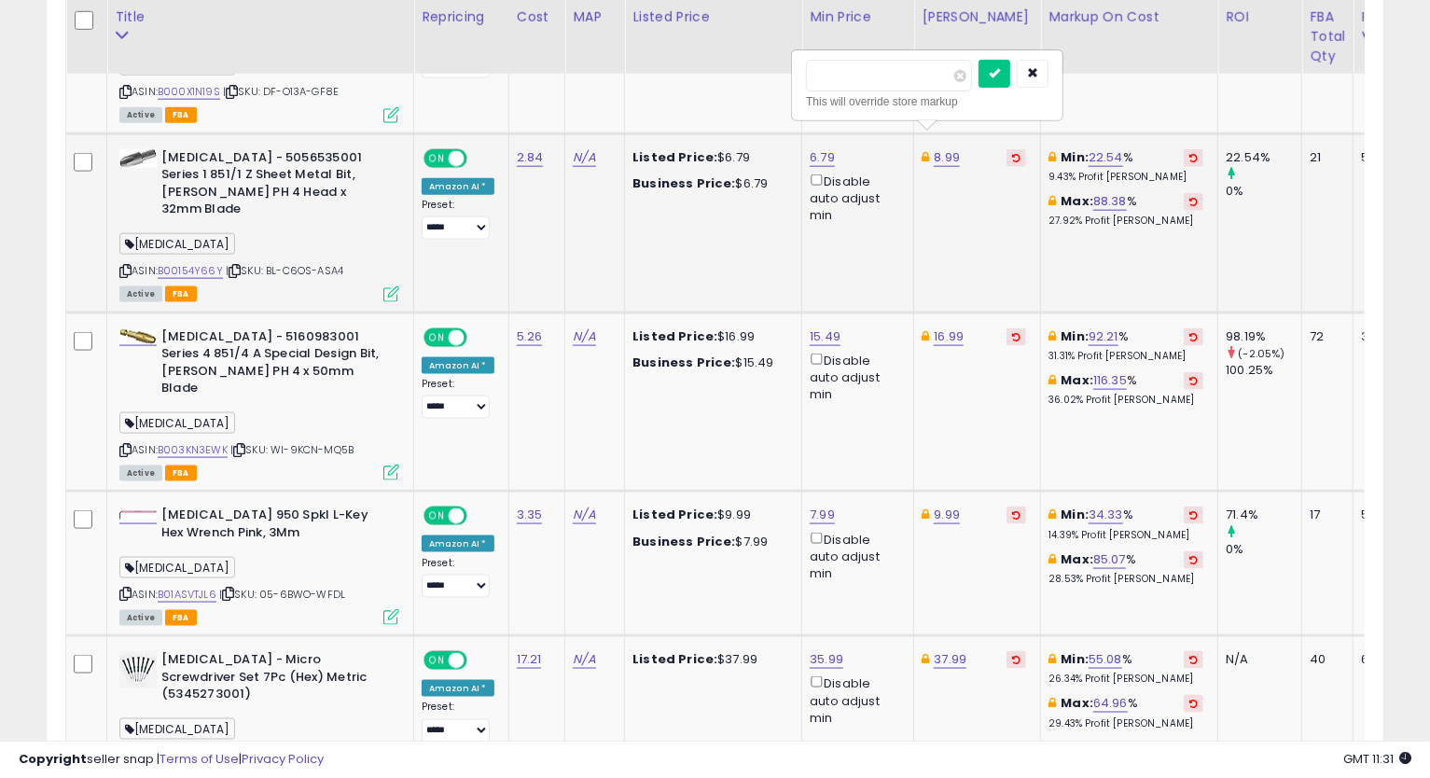
click button "submit" at bounding box center [994, 74] width 32 height 28
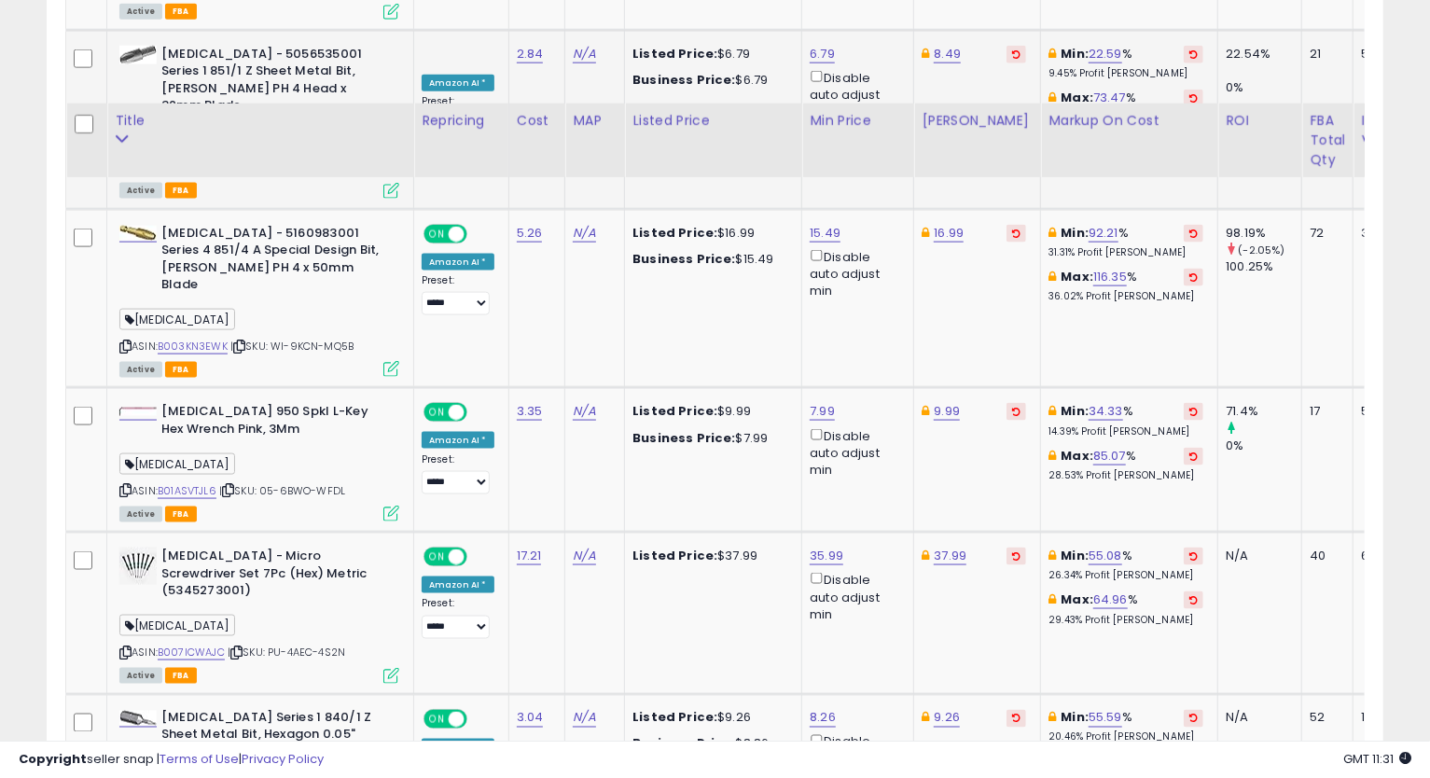
scroll to position [1554, 0]
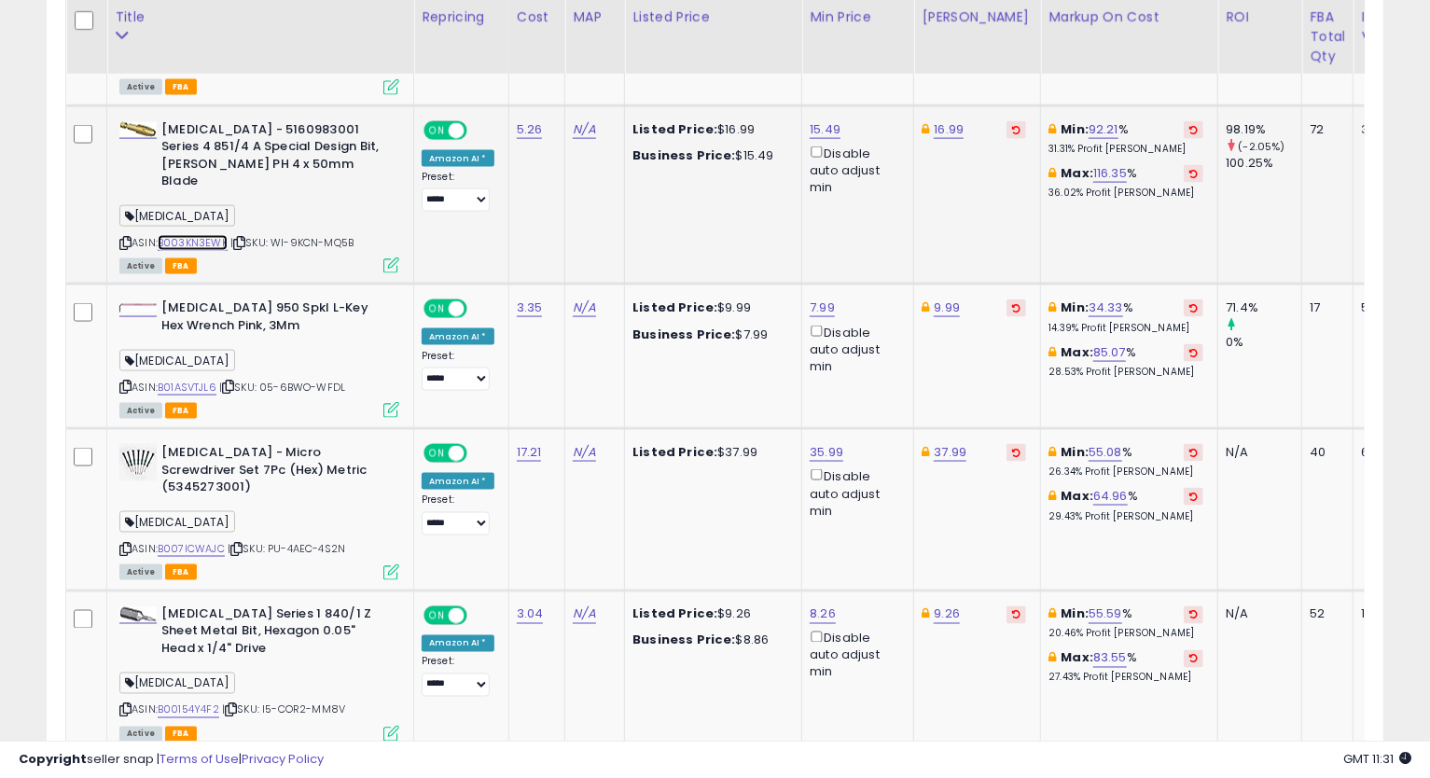
click at [211, 235] on link "B003KN3EWK" at bounding box center [193, 243] width 70 height 16
click at [121, 238] on icon at bounding box center [125, 243] width 12 height 10
click at [940, 120] on link "16.99" at bounding box center [948, 129] width 30 height 19
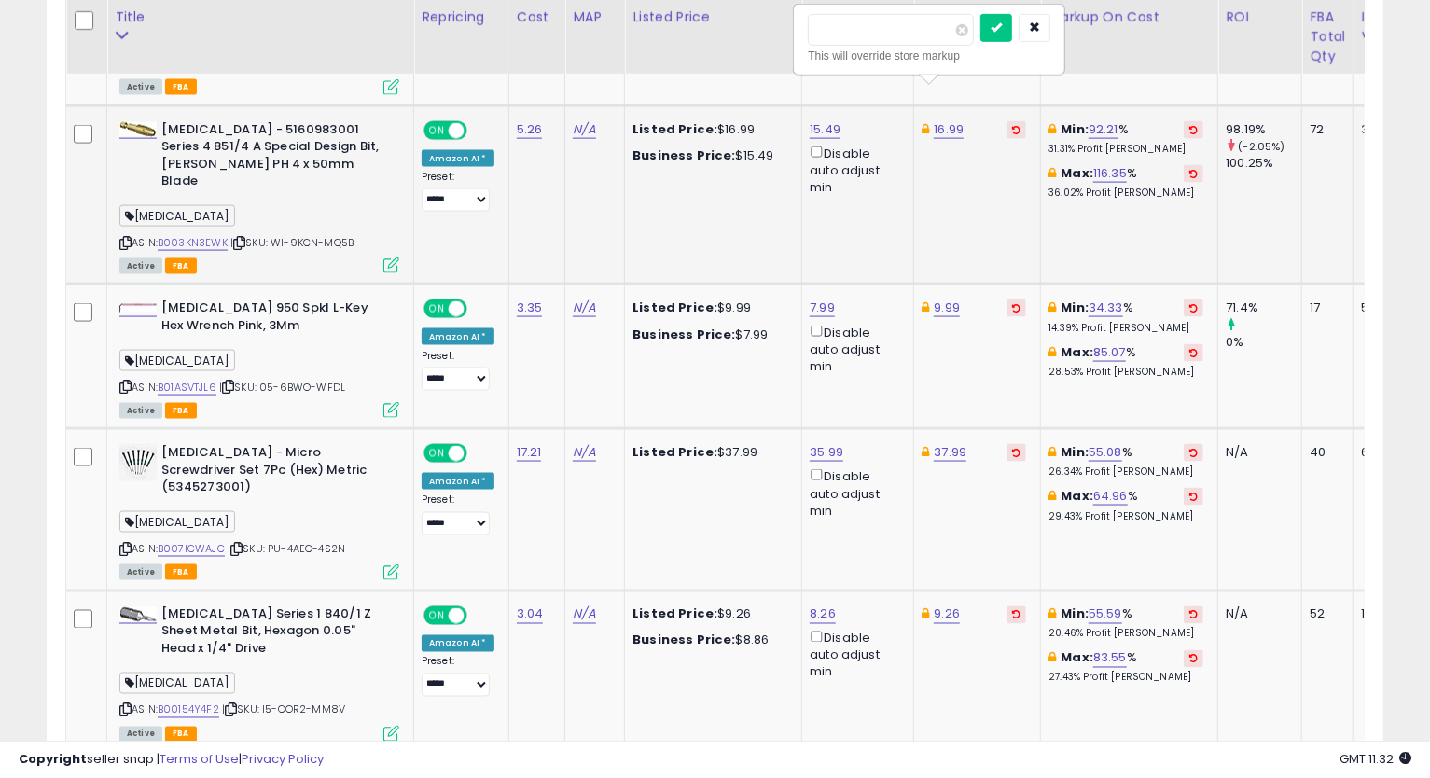
type input "*****"
click button "submit" at bounding box center [996, 28] width 32 height 28
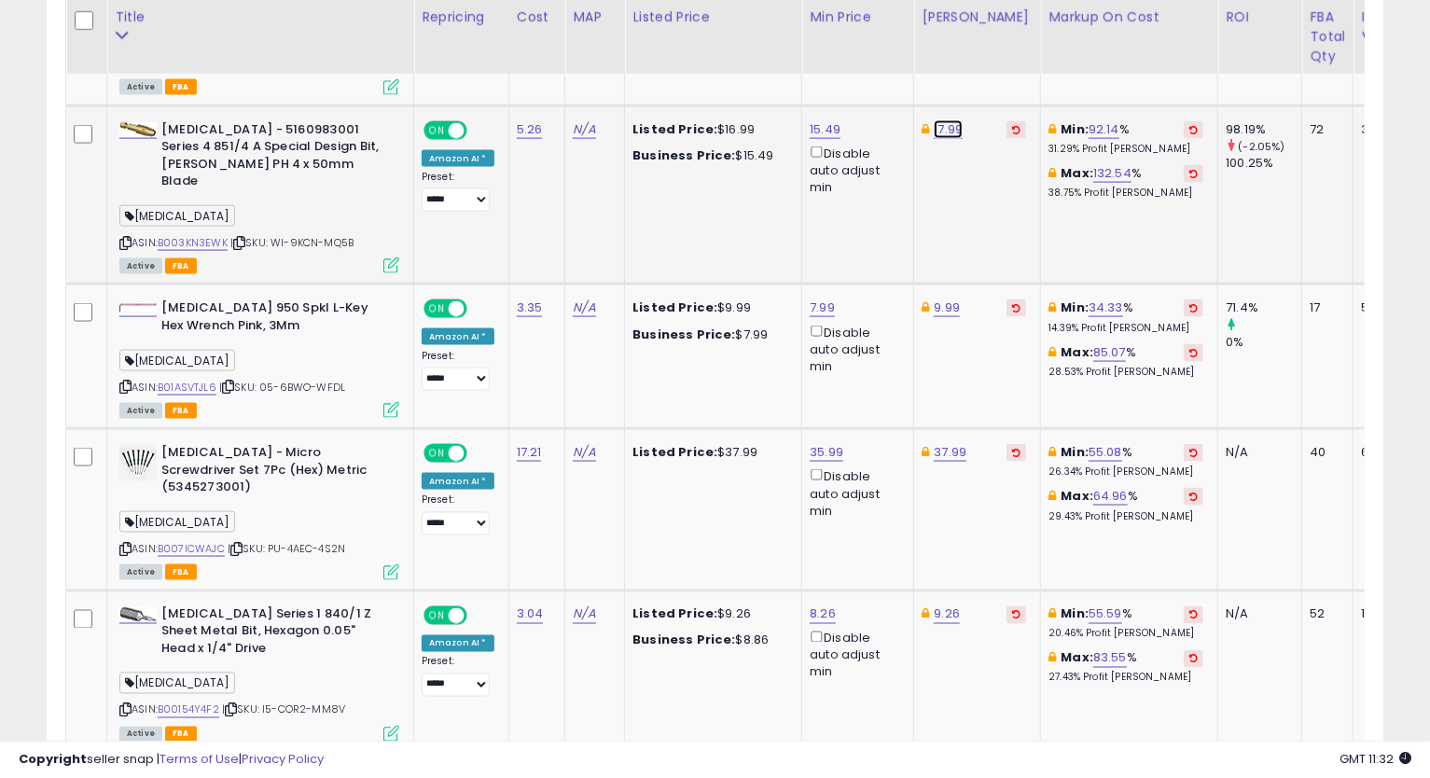
click at [940, 120] on link "17.99" at bounding box center [947, 129] width 29 height 19
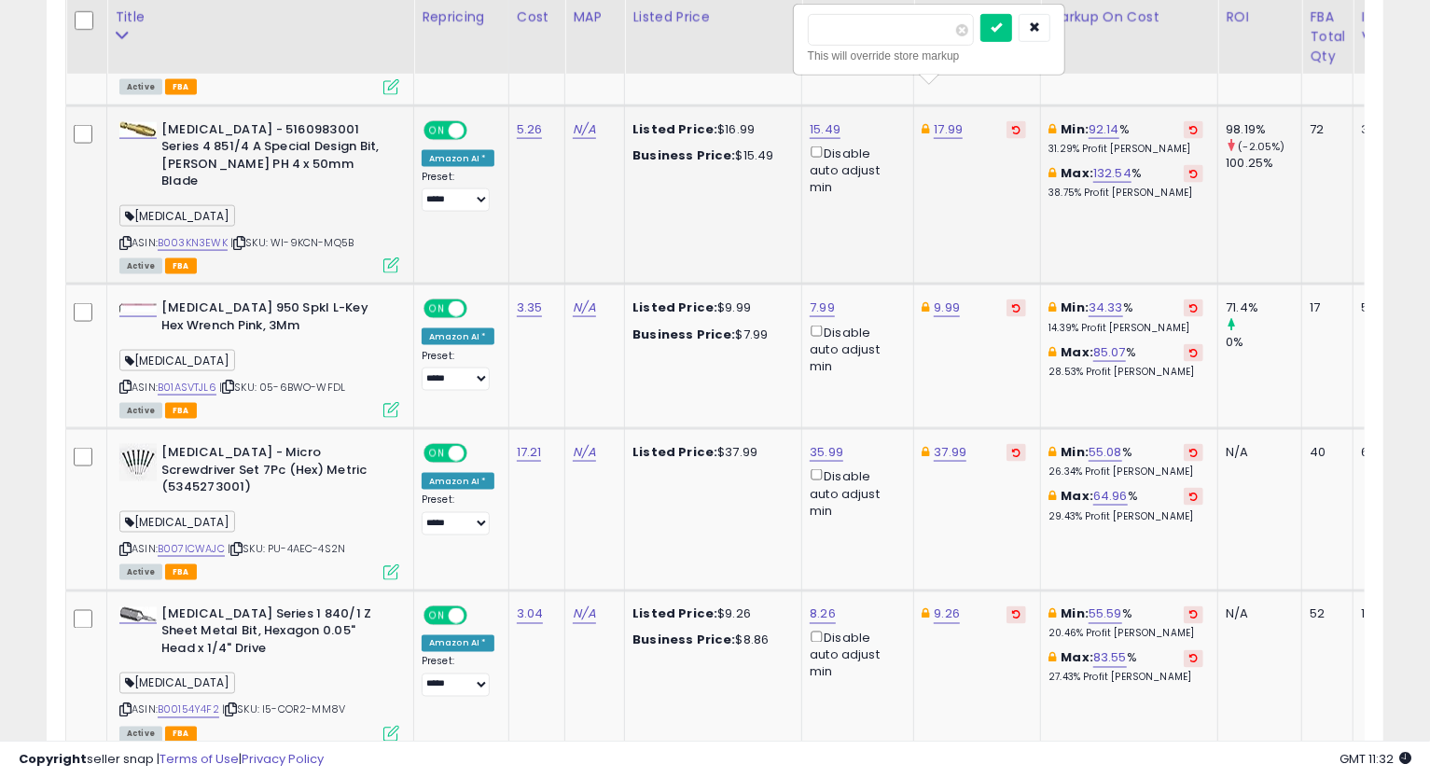
type input "*****"
click button "submit" at bounding box center [996, 28] width 32 height 28
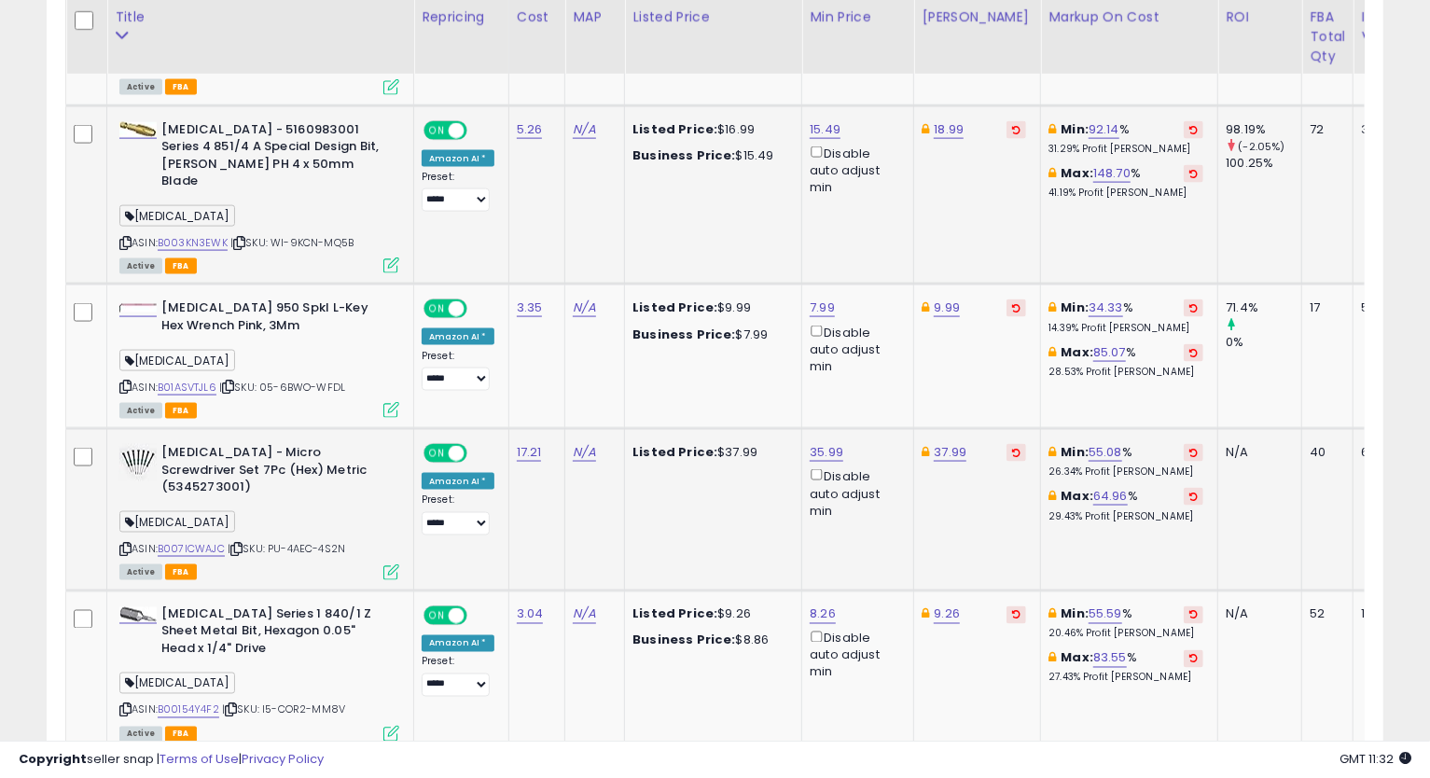
scroll to position [1657, 0]
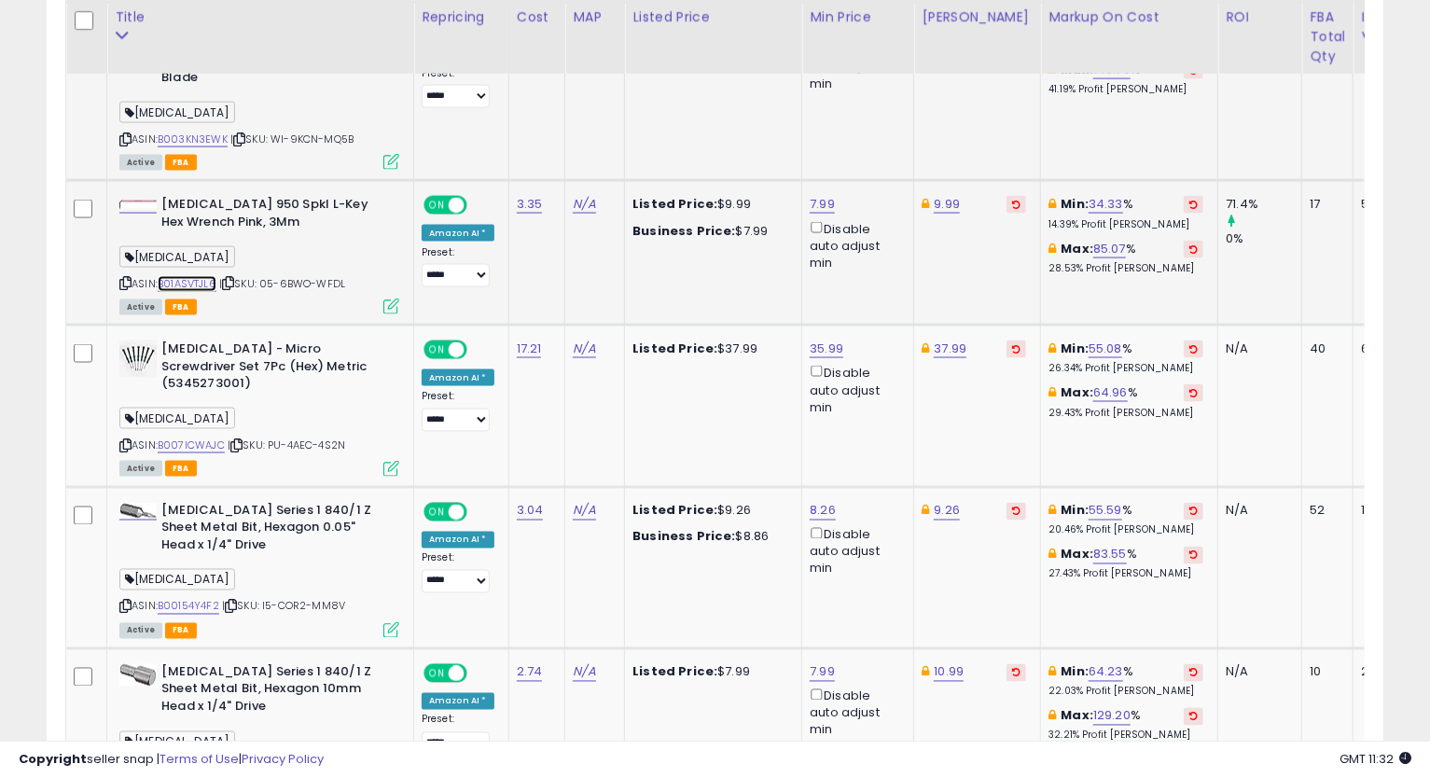
click at [206, 276] on link "B01ASVTJL6" at bounding box center [187, 284] width 59 height 16
click at [126, 278] on icon at bounding box center [125, 283] width 12 height 10
click at [813, 195] on link "7.99" at bounding box center [821, 204] width 25 height 19
type input "****"
click button "submit" at bounding box center [869, 86] width 32 height 28
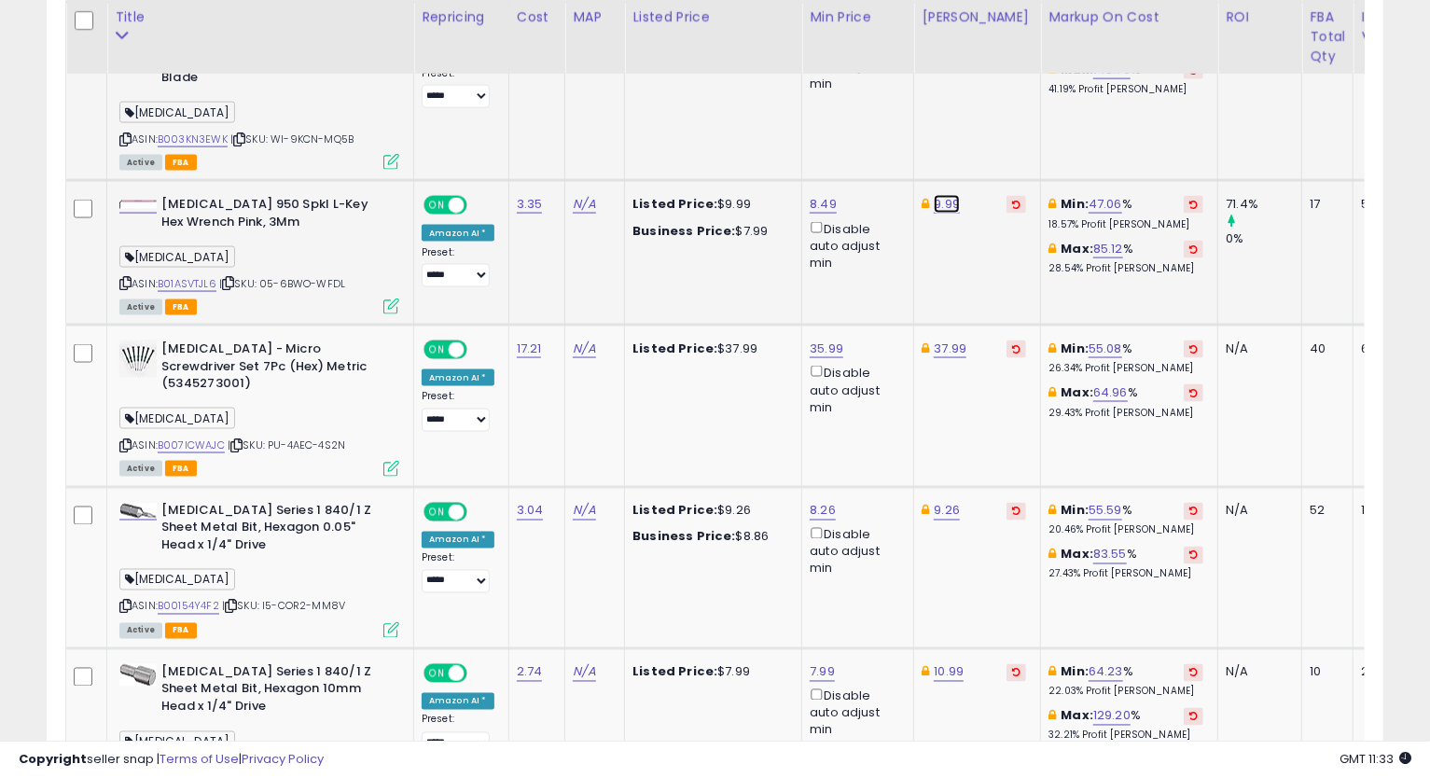
click at [944, 195] on link "9.99" at bounding box center [946, 204] width 26 height 19
type input "*****"
click button "submit" at bounding box center [994, 86] width 32 height 28
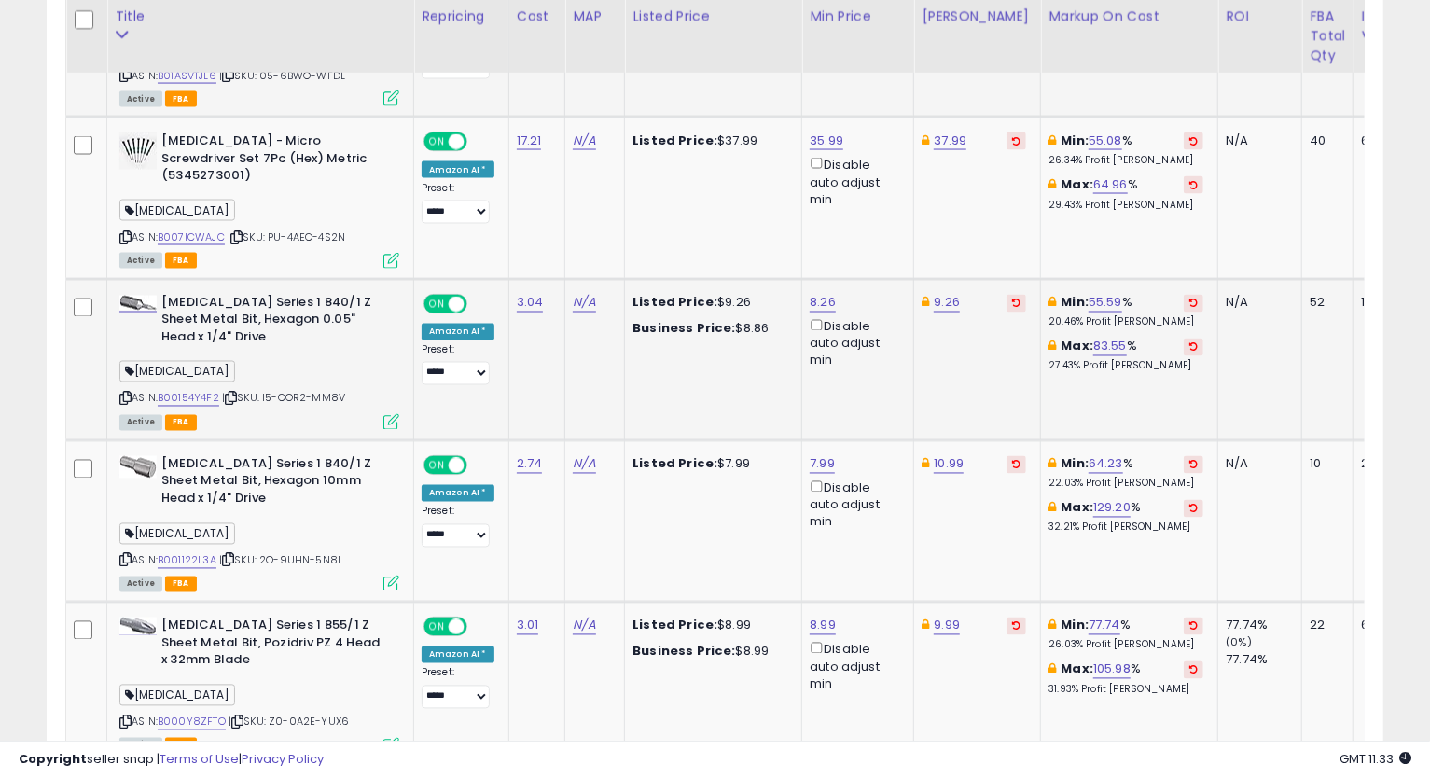
scroll to position [1761, 0]
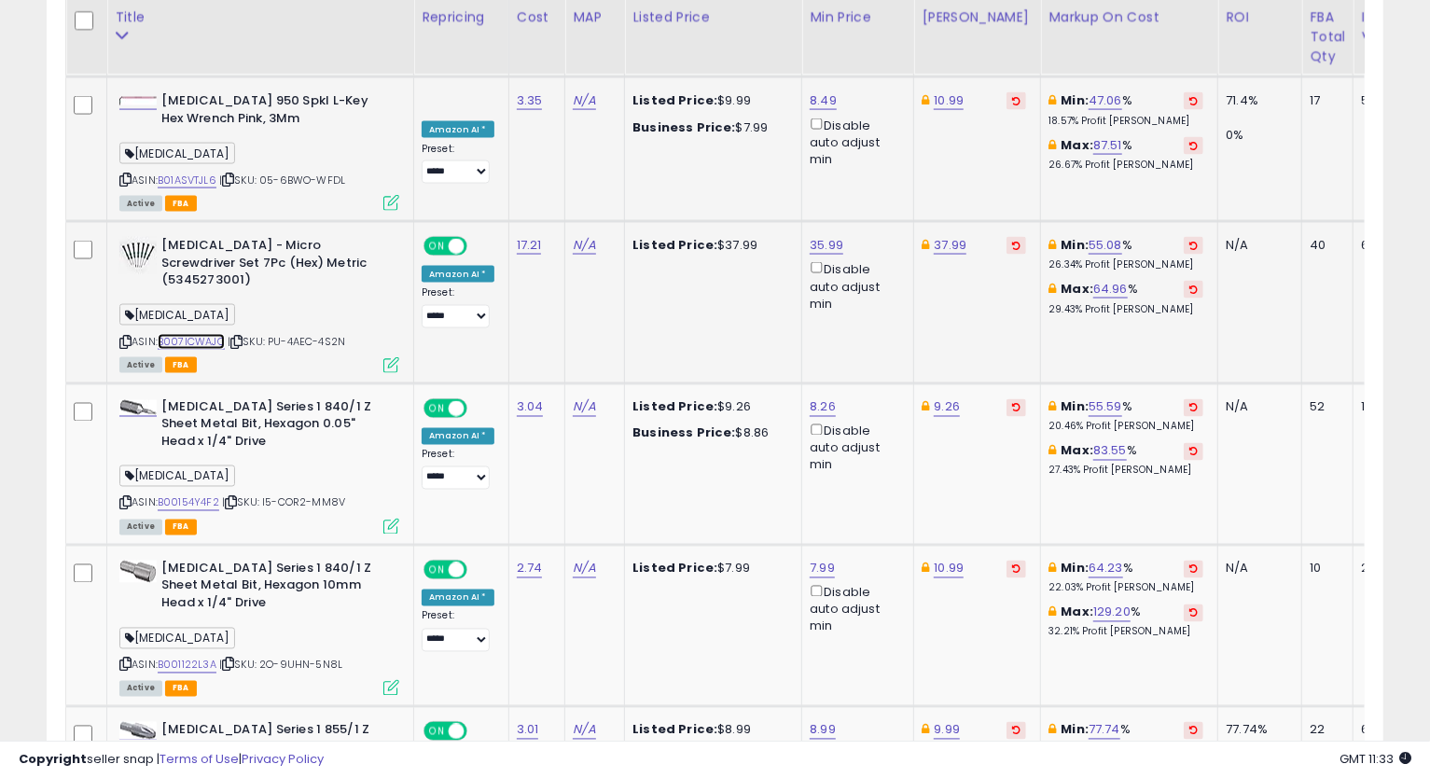
click at [185, 334] on link "B007ICWAJC" at bounding box center [191, 342] width 67 height 16
click at [125, 337] on icon at bounding box center [125, 342] width 12 height 10
click at [945, 236] on link "37.99" at bounding box center [949, 245] width 33 height 19
type input "*****"
click button "submit" at bounding box center [998, 127] width 32 height 28
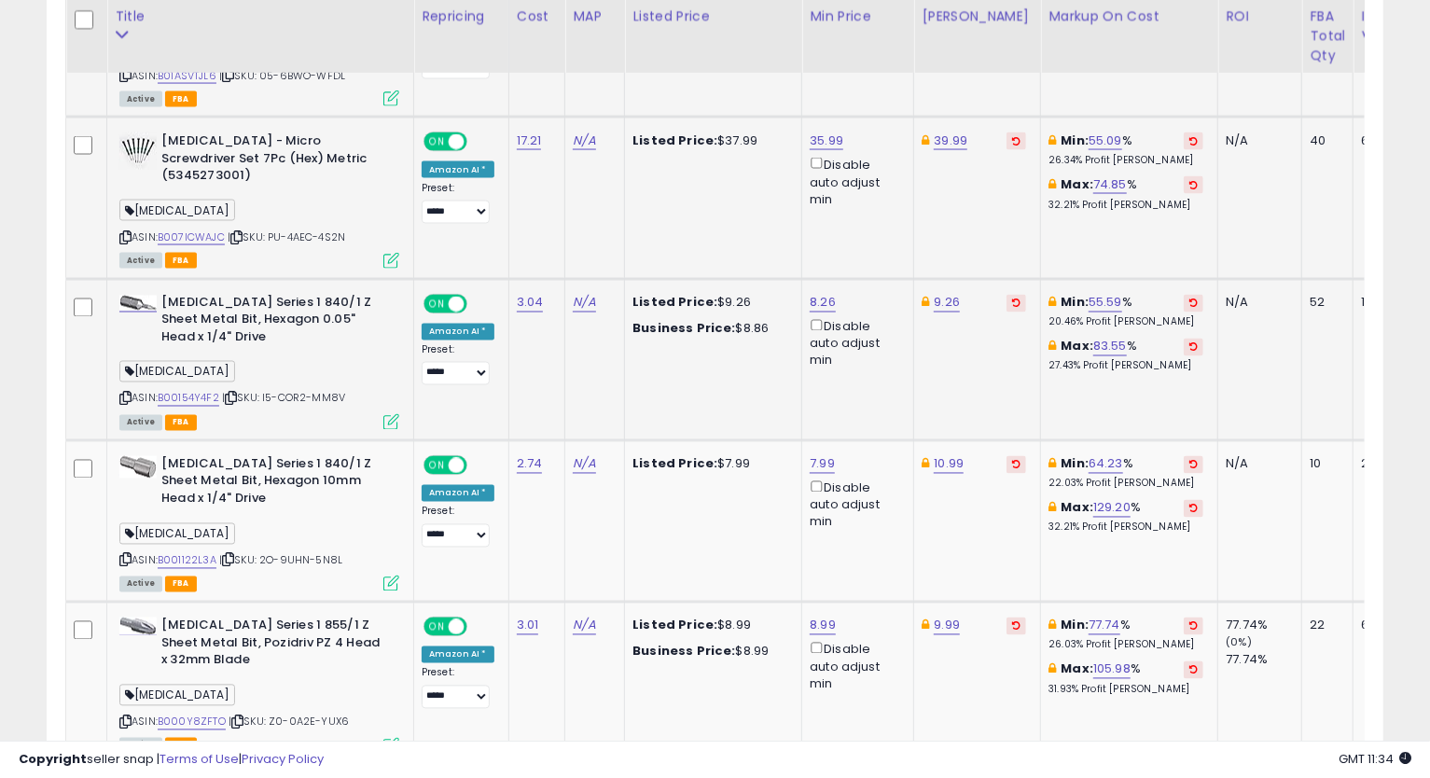
scroll to position [1969, 0]
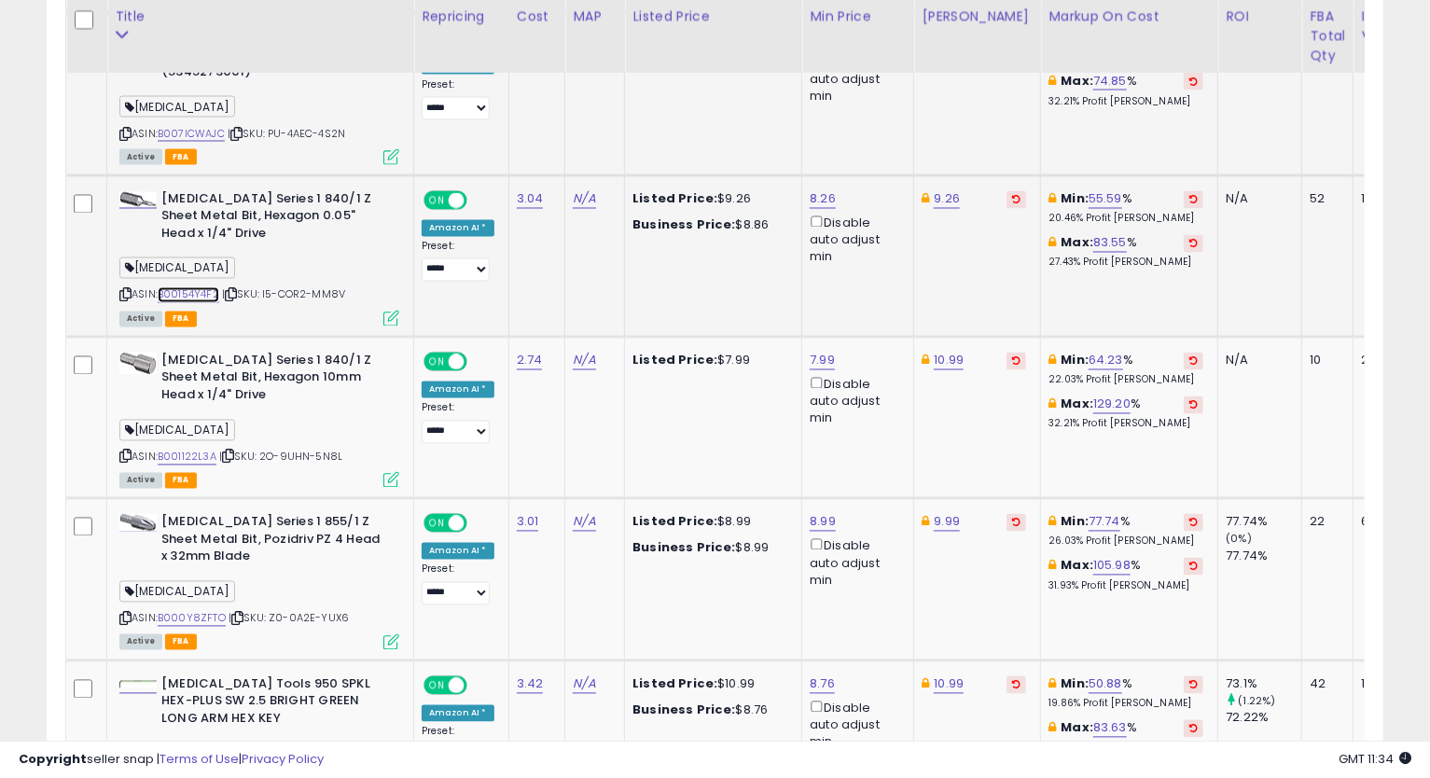
click at [189, 287] on link "B00154Y4F2" at bounding box center [189, 295] width 62 height 16
click at [124, 213] on div "ASIN: B00154Y4F2 | SKU: I5-COR2-MM8V Active FBA" at bounding box center [259, 257] width 280 height 133
click at [121, 290] on icon at bounding box center [125, 295] width 12 height 10
click at [820, 190] on link "8.26" at bounding box center [822, 199] width 26 height 19
type input "****"
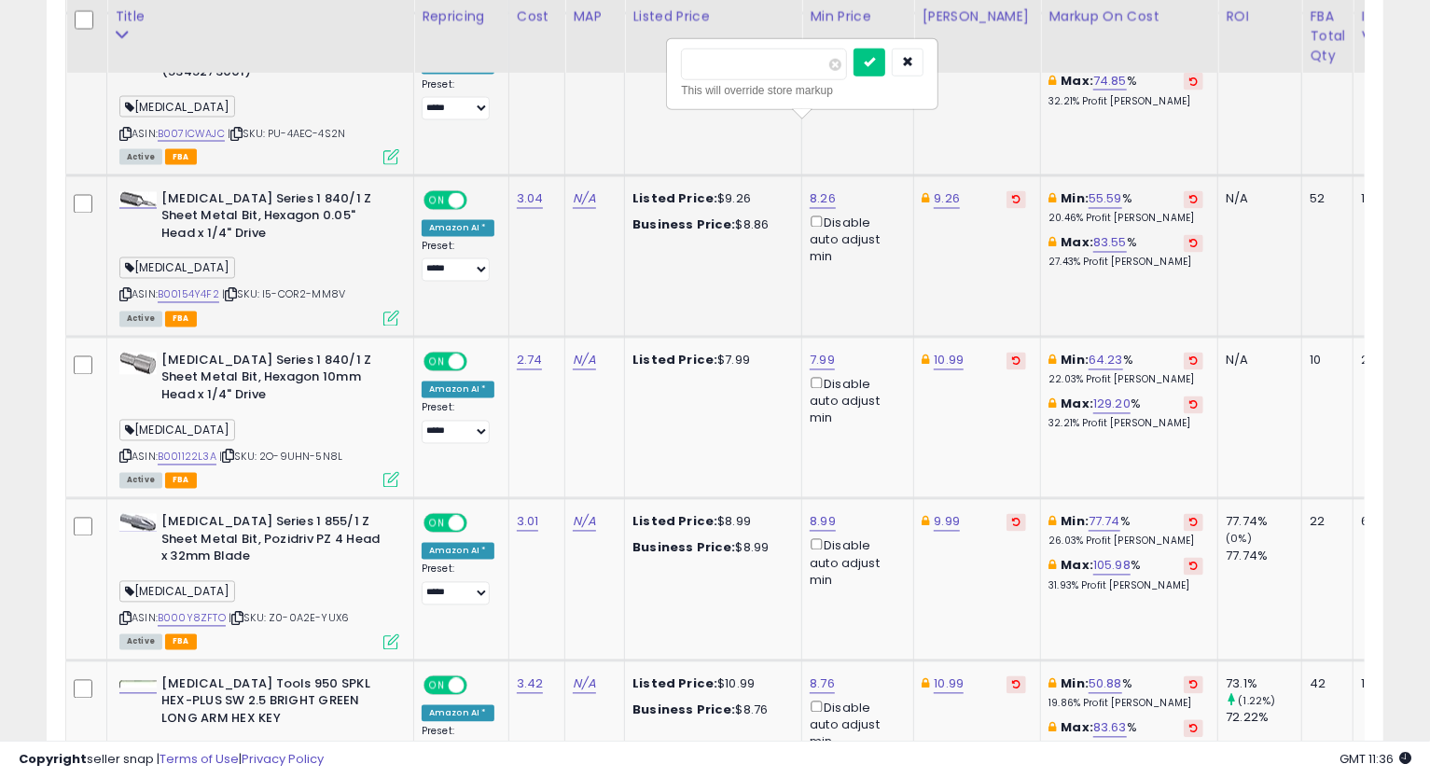
click button "submit" at bounding box center [869, 62] width 32 height 28
click at [947, 190] on link "9.26" at bounding box center [946, 199] width 26 height 19
type input "*"
type input "*****"
click button "submit" at bounding box center [994, 62] width 32 height 28
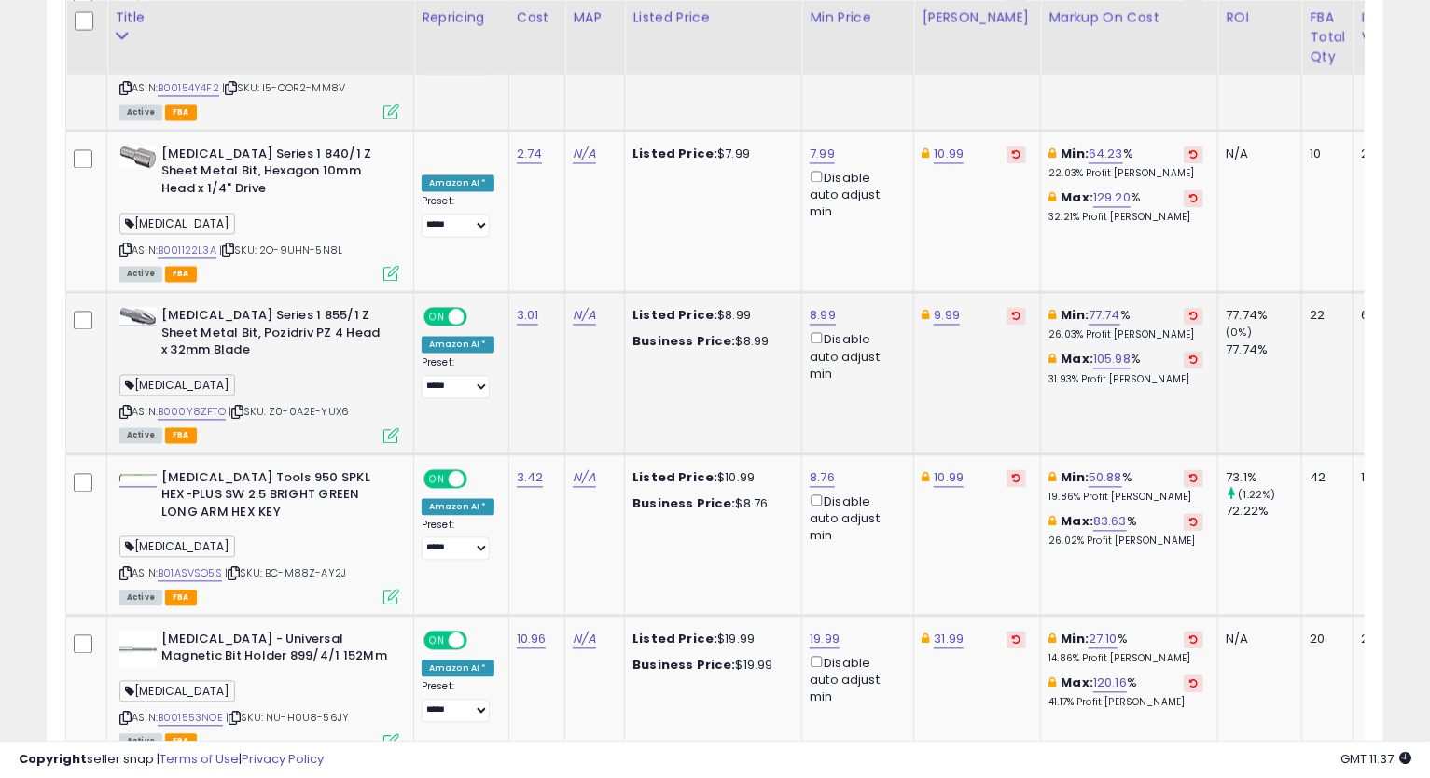
scroll to position [2072, 0]
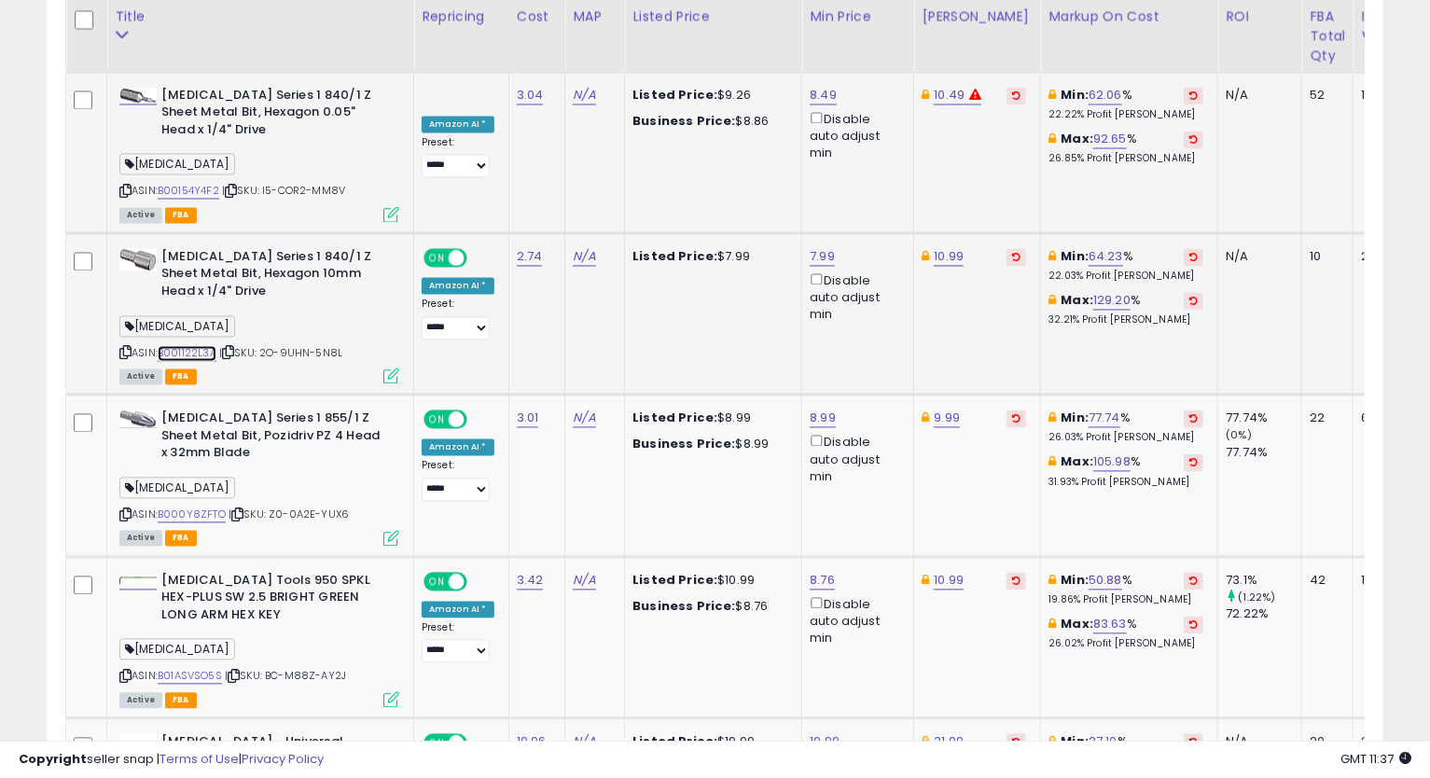
click at [196, 346] on link "B001122L3A" at bounding box center [187, 354] width 59 height 16
click at [127, 348] on icon at bounding box center [125, 353] width 12 height 10
click at [936, 248] on link "10.99" at bounding box center [948, 257] width 30 height 19
type input "*****"
click button "submit" at bounding box center [996, 103] width 32 height 28
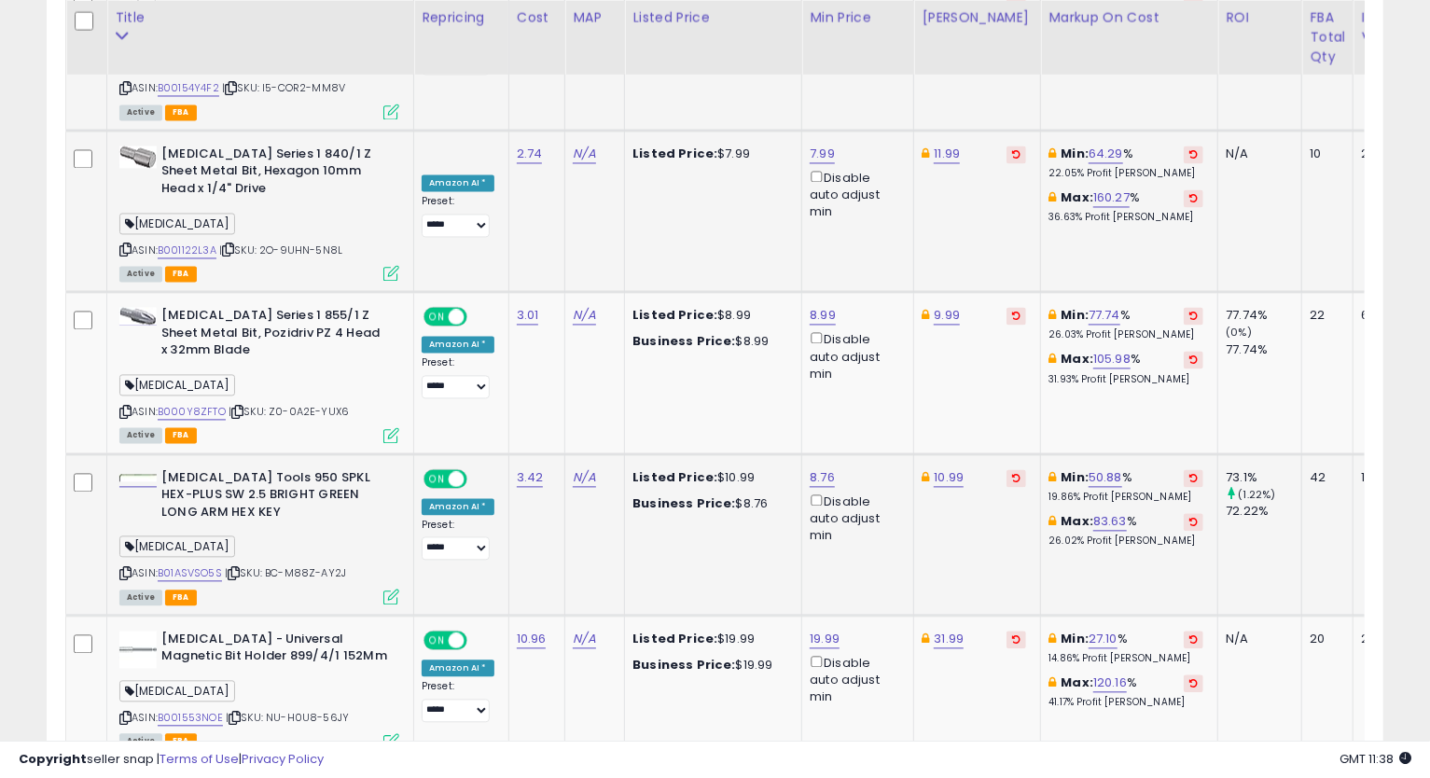
scroll to position [2279, 0]
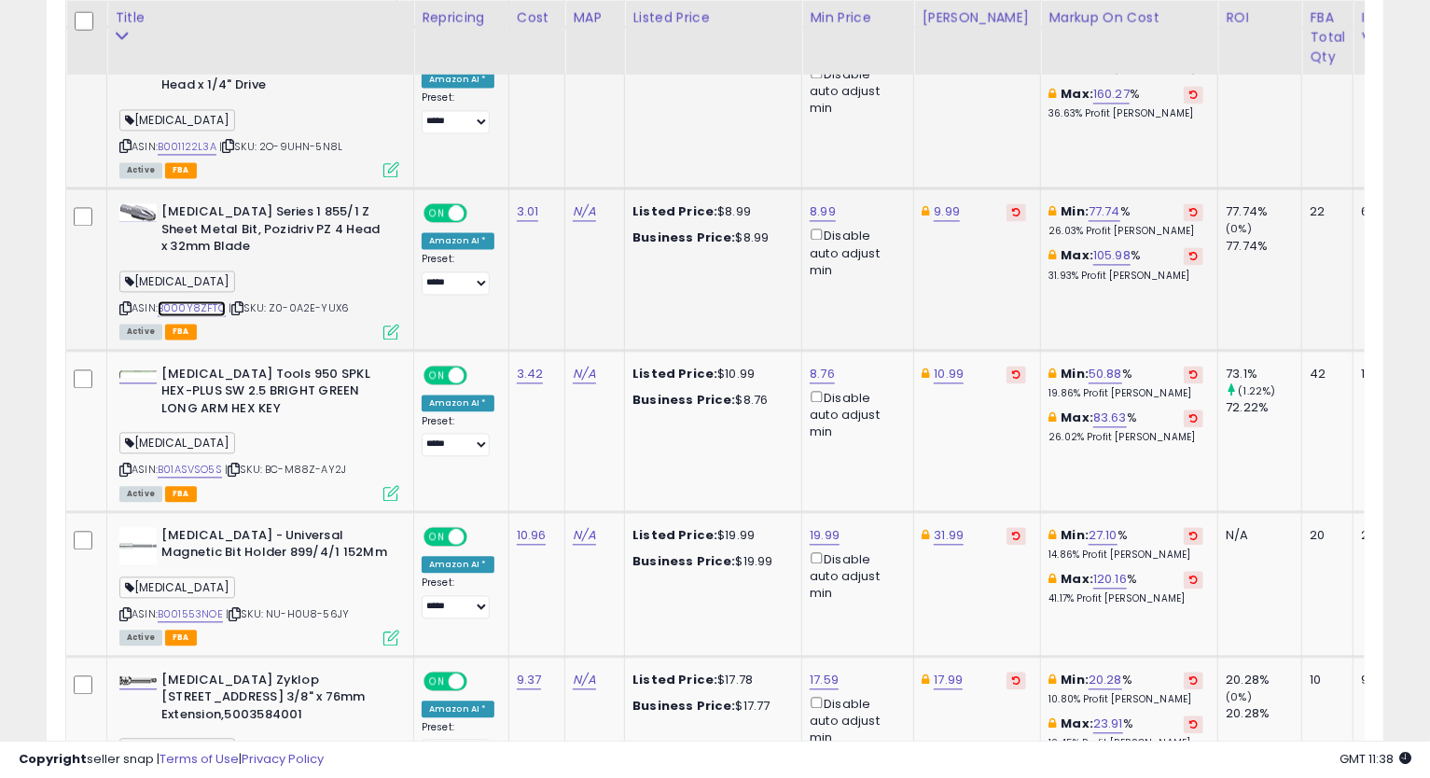
click at [201, 300] on link "B000Y8ZFTO" at bounding box center [192, 308] width 68 height 16
click at [127, 303] on icon at bounding box center [125, 308] width 12 height 10
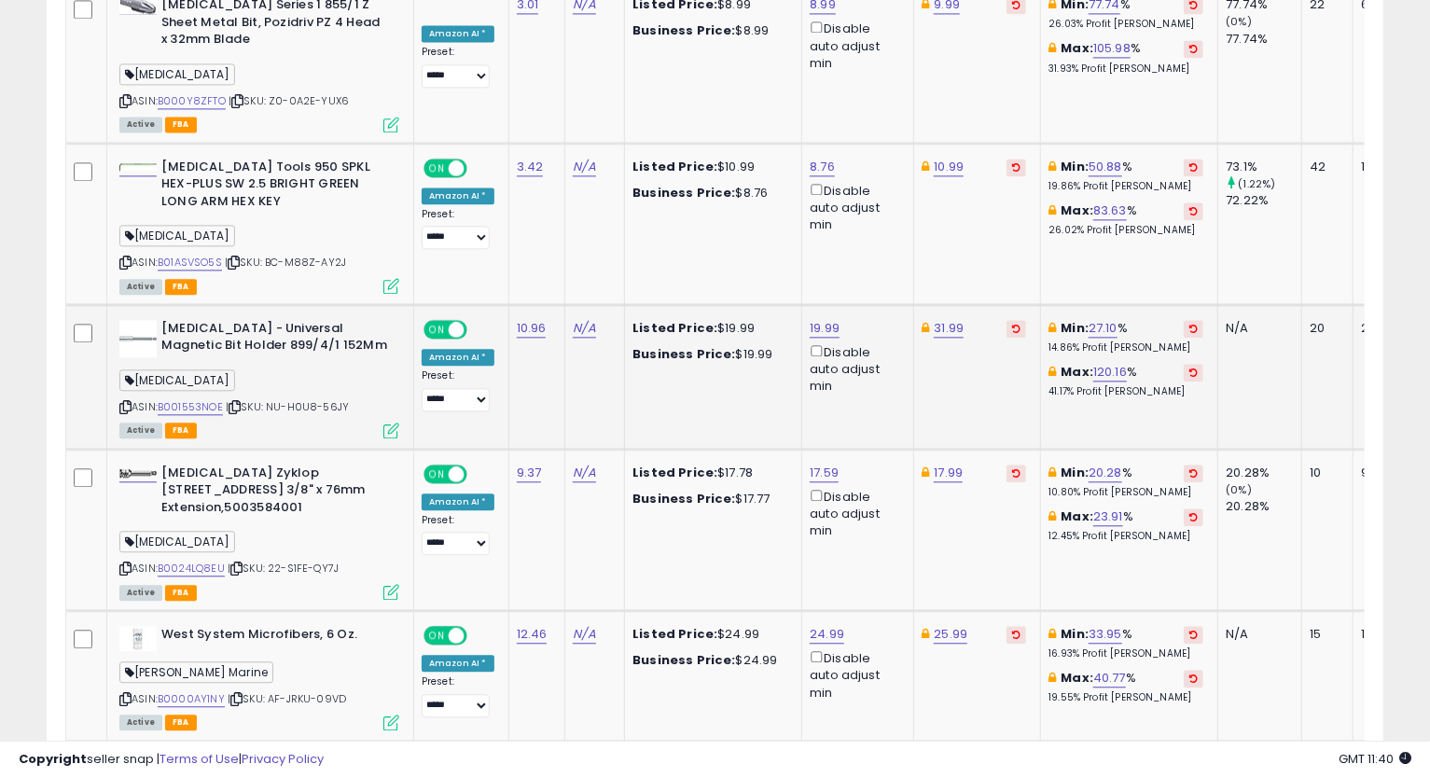
scroll to position [2383, 0]
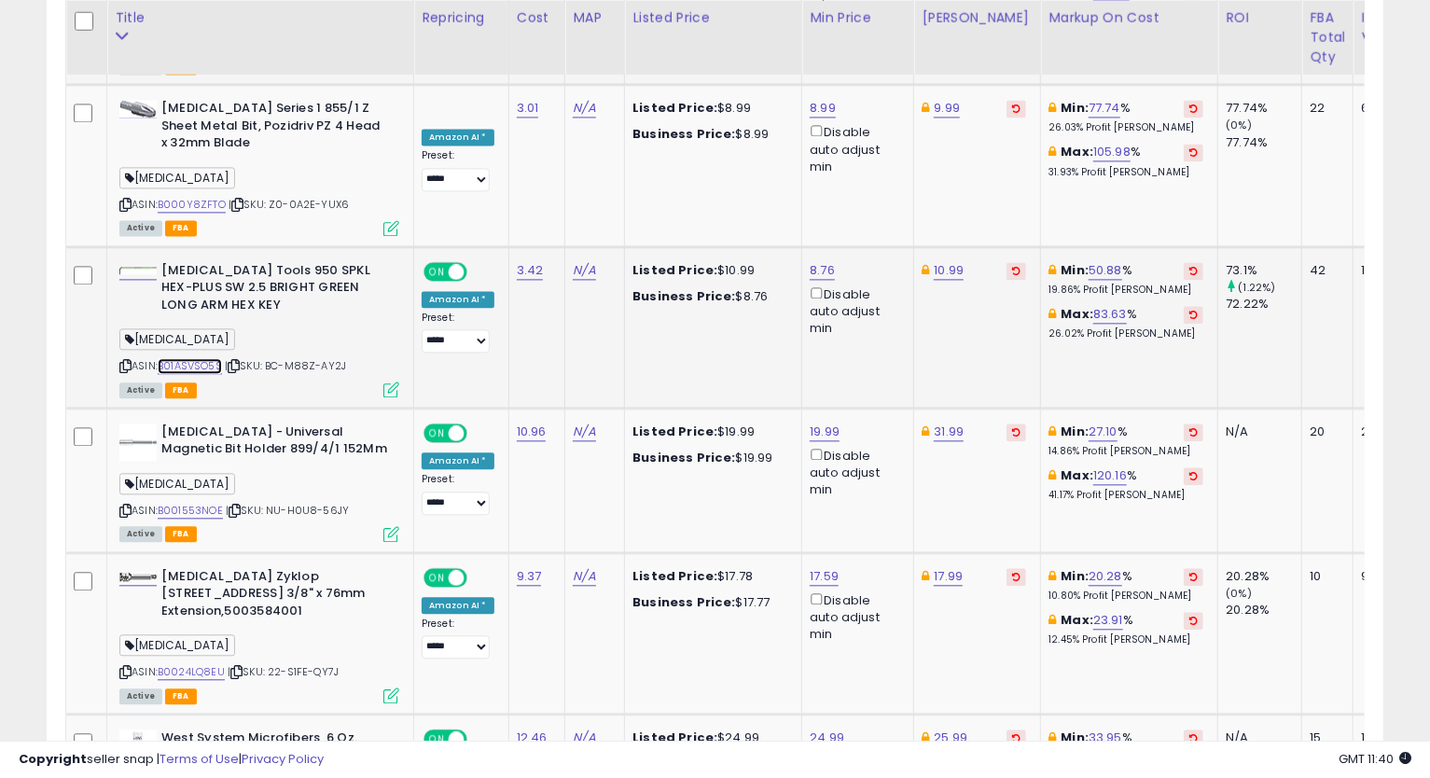
click at [193, 358] on link "B01ASVSO5S" at bounding box center [190, 366] width 64 height 16
click at [127, 361] on icon at bounding box center [125, 366] width 12 height 10
click at [817, 261] on link "8.76" at bounding box center [821, 270] width 25 height 19
type input "****"
click button "submit" at bounding box center [869, 115] width 32 height 28
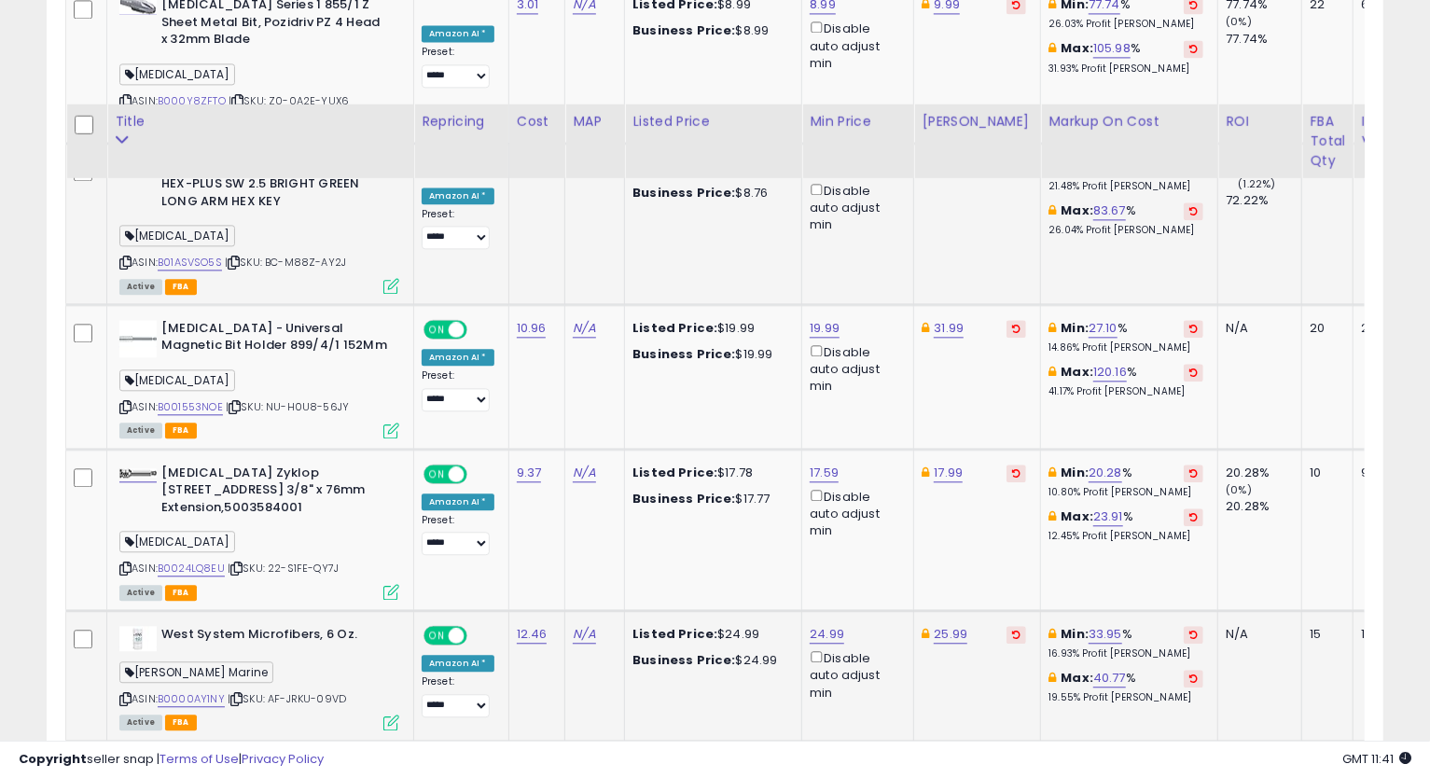
scroll to position [2590, 0]
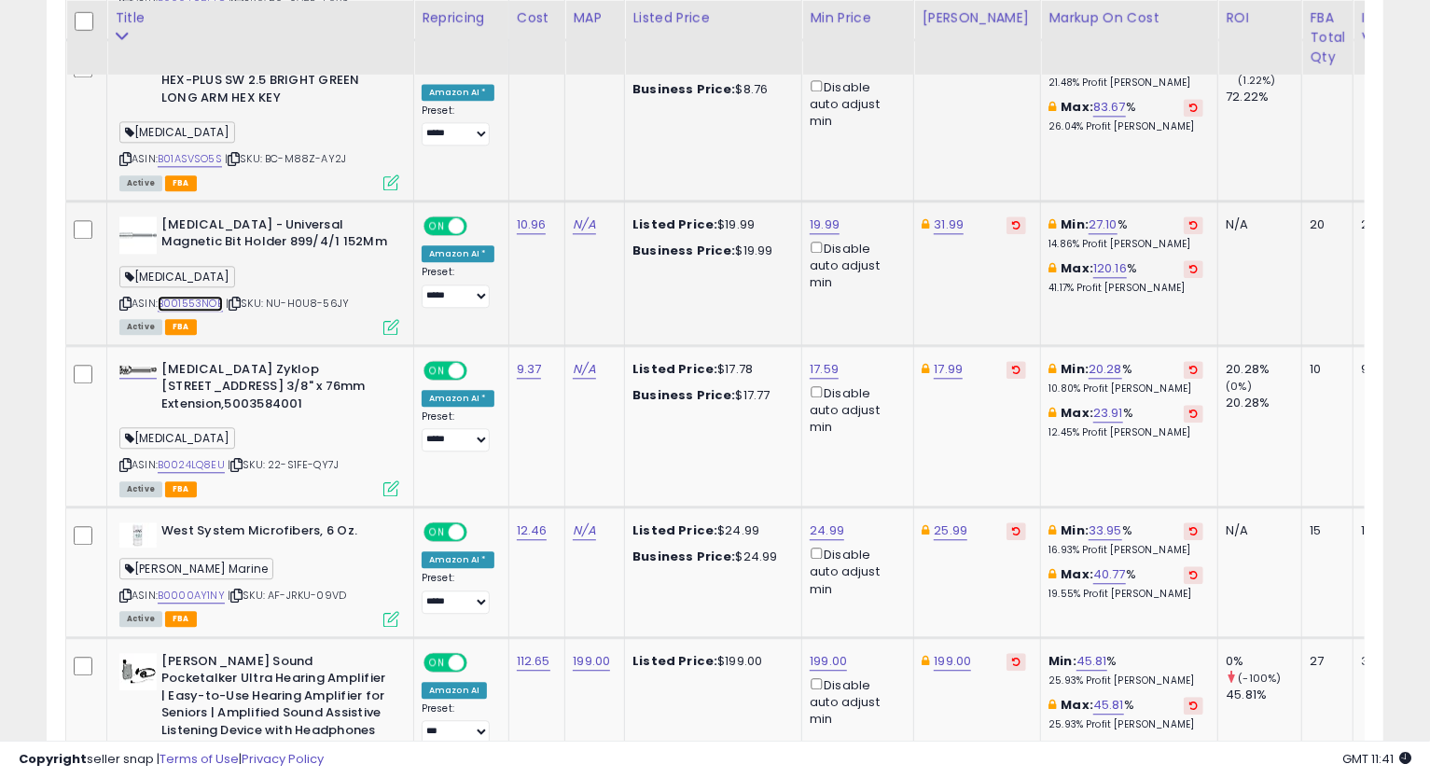
click at [194, 296] on link "B001553NOE" at bounding box center [190, 304] width 65 height 16
click at [130, 298] on icon at bounding box center [125, 303] width 12 height 10
click at [948, 215] on link "31.99" at bounding box center [948, 224] width 30 height 19
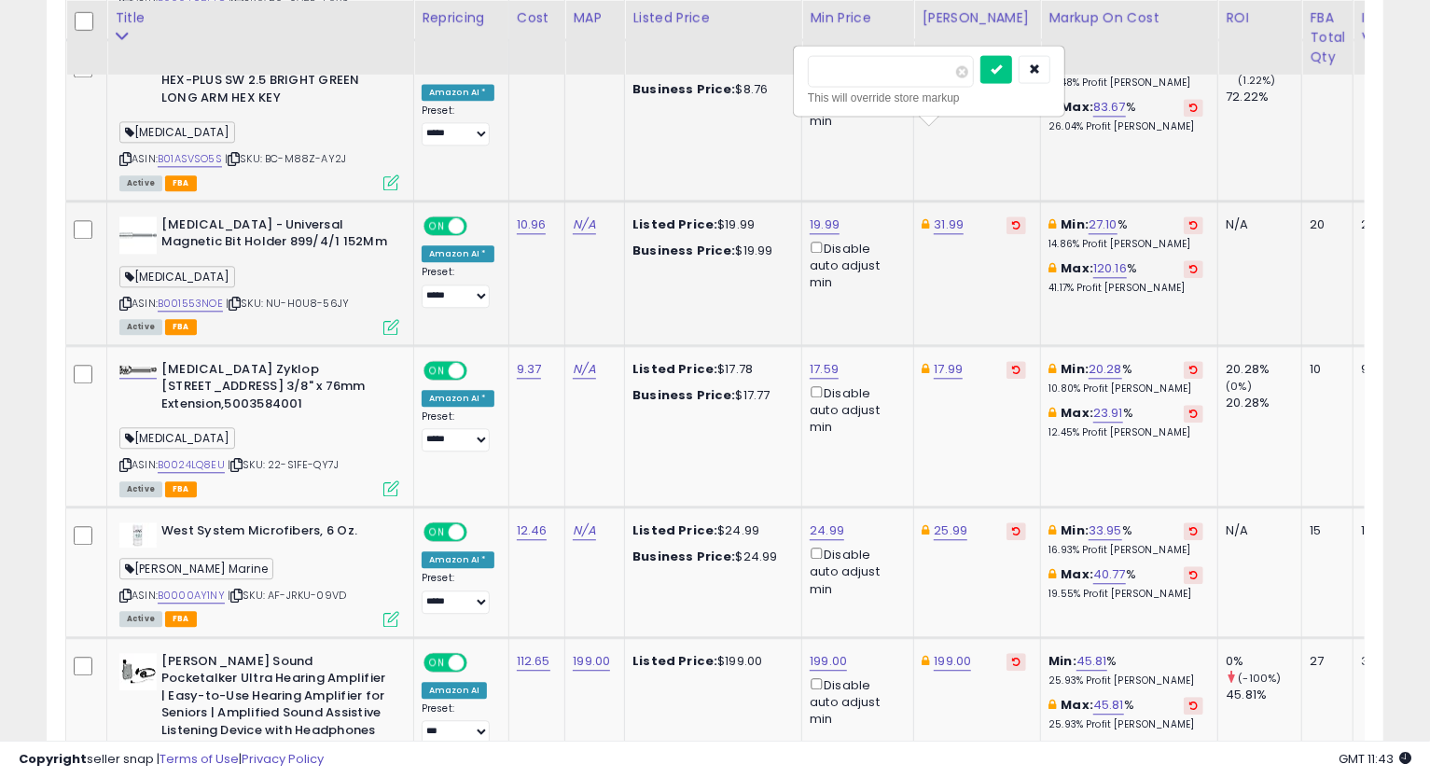
click at [829, 81] on input "*****" at bounding box center [891, 71] width 166 height 32
type input "*****"
click button "submit" at bounding box center [996, 69] width 32 height 28
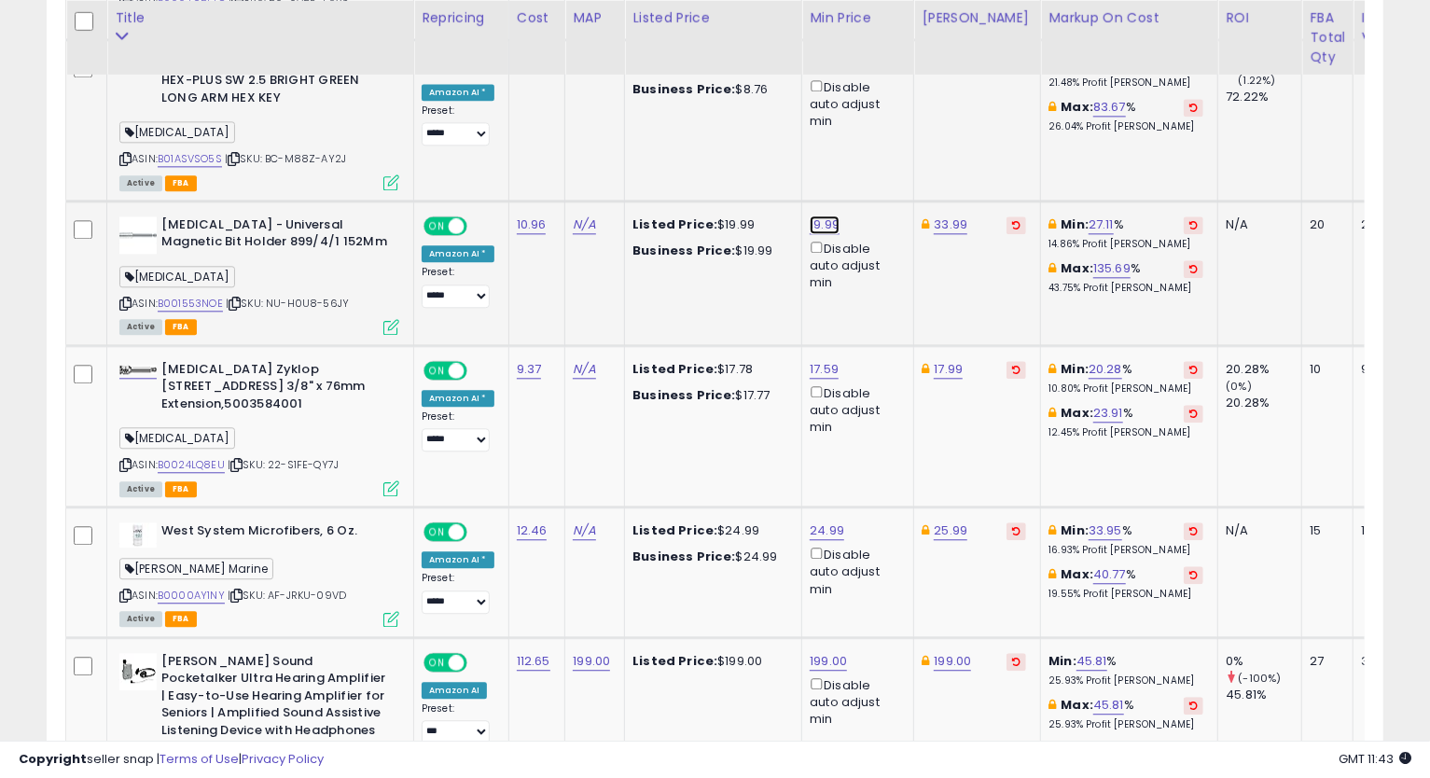
click at [824, 215] on link "19.99" at bounding box center [824, 224] width 30 height 19
drag, startPoint x: 787, startPoint y: 76, endPoint x: 621, endPoint y: 100, distance: 167.6
click at [623, 99] on tbody "[MEDICAL_DATA] - 5003470001 KK VDE 60i/7 Insulated Interchangeable Blade Pouch …" at bounding box center [931, 405] width 1730 height 4030
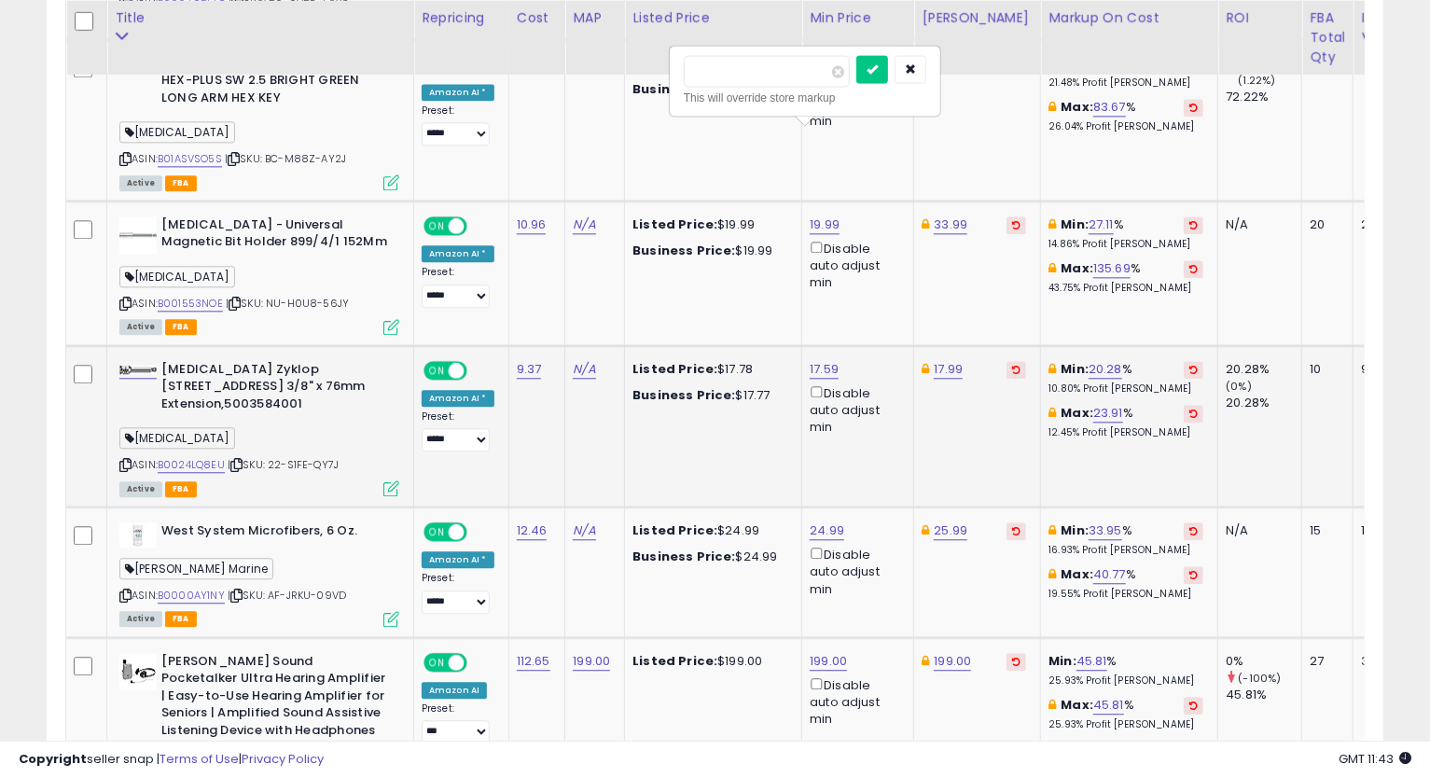
type input "*****"
click button "submit" at bounding box center [872, 69] width 32 height 28
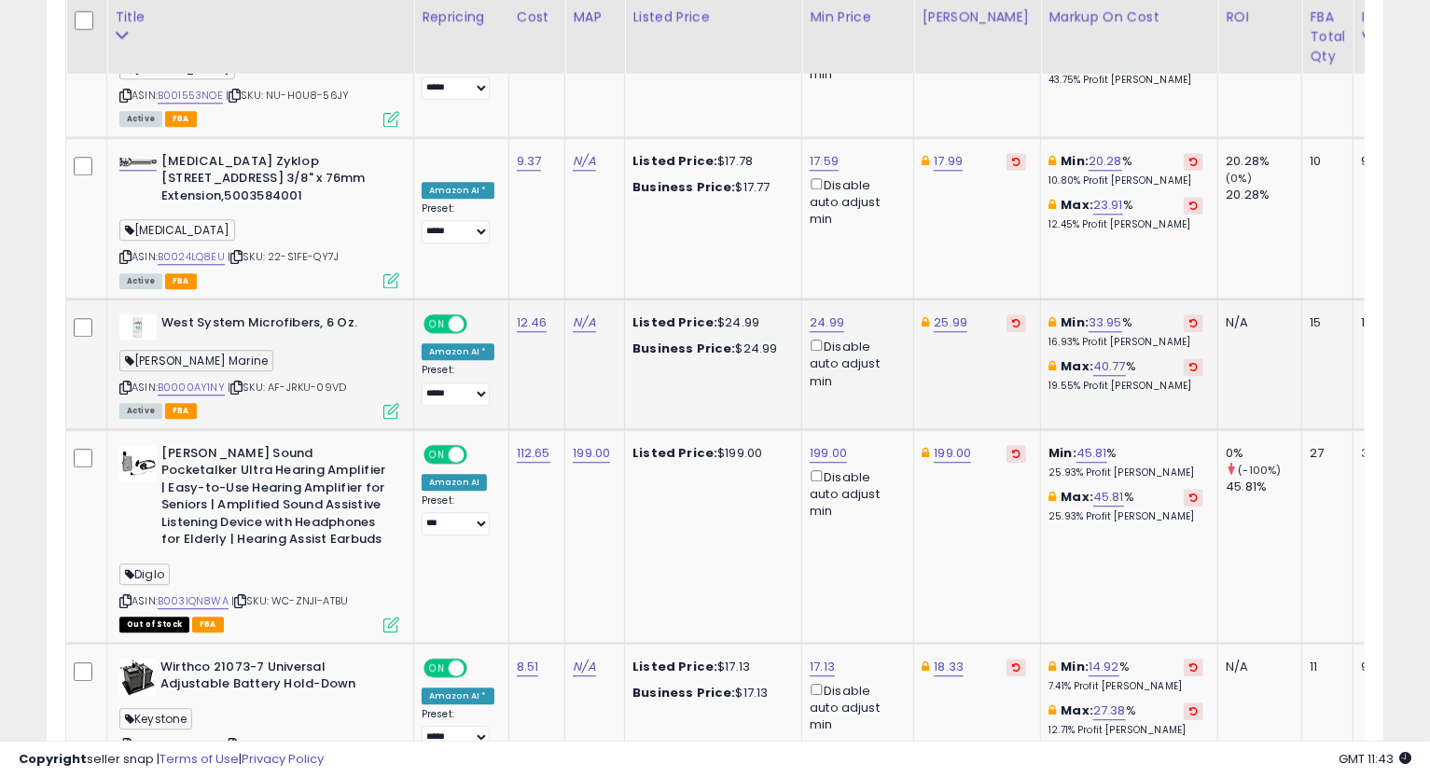
scroll to position [2693, 0]
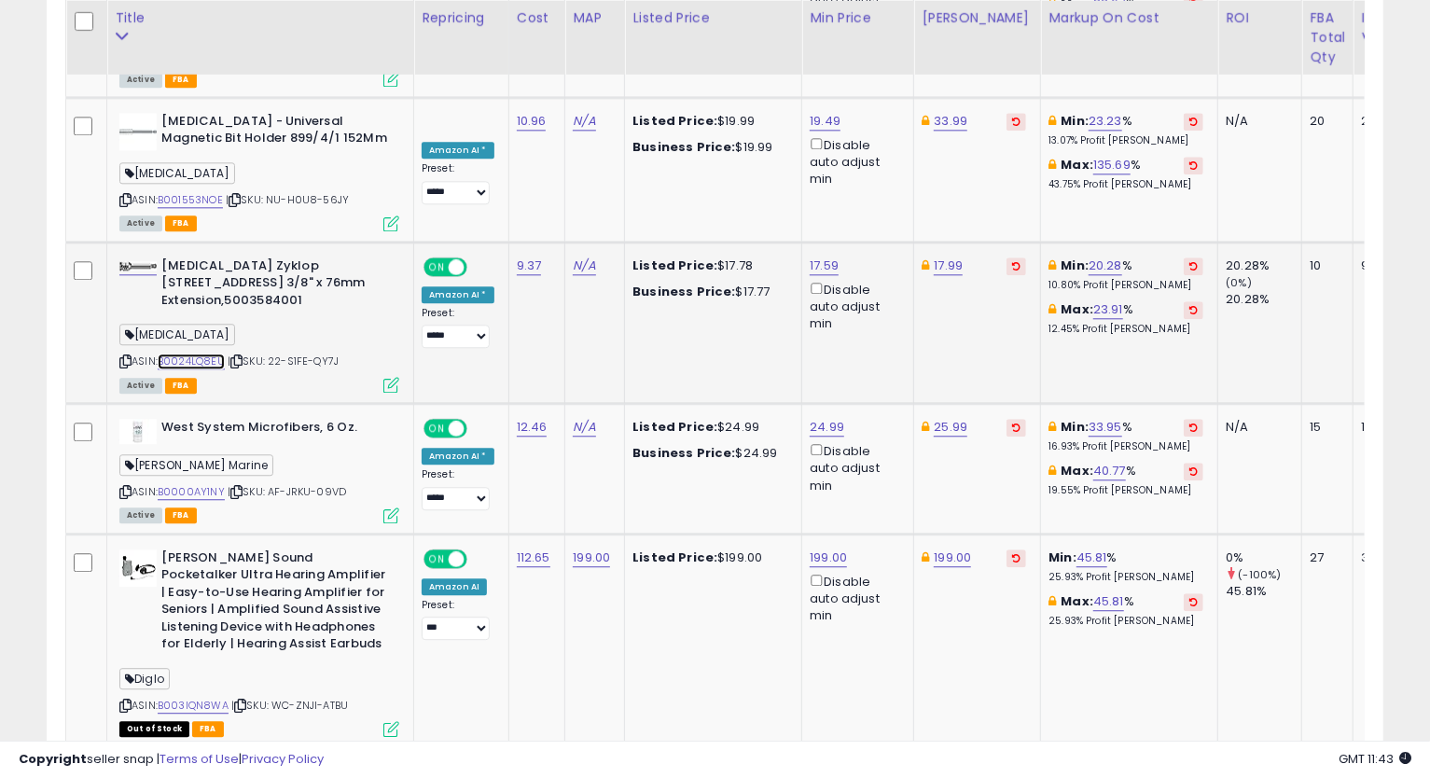
click at [198, 353] on link "B0024LQ8EU" at bounding box center [191, 361] width 67 height 16
click at [129, 356] on icon at bounding box center [125, 361] width 12 height 10
click at [944, 242] on td "17.99" at bounding box center [977, 322] width 127 height 161
click at [939, 256] on link "17.99" at bounding box center [947, 265] width 29 height 19
type input "*****"
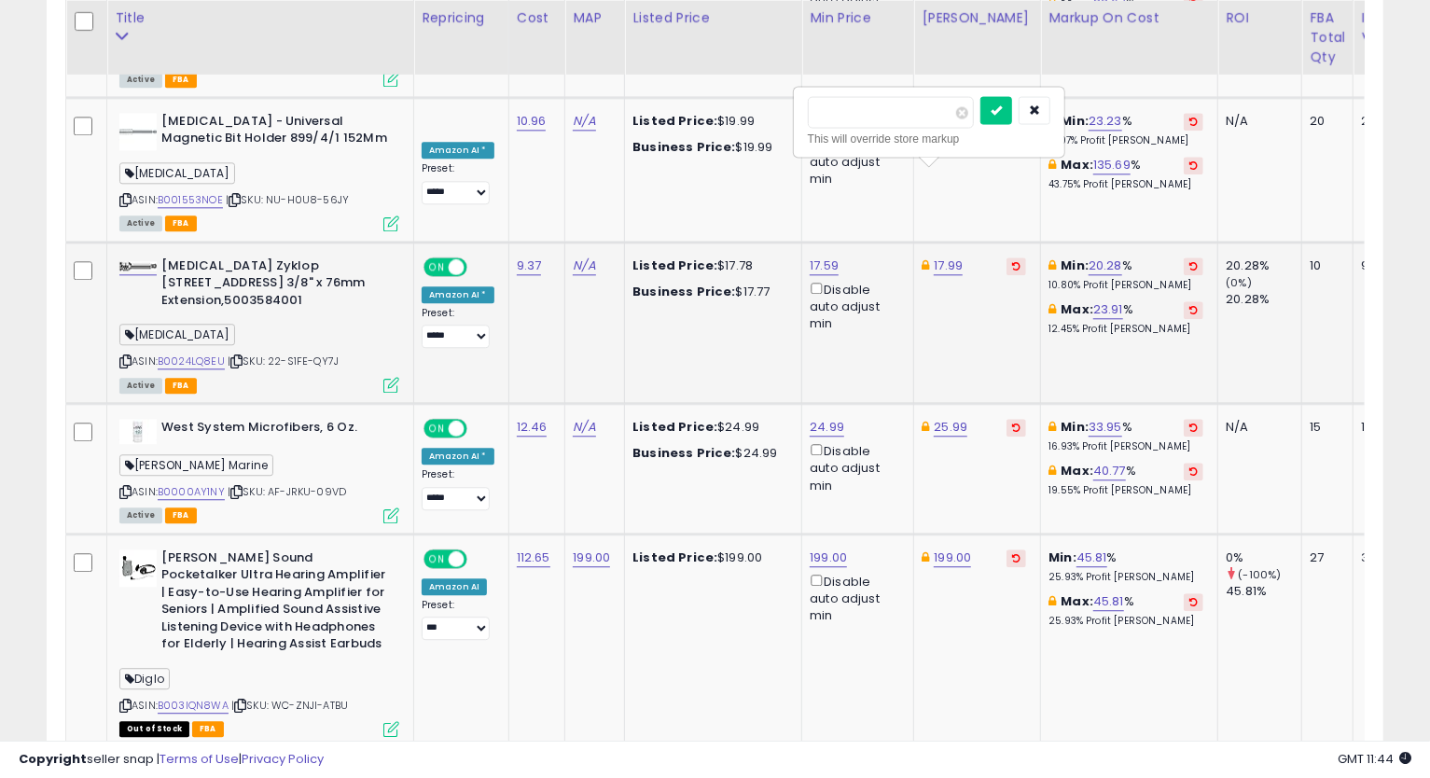
click button "submit" at bounding box center [996, 110] width 32 height 28
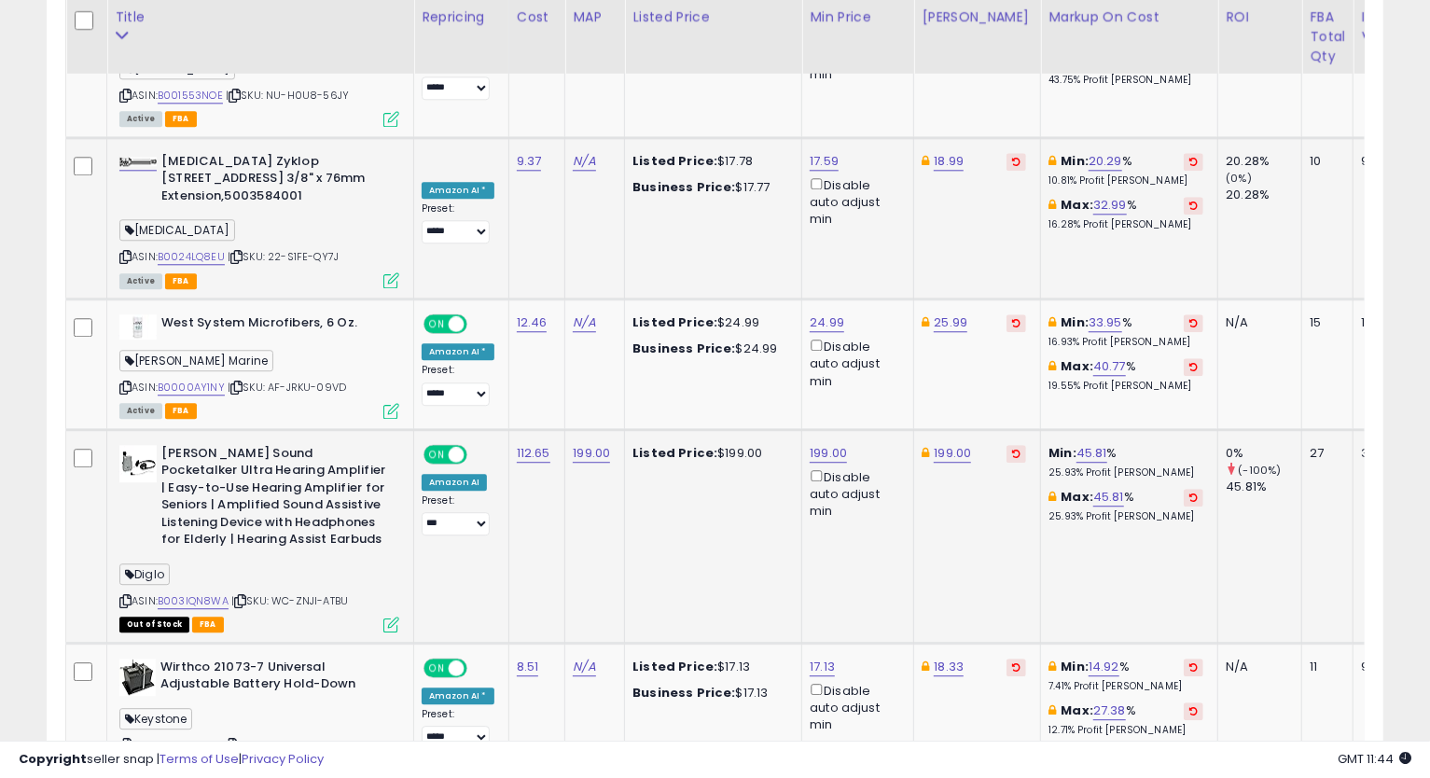
scroll to position [2901, 0]
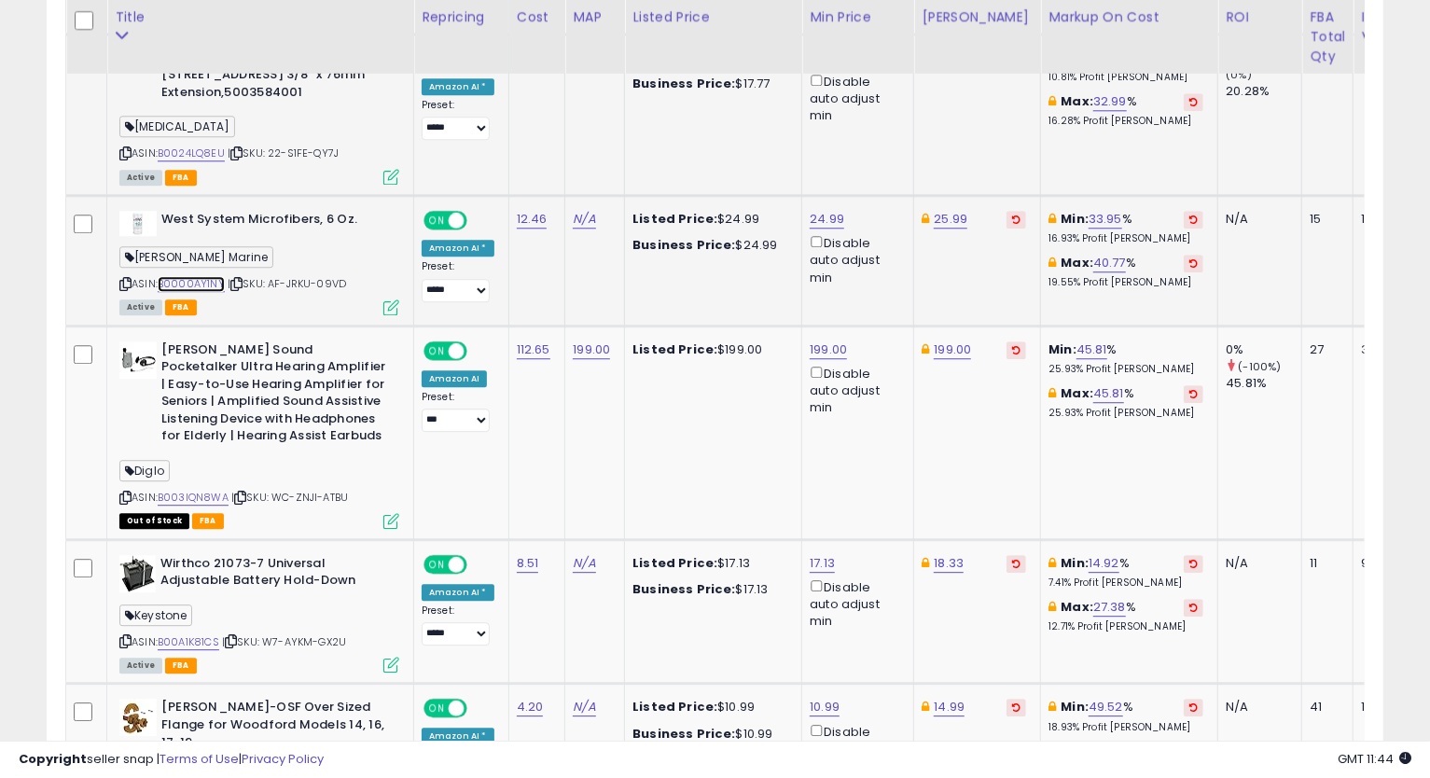
click at [213, 276] on link "B0000AY1NY" at bounding box center [191, 284] width 67 height 16
click at [125, 279] on icon at bounding box center [125, 284] width 12 height 10
click at [812, 210] on link "24.99" at bounding box center [826, 219] width 35 height 19
drag, startPoint x: 711, startPoint y: 63, endPoint x: 612, endPoint y: 96, distance: 104.1
click at [633, 72] on table "Title Repricing" at bounding box center [930, 56] width 1731 height 4105
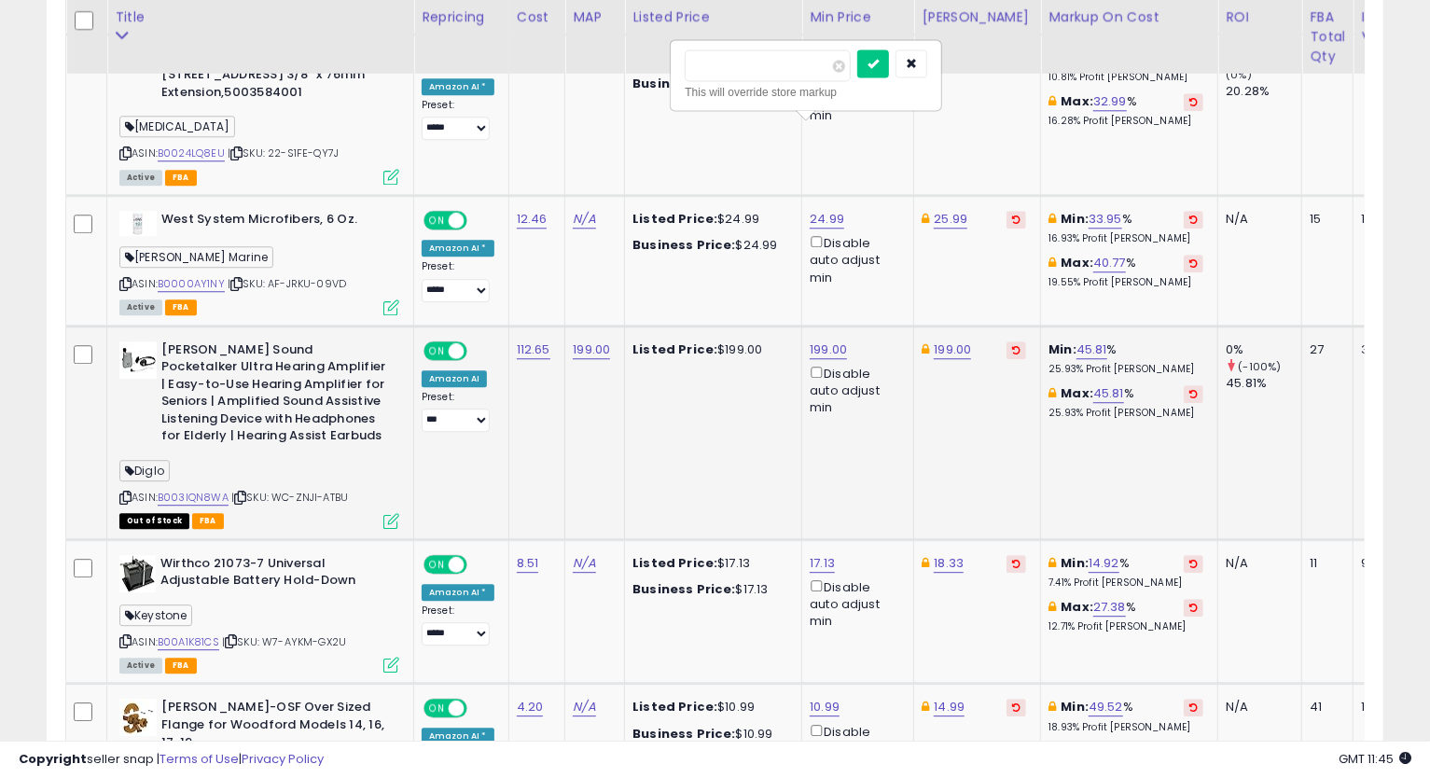
type input "*****"
click button "submit" at bounding box center [873, 63] width 32 height 28
click at [122, 279] on icon at bounding box center [125, 284] width 12 height 10
click at [1057, 386] on td "Min: 45.81 % 25.93% Profit [PERSON_NAME]: 45.81 % 25.93% Profit [PERSON_NAME]" at bounding box center [1129, 432] width 177 height 214
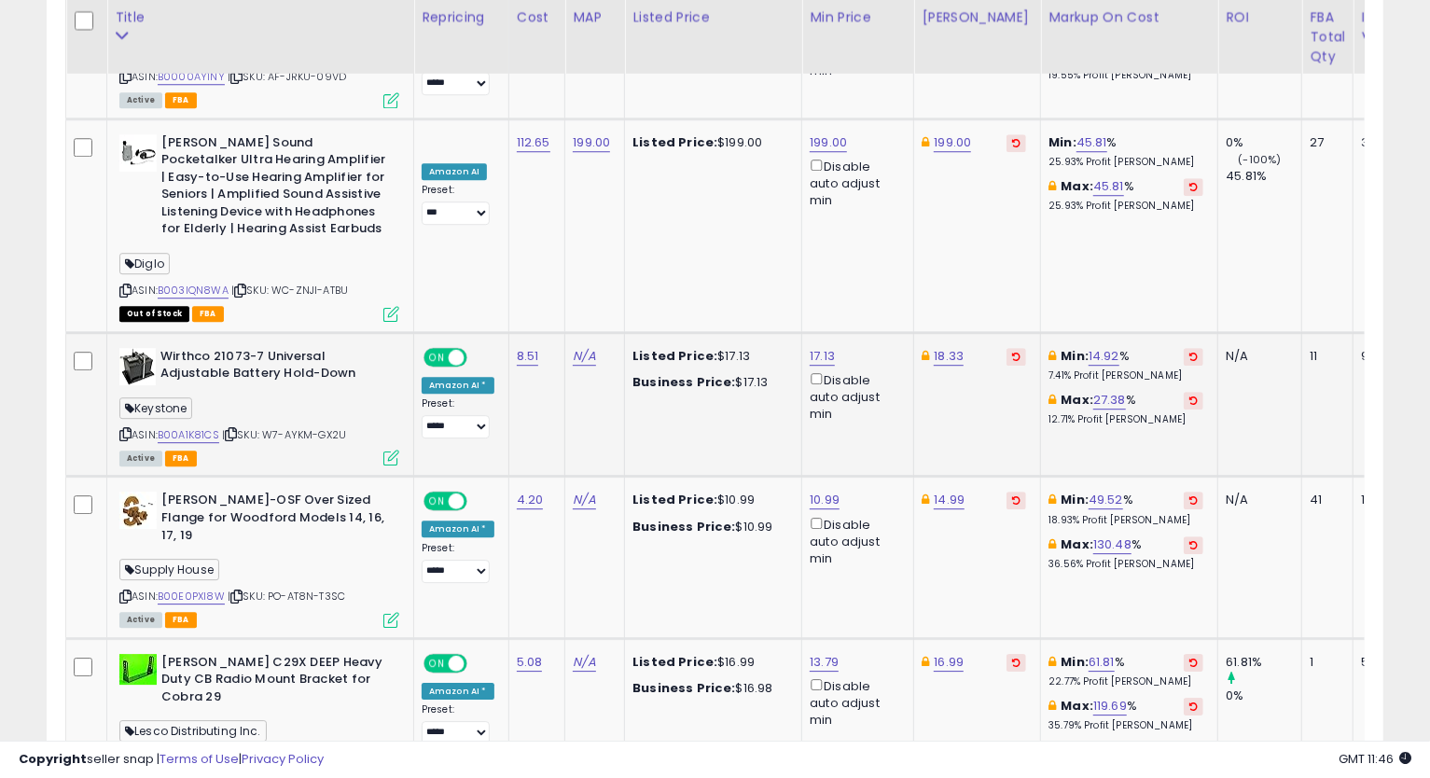
scroll to position [3212, 0]
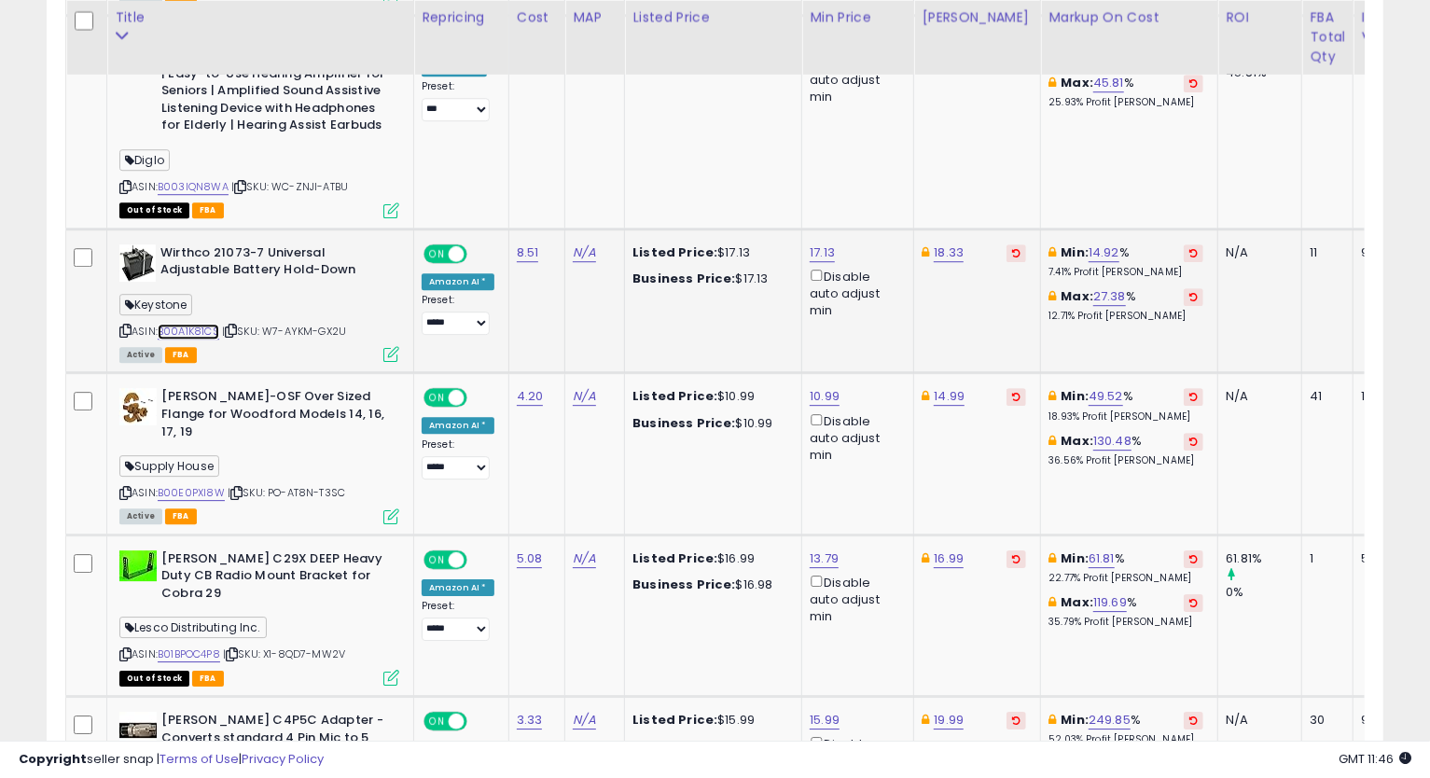
click at [188, 324] on link "B00A1K81CS" at bounding box center [189, 332] width 62 height 16
click at [119, 245] on div "ASIN: B00A1K81CS | SKU: W7-AYKM-GX2U Active FBA" at bounding box center [259, 302] width 280 height 117
click at [122, 325] on icon at bounding box center [125, 330] width 12 height 10
click at [936, 243] on link "18.33" at bounding box center [948, 252] width 30 height 19
type input "*****"
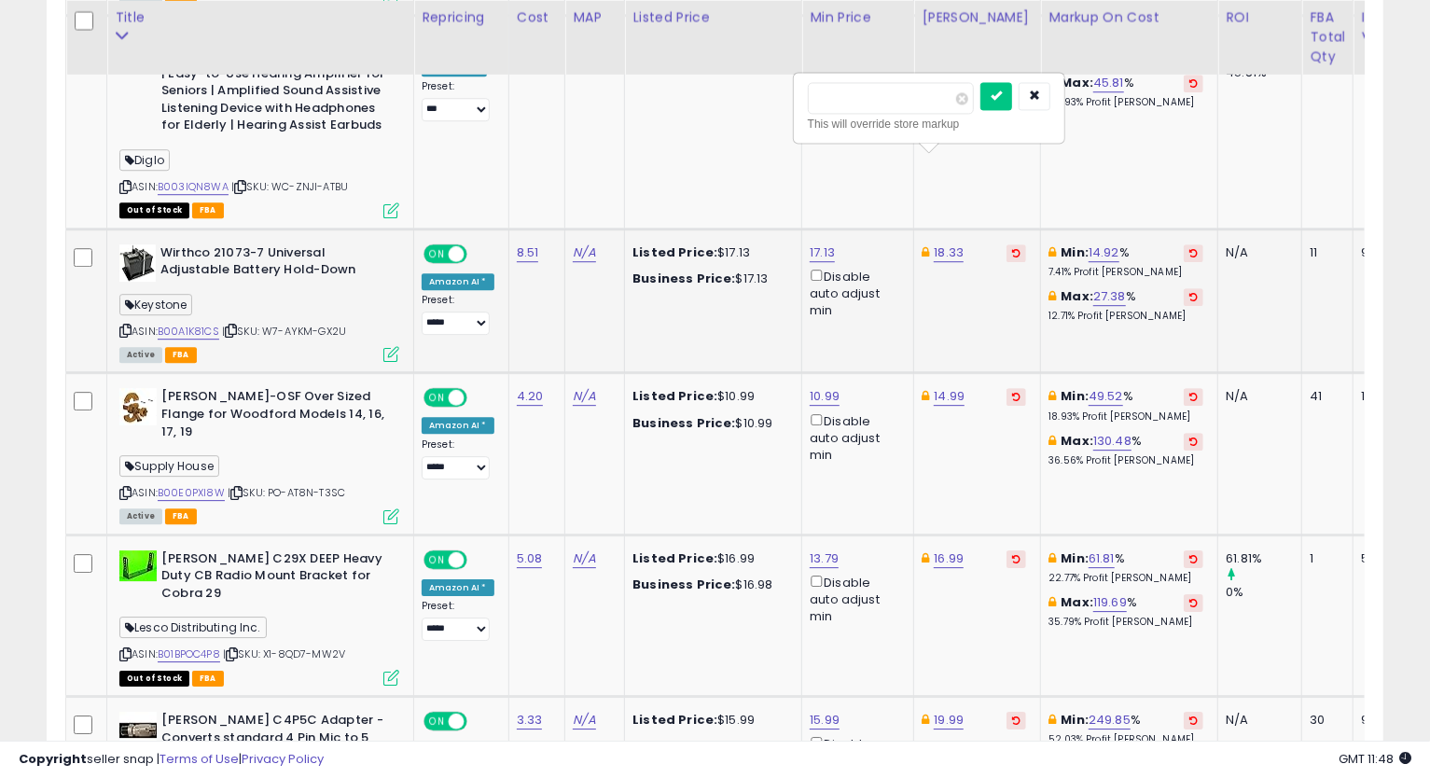
click button "submit" at bounding box center [996, 96] width 32 height 28
click at [809, 243] on link "17.13" at bounding box center [821, 252] width 25 height 19
drag, startPoint x: 770, startPoint y: 116, endPoint x: 612, endPoint y: 126, distance: 158.9
click at [778, 115] on div "This will override store markup" at bounding box center [802, 124] width 242 height 19
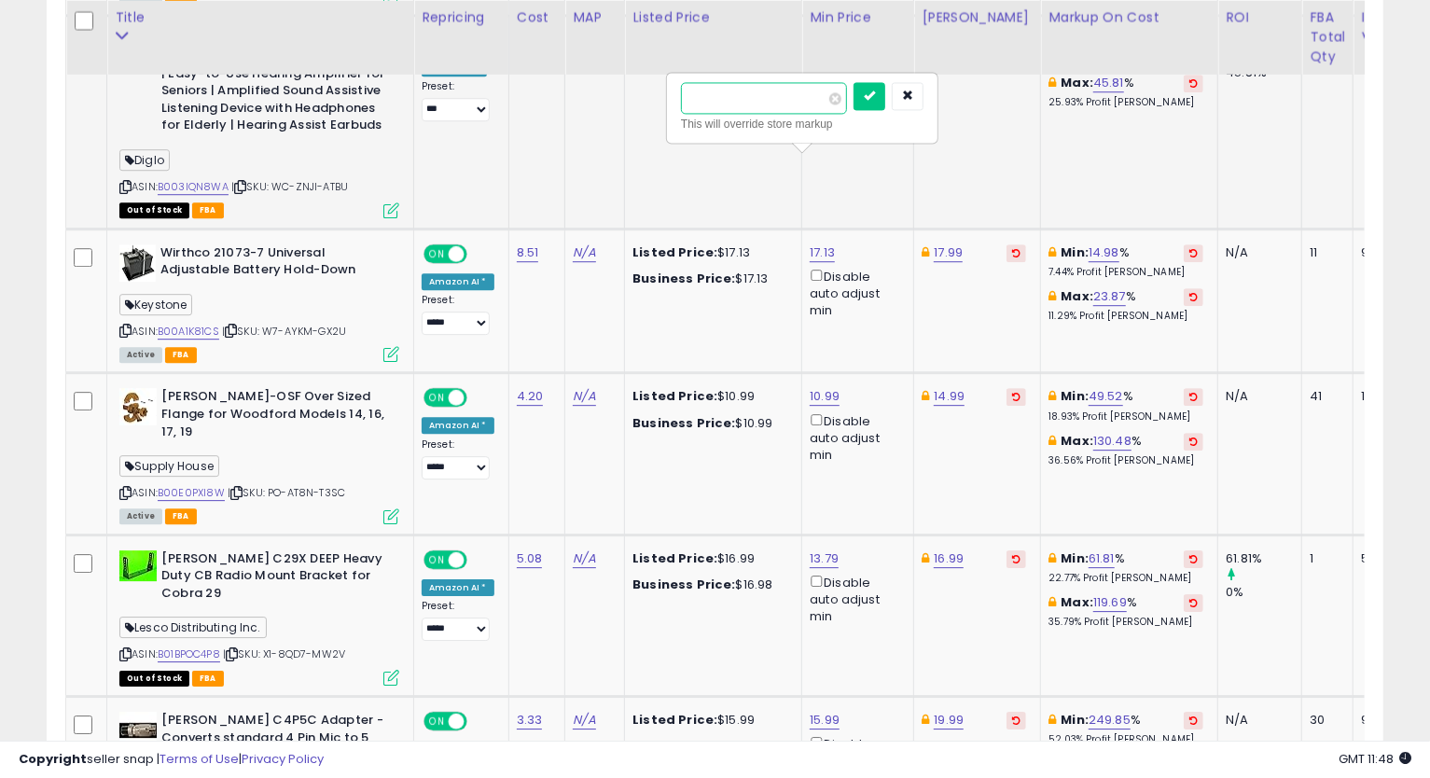
drag, startPoint x: 756, startPoint y: 92, endPoint x: 590, endPoint y: 107, distance: 166.7
paste input "number"
type input "*****"
click button "submit" at bounding box center [869, 96] width 32 height 28
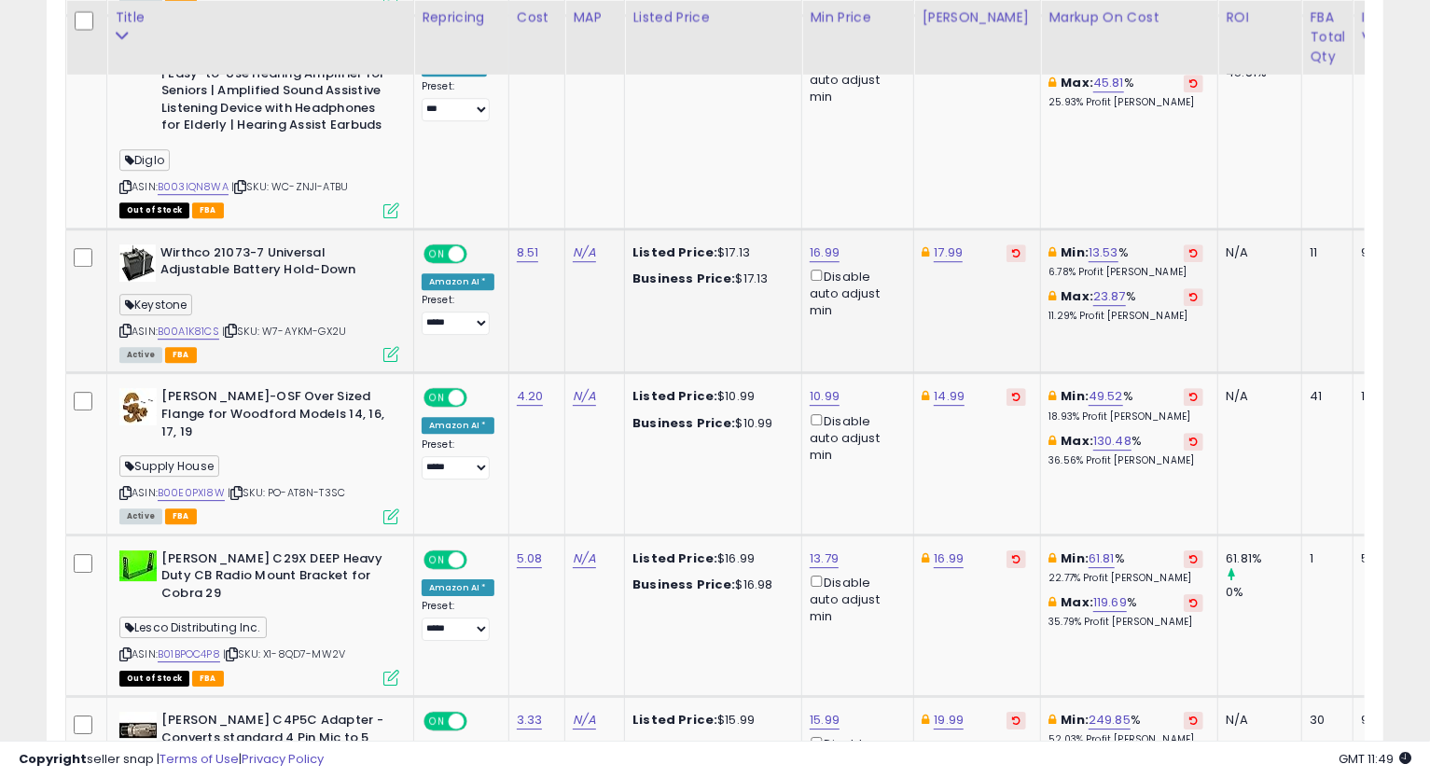
click at [119, 325] on icon at bounding box center [125, 330] width 12 height 10
click at [984, 258] on td "17.99" at bounding box center [977, 300] width 127 height 145
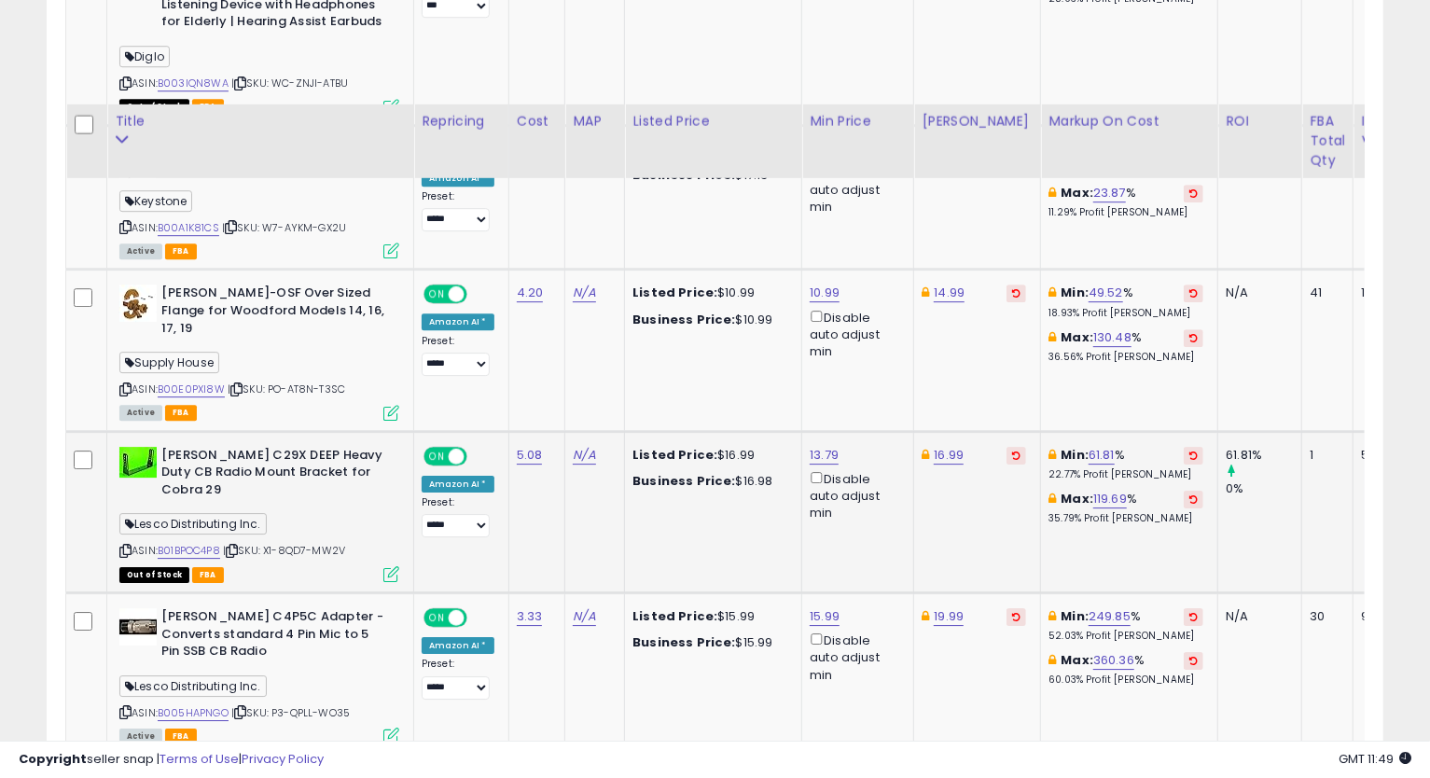
scroll to position [3419, 0]
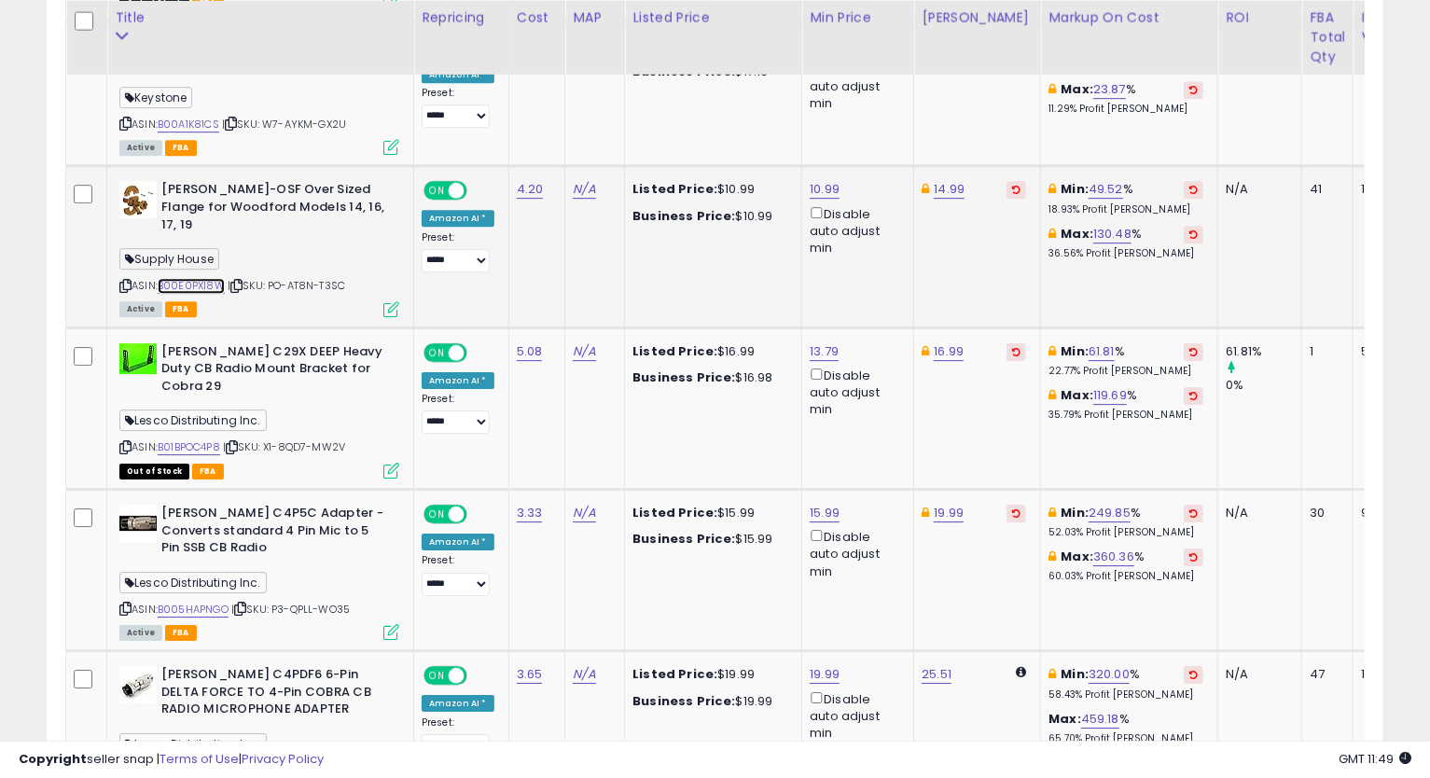
click at [191, 278] on link "B00E0PXI8W" at bounding box center [191, 286] width 67 height 16
click at [119, 281] on icon at bounding box center [125, 286] width 12 height 10
click at [824, 180] on link "10.99" at bounding box center [824, 189] width 30 height 19
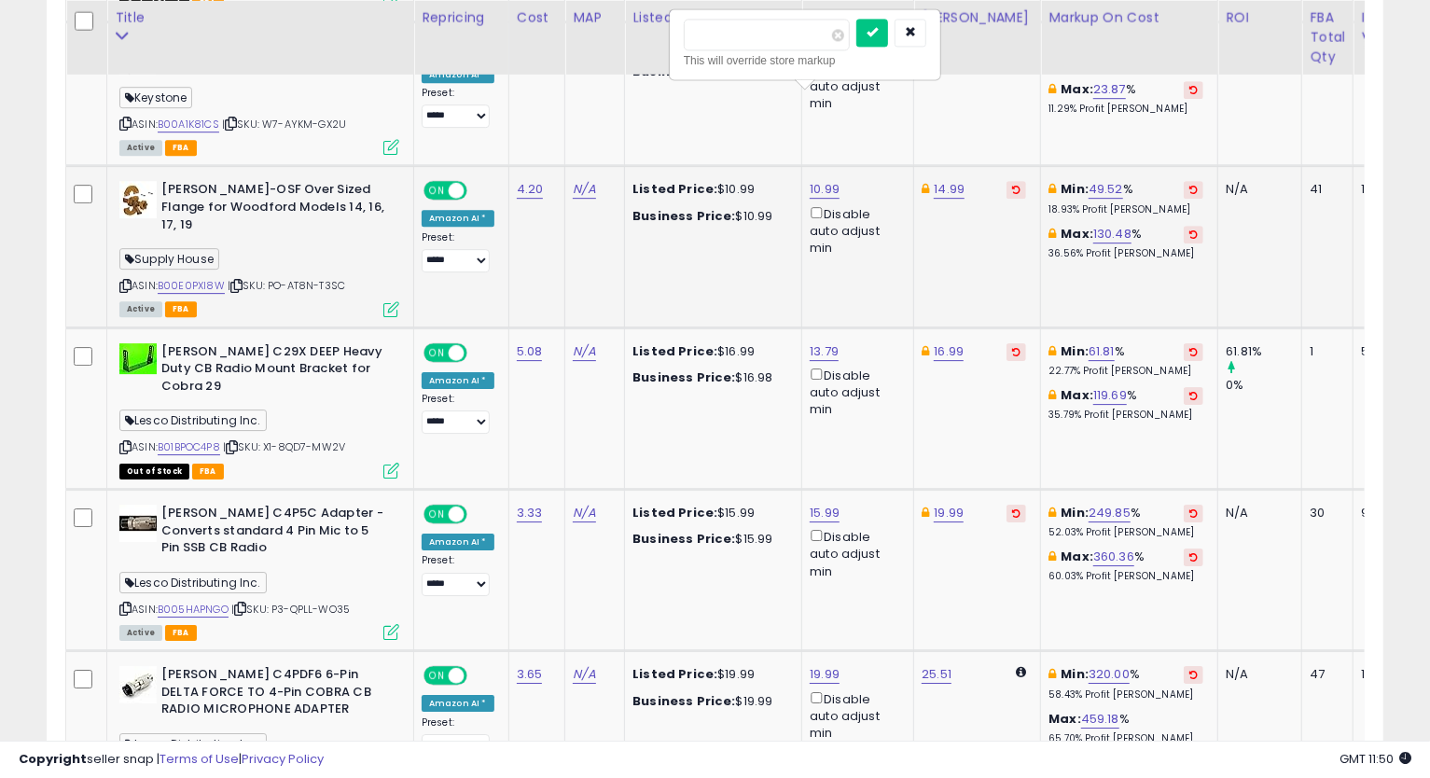
drag, startPoint x: 730, startPoint y: 42, endPoint x: 552, endPoint y: 134, distance: 200.6
type input "****"
click button "submit" at bounding box center [872, 33] width 32 height 28
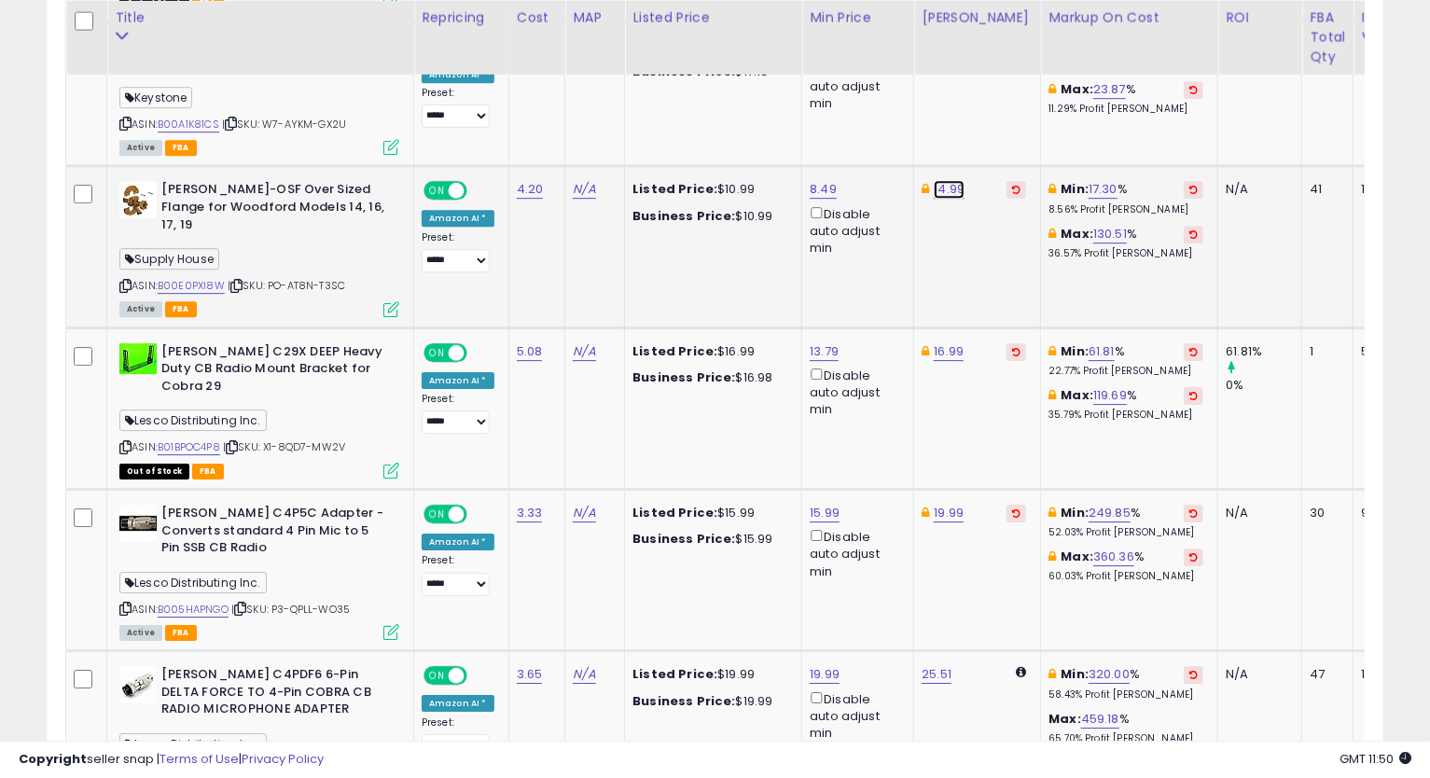
click at [936, 180] on link "14.99" at bounding box center [948, 189] width 31 height 19
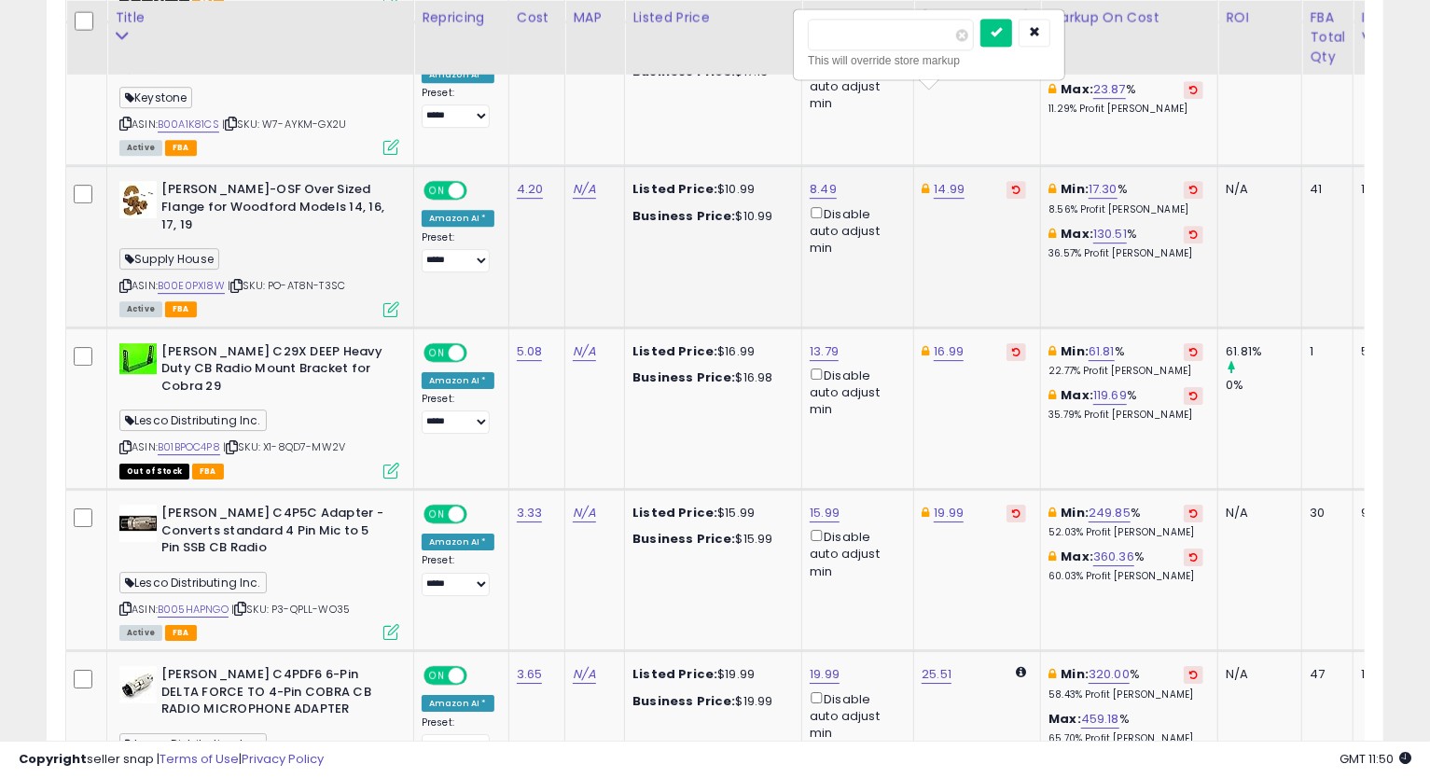
type input "*****"
click button "submit" at bounding box center [996, 33] width 32 height 28
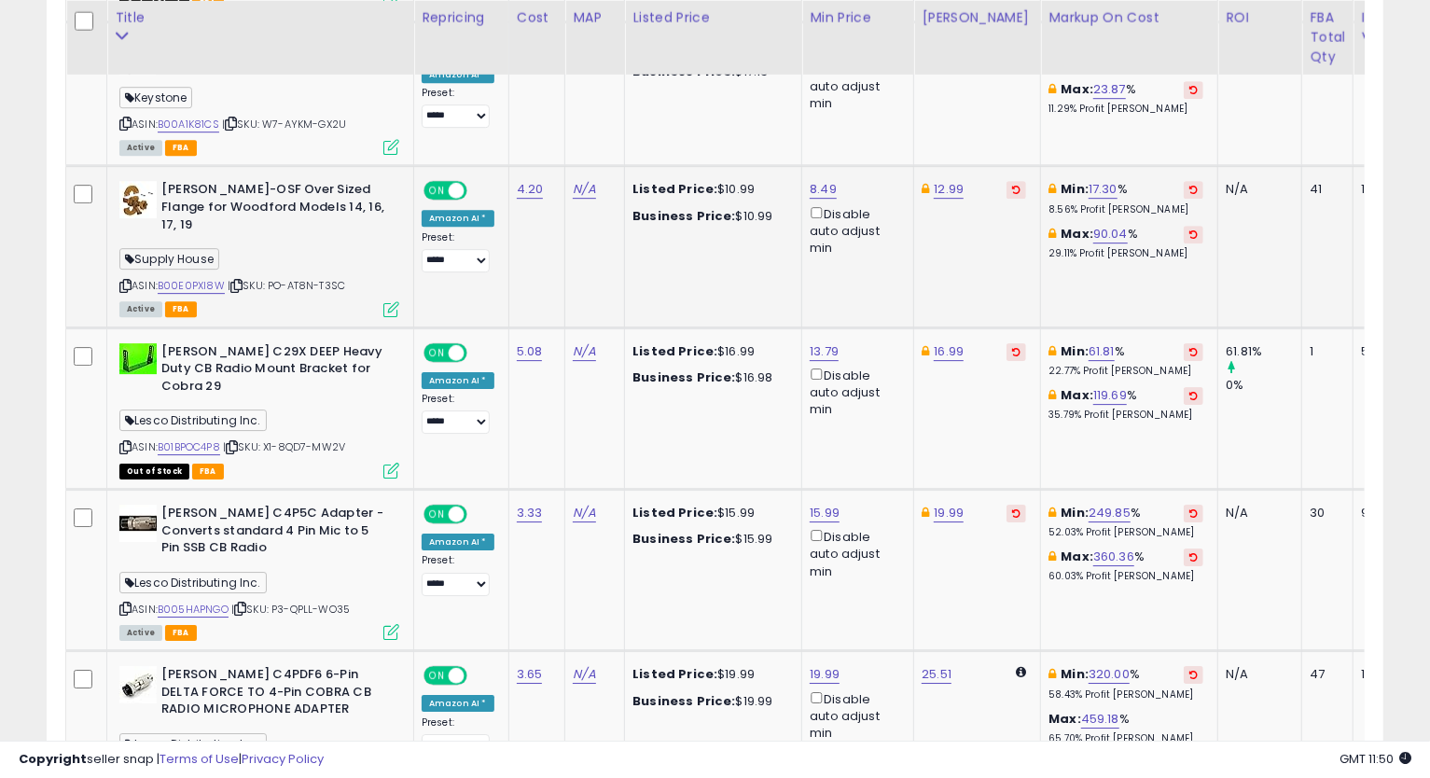
click at [119, 281] on icon at bounding box center [125, 286] width 12 height 10
click at [1008, 329] on td "16.99" at bounding box center [977, 407] width 127 height 161
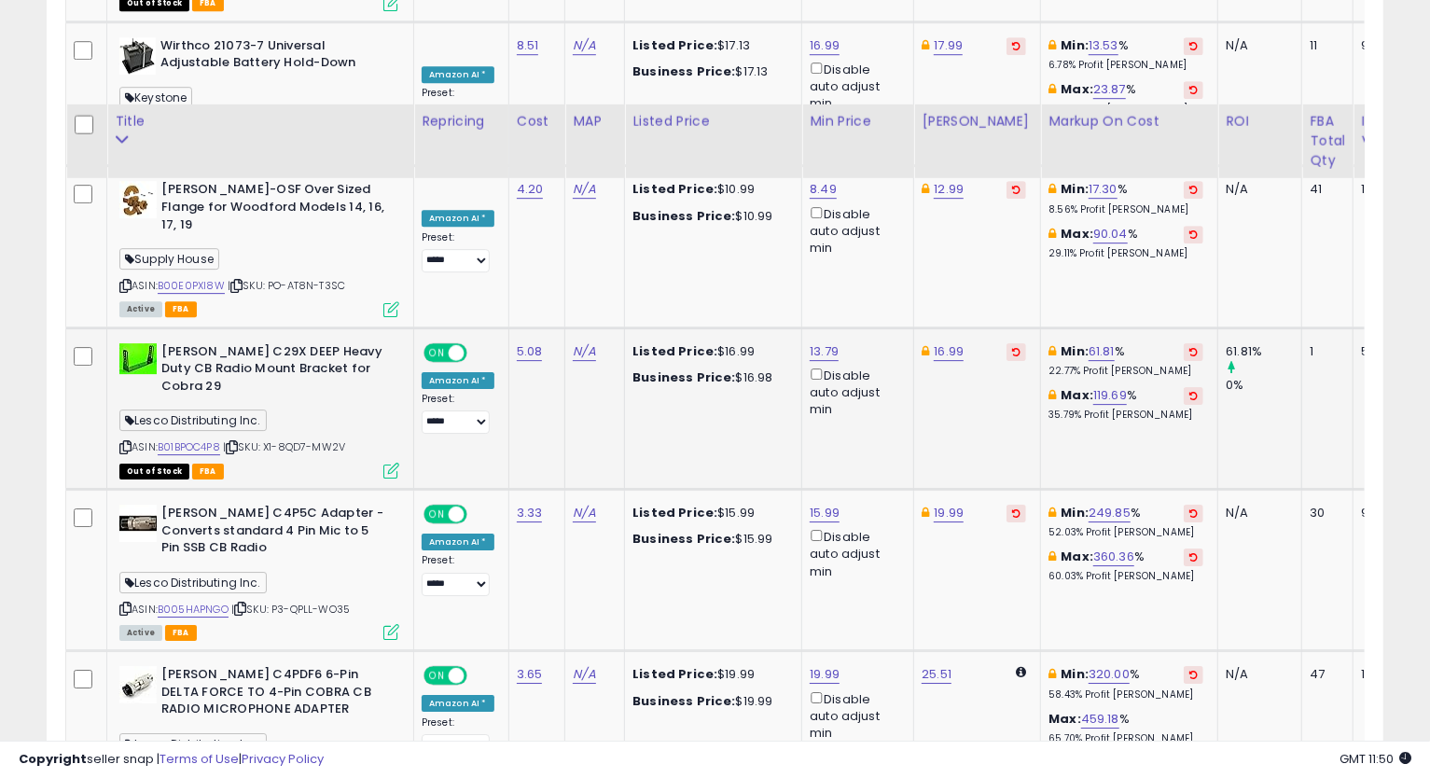
scroll to position [3522, 0]
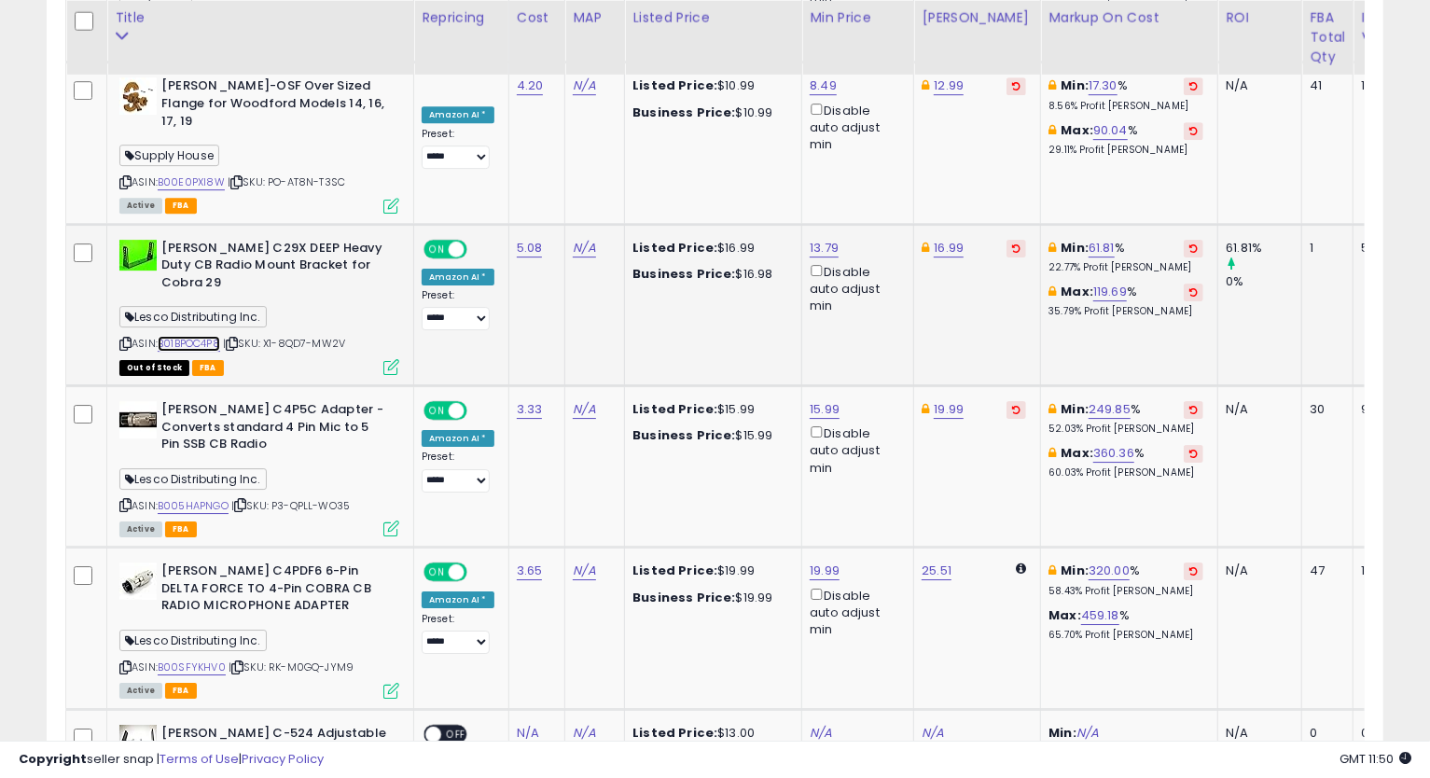
click at [213, 336] on link "B01BPOC4P8" at bounding box center [189, 344] width 62 height 16
click at [826, 239] on link "13.79" at bounding box center [823, 248] width 29 height 19
type input "*****"
click button "submit" at bounding box center [871, 90] width 32 height 28
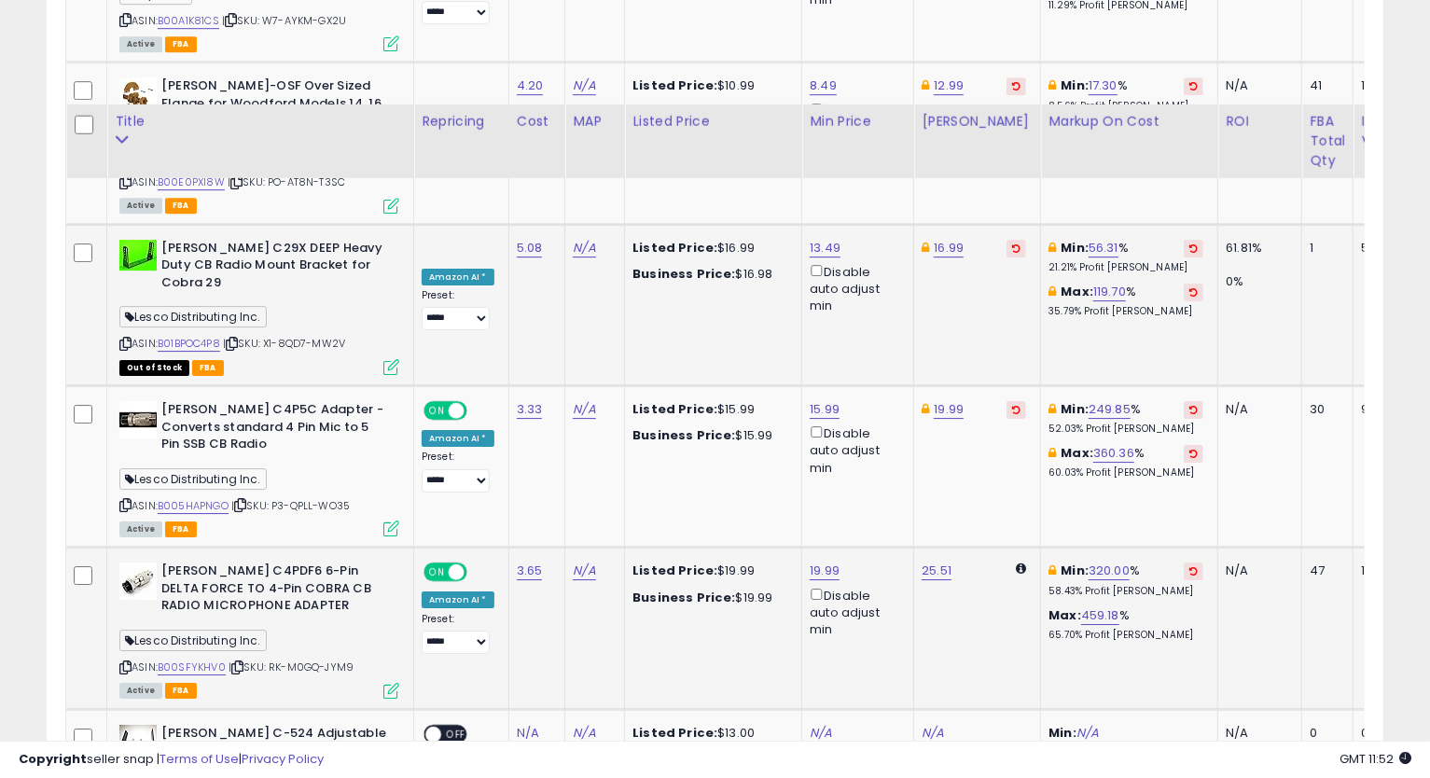
scroll to position [3626, 0]
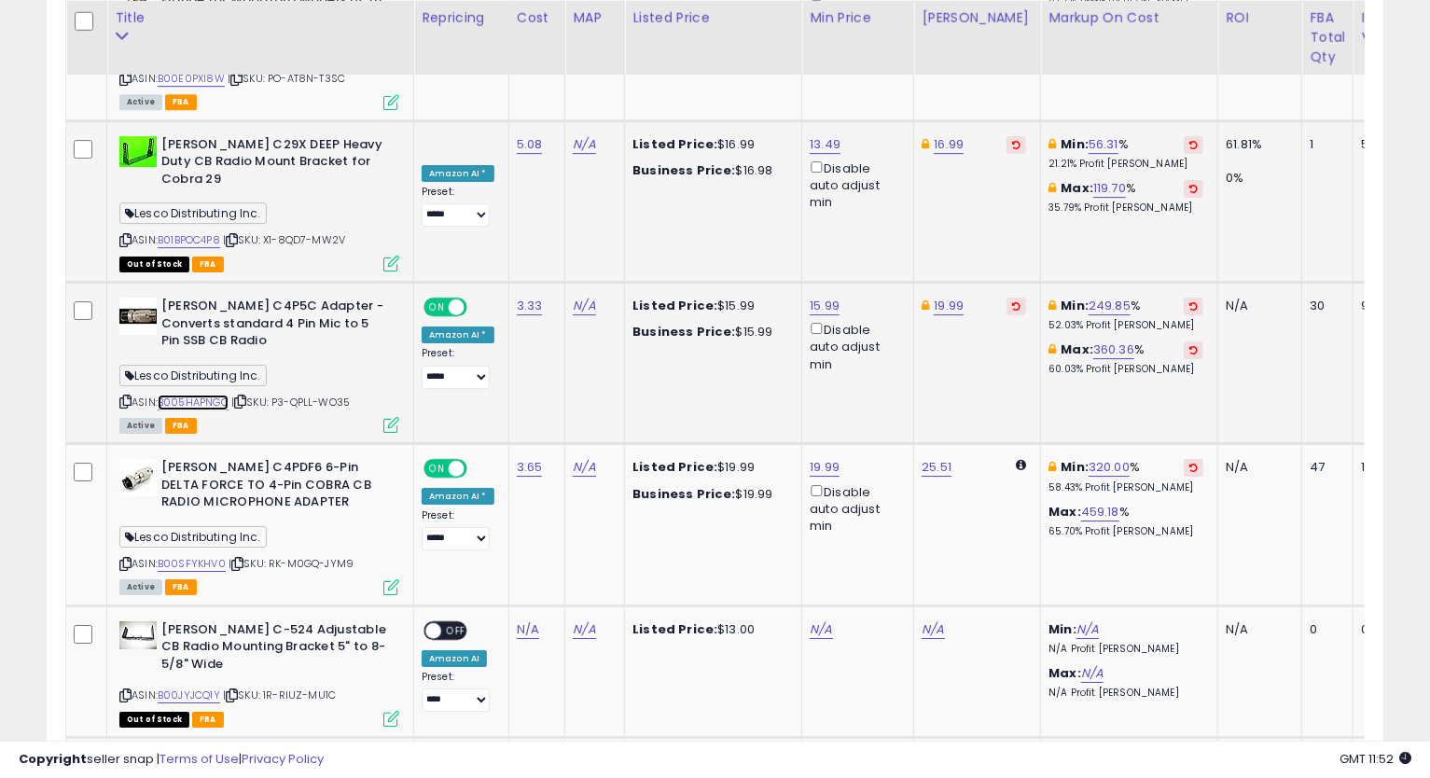
click at [210, 394] on link "B005HAPNGO" at bounding box center [193, 402] width 71 height 16
click at [125, 396] on icon at bounding box center [125, 401] width 12 height 10
click at [819, 297] on link "15.99" at bounding box center [824, 306] width 30 height 19
drag, startPoint x: 769, startPoint y: 135, endPoint x: 598, endPoint y: 158, distance: 173.0
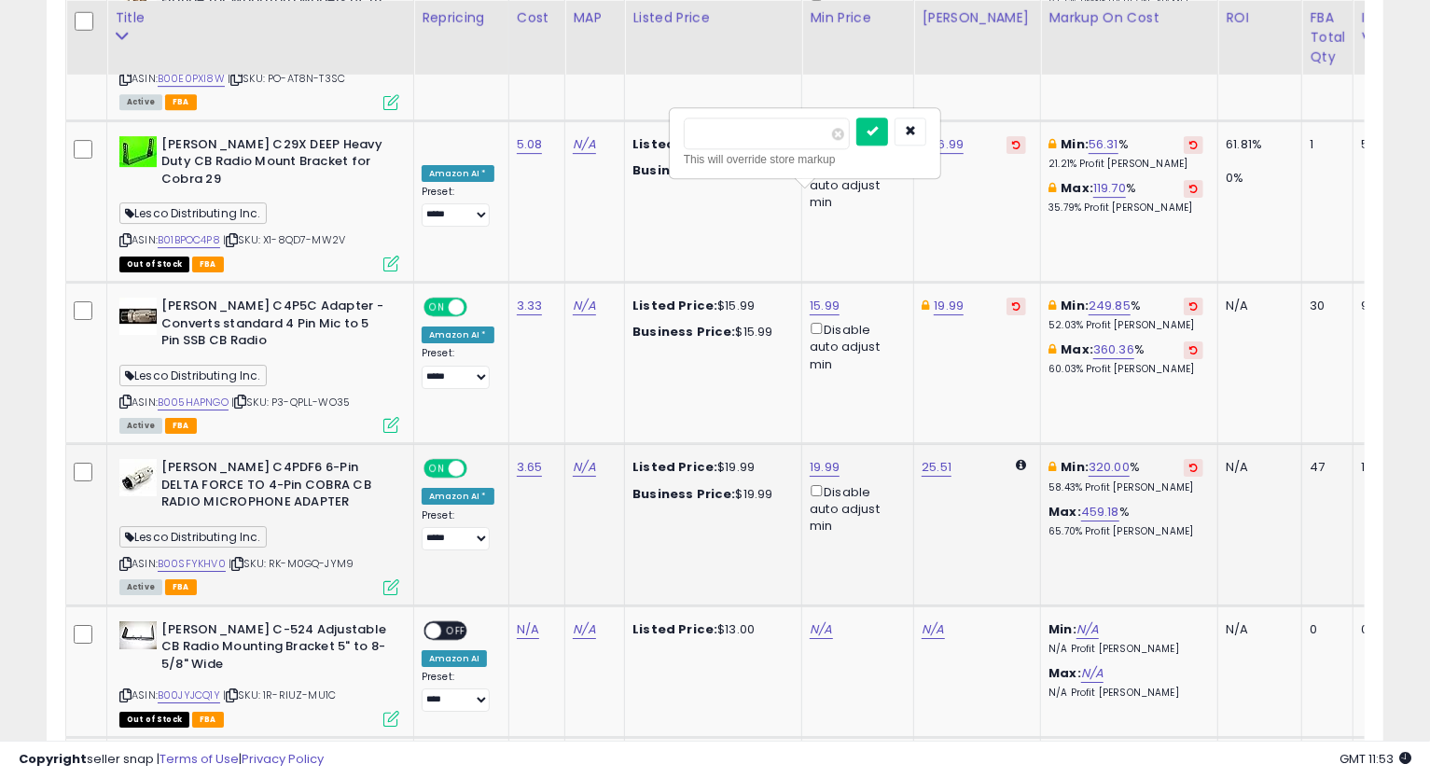
type input "****"
click button "submit" at bounding box center [872, 131] width 32 height 28
click at [946, 297] on link "19.99" at bounding box center [948, 306] width 30 height 19
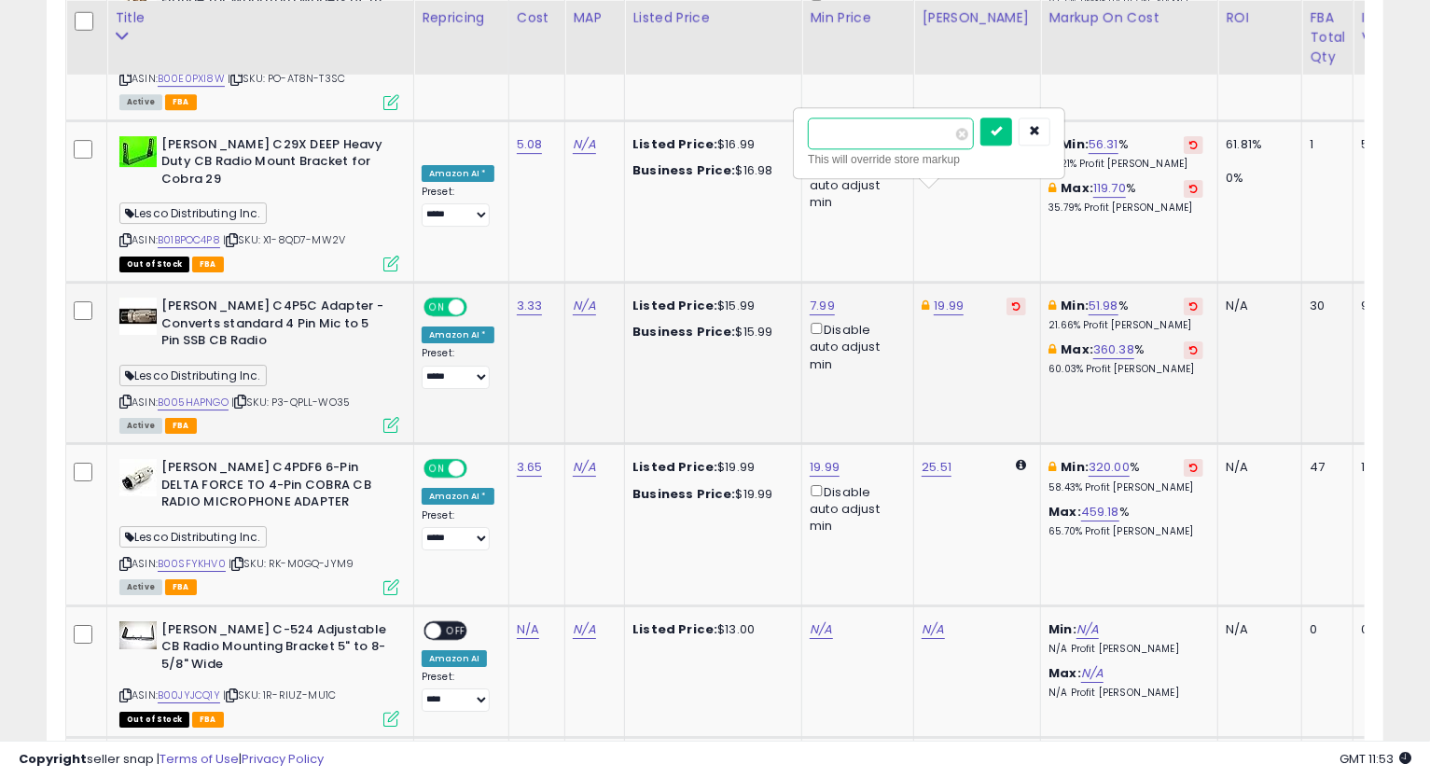
type input "*****"
click button "submit" at bounding box center [996, 131] width 32 height 28
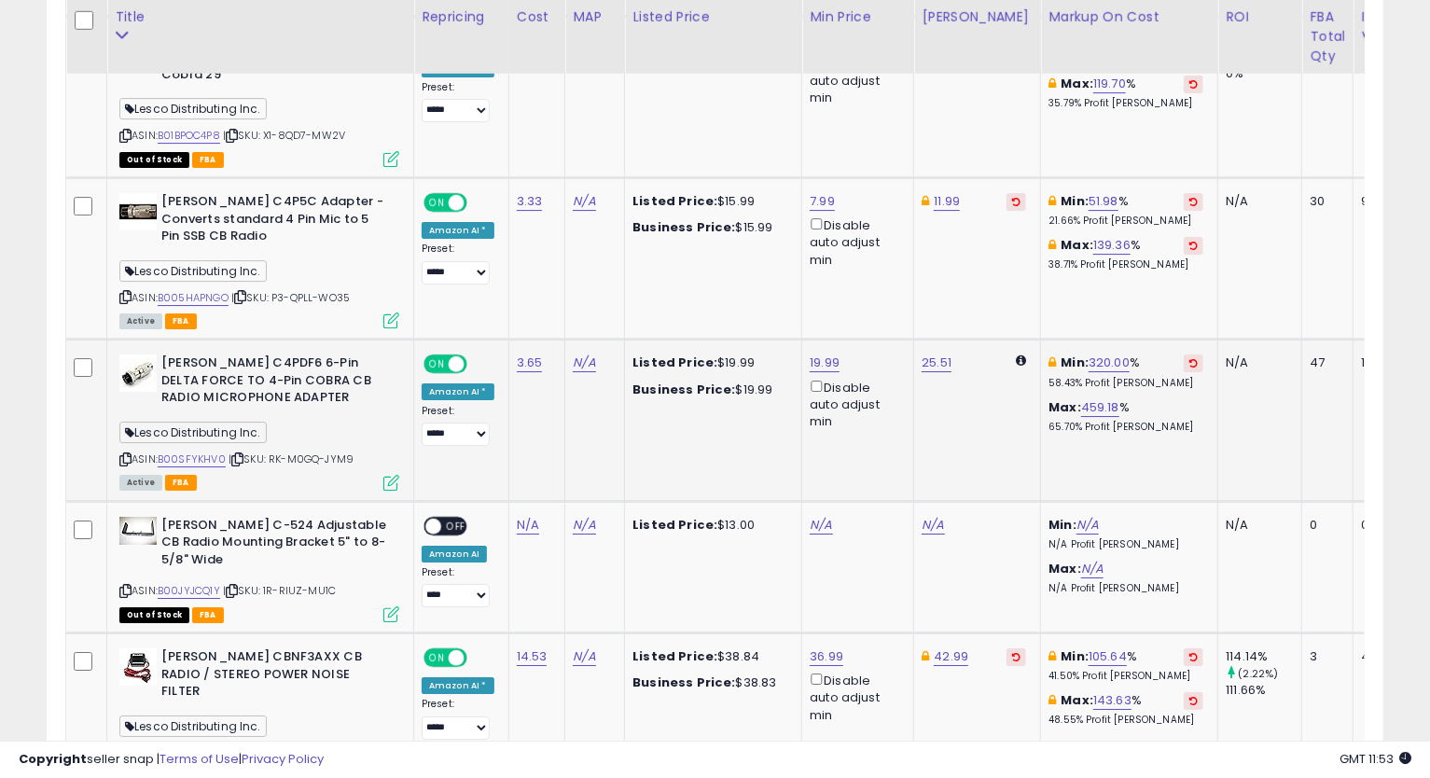
scroll to position [3834, 0]
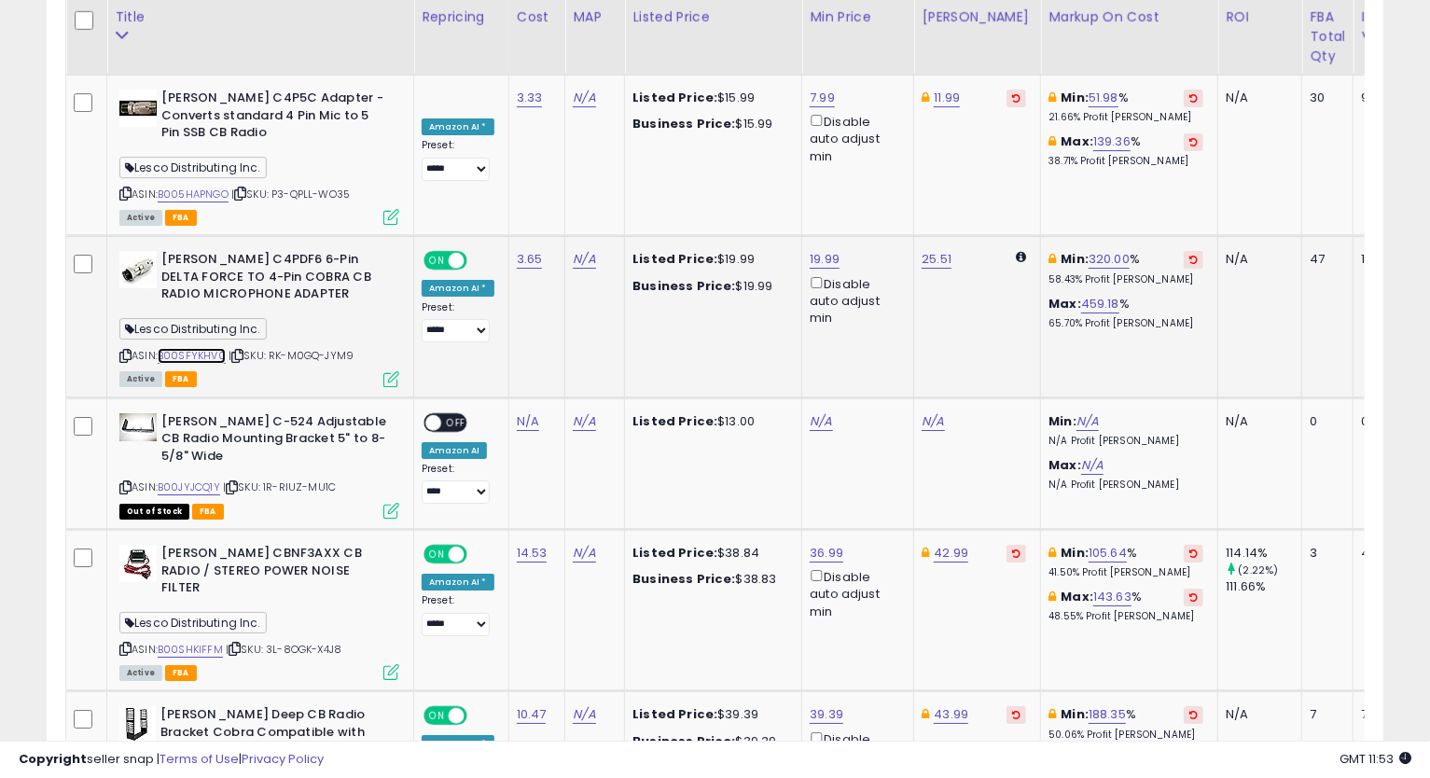
click at [182, 348] on link "B00SFYKHV0" at bounding box center [192, 356] width 68 height 16
click at [127, 351] on icon at bounding box center [125, 356] width 12 height 10
click at [821, 250] on link "19.99" at bounding box center [824, 259] width 30 height 19
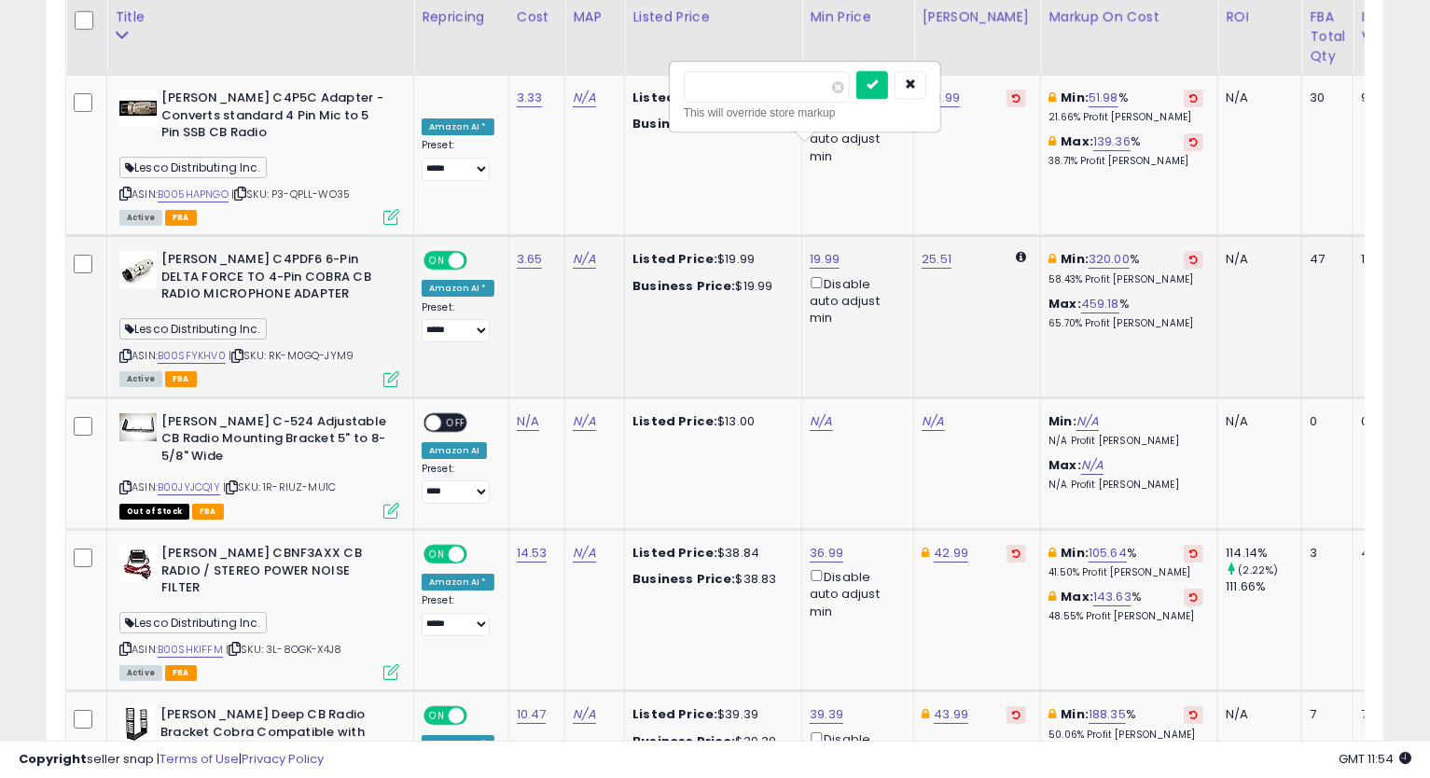
type input "*"
type input "****"
click button "submit" at bounding box center [872, 85] width 32 height 28
click at [935, 250] on link "25.51" at bounding box center [936, 259] width 30 height 19
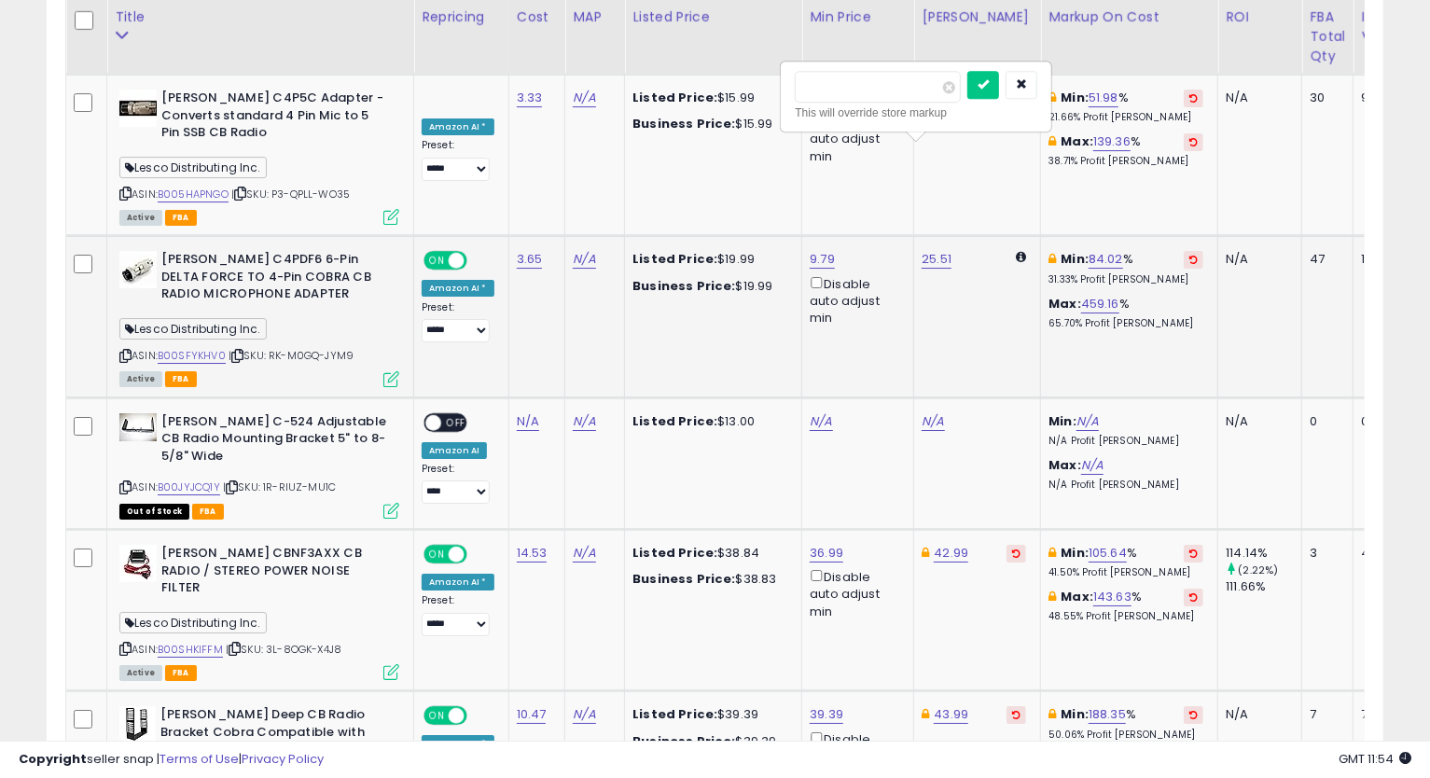
type input "*"
type input "*****"
click button "submit" at bounding box center [983, 85] width 32 height 28
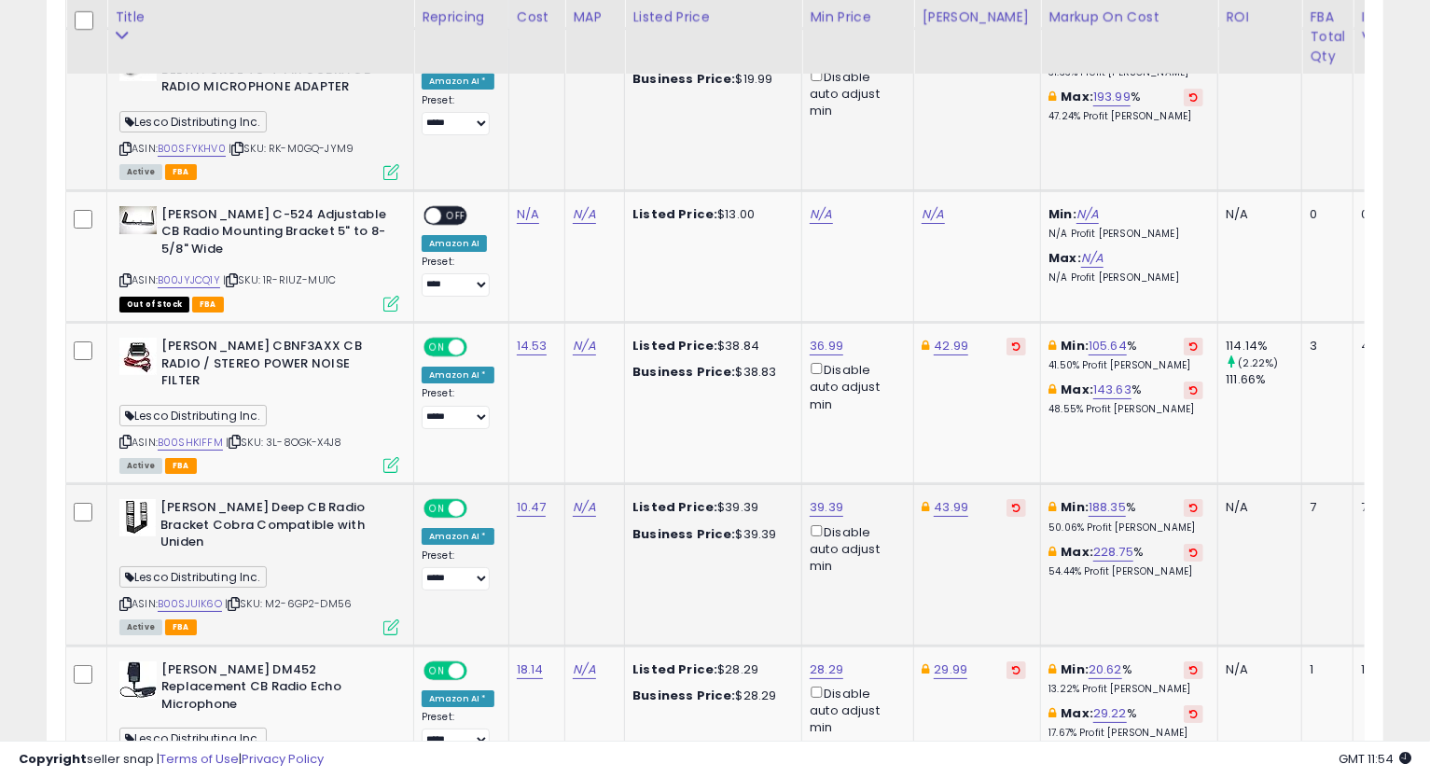
scroll to position [4144, 0]
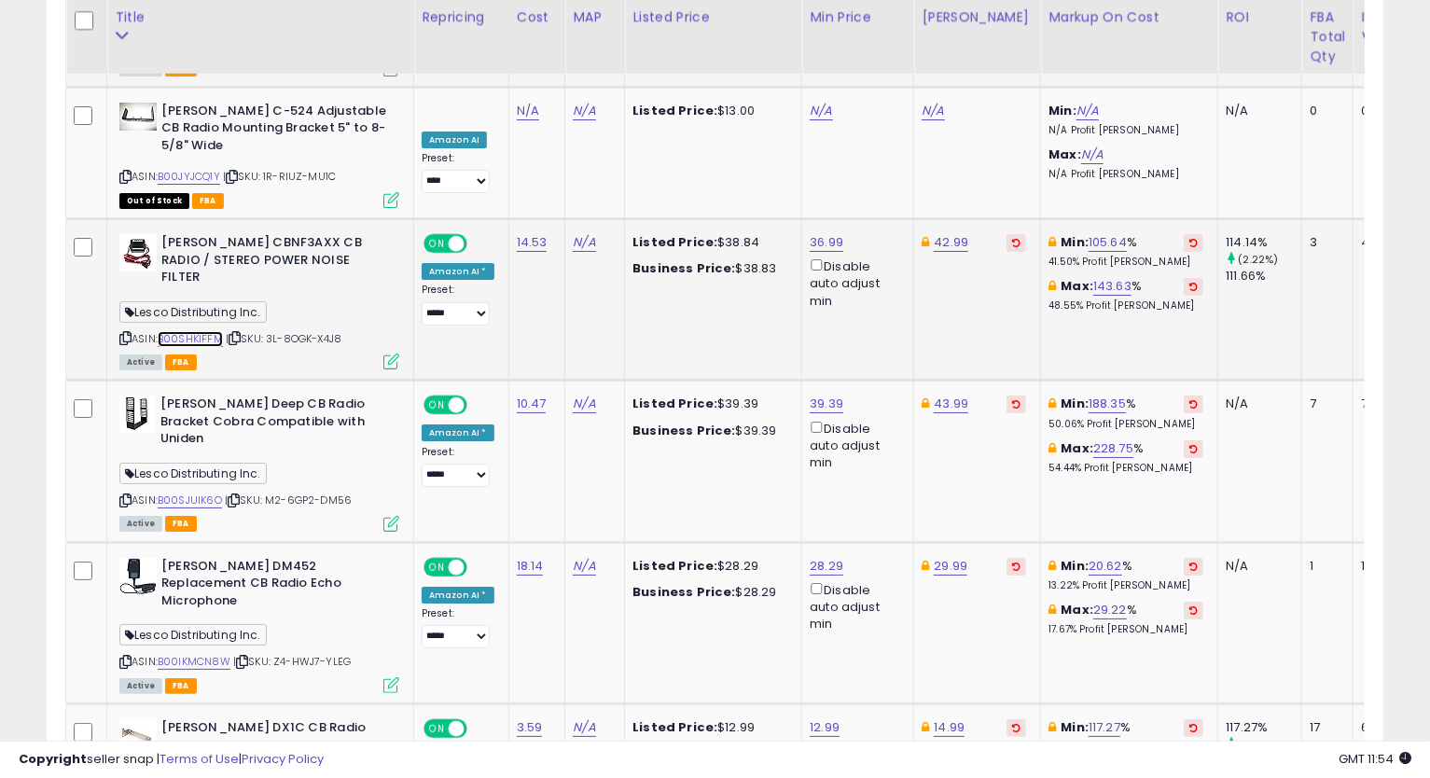
click at [163, 331] on link "B00SHKIFFM" at bounding box center [190, 339] width 65 height 16
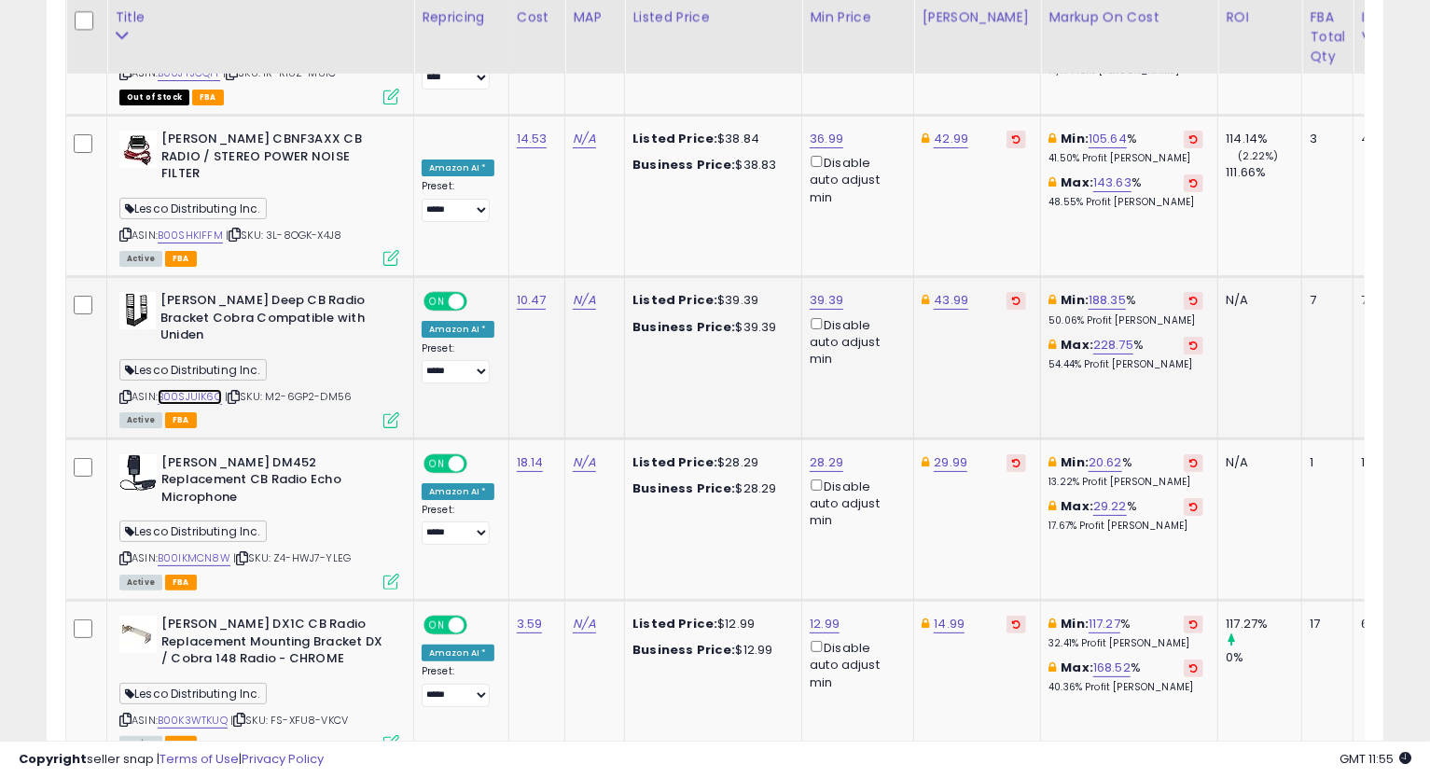
click at [183, 389] on link "B00SJUIK6O" at bounding box center [190, 397] width 64 height 16
click at [820, 291] on link "39.39" at bounding box center [826, 300] width 34 height 19
click at [917, 106] on icon "button" at bounding box center [910, 106] width 11 height 11
click at [121, 392] on icon at bounding box center [125, 397] width 12 height 10
click at [824, 291] on link "39.39" at bounding box center [826, 300] width 34 height 19
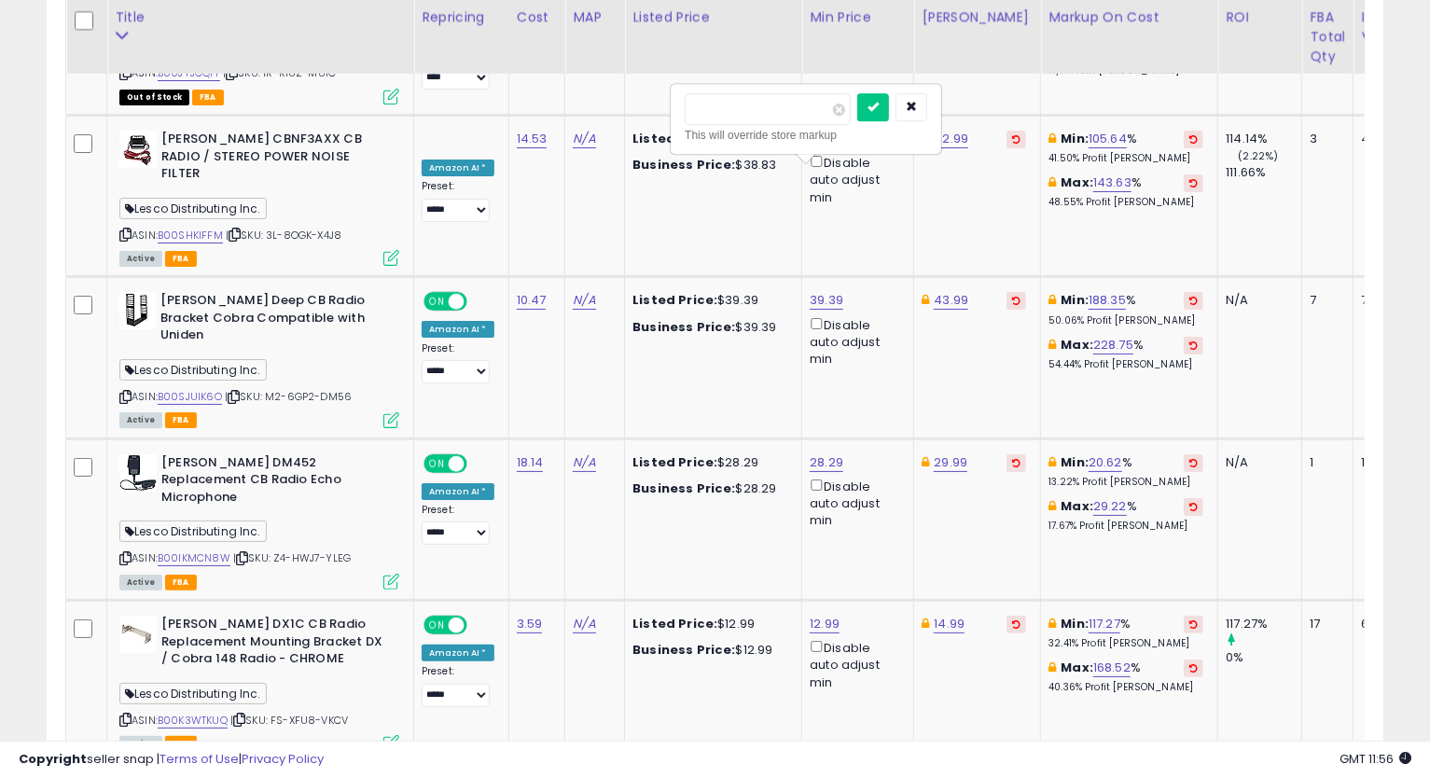
type input "*****"
click button "submit" at bounding box center [873, 107] width 32 height 28
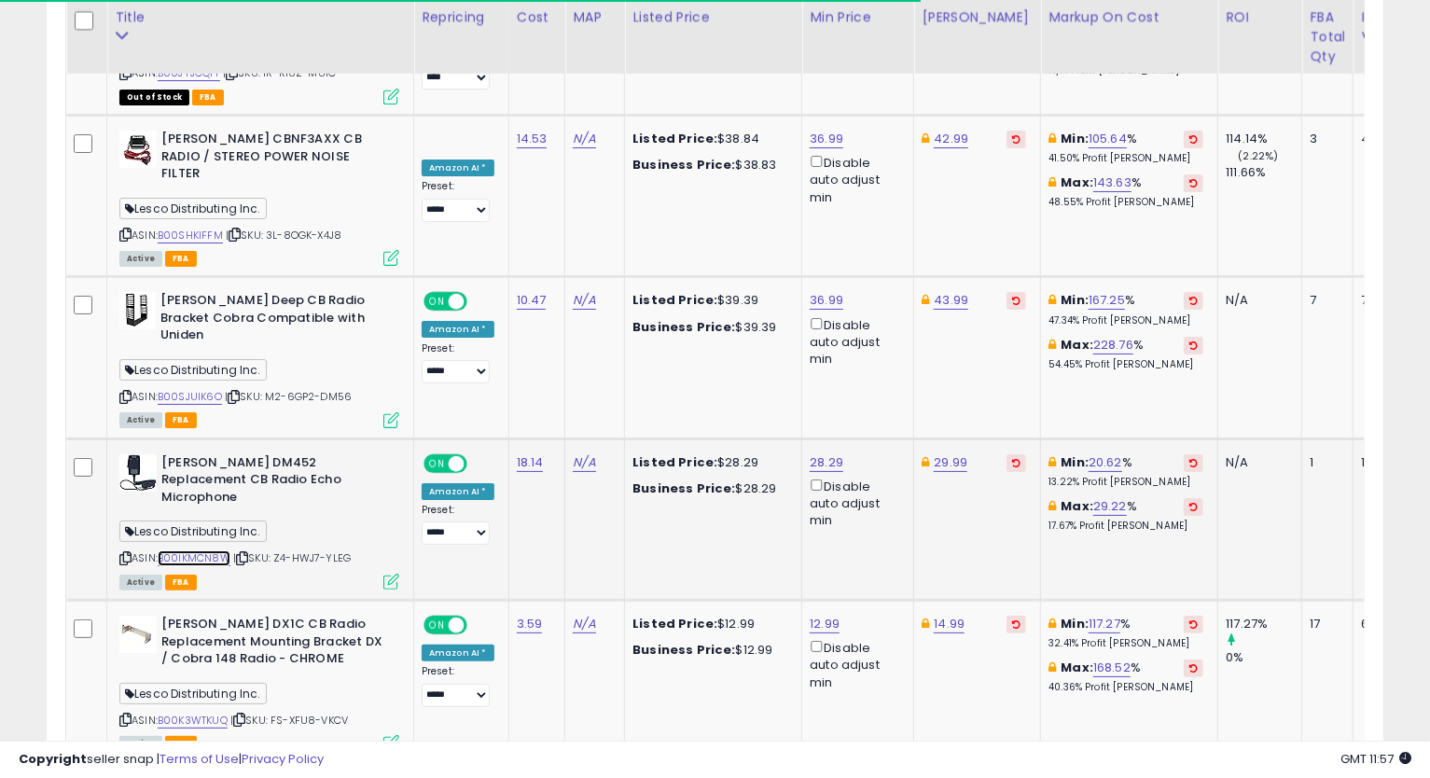
click at [208, 550] on link "B00IKMCN8W" at bounding box center [194, 558] width 73 height 16
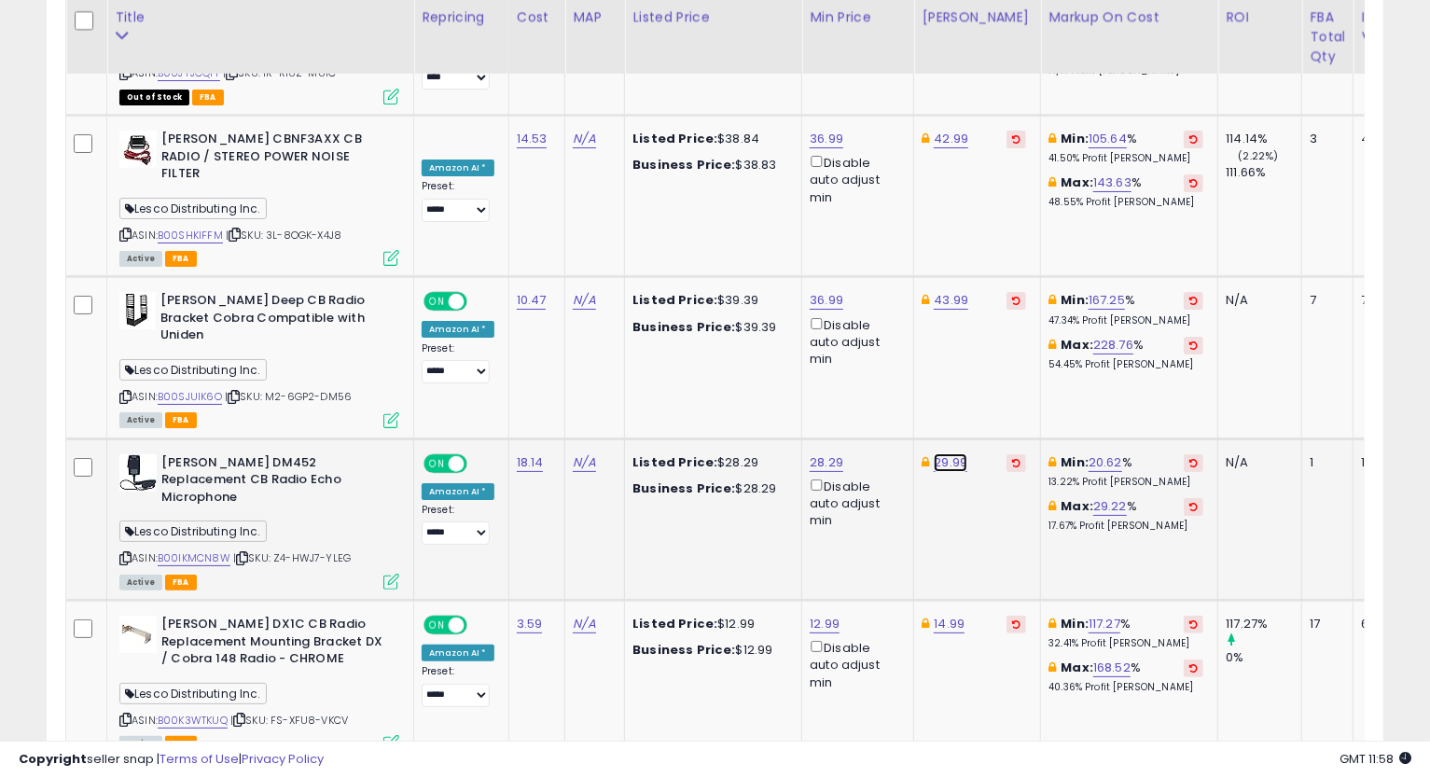
click at [943, 453] on link "29.99" at bounding box center [950, 462] width 34 height 19
type input "*"
type input "*****"
click button "submit" at bounding box center [998, 251] width 32 height 28
click at [208, 712] on link "B00K3WTKUQ" at bounding box center [193, 720] width 70 height 16
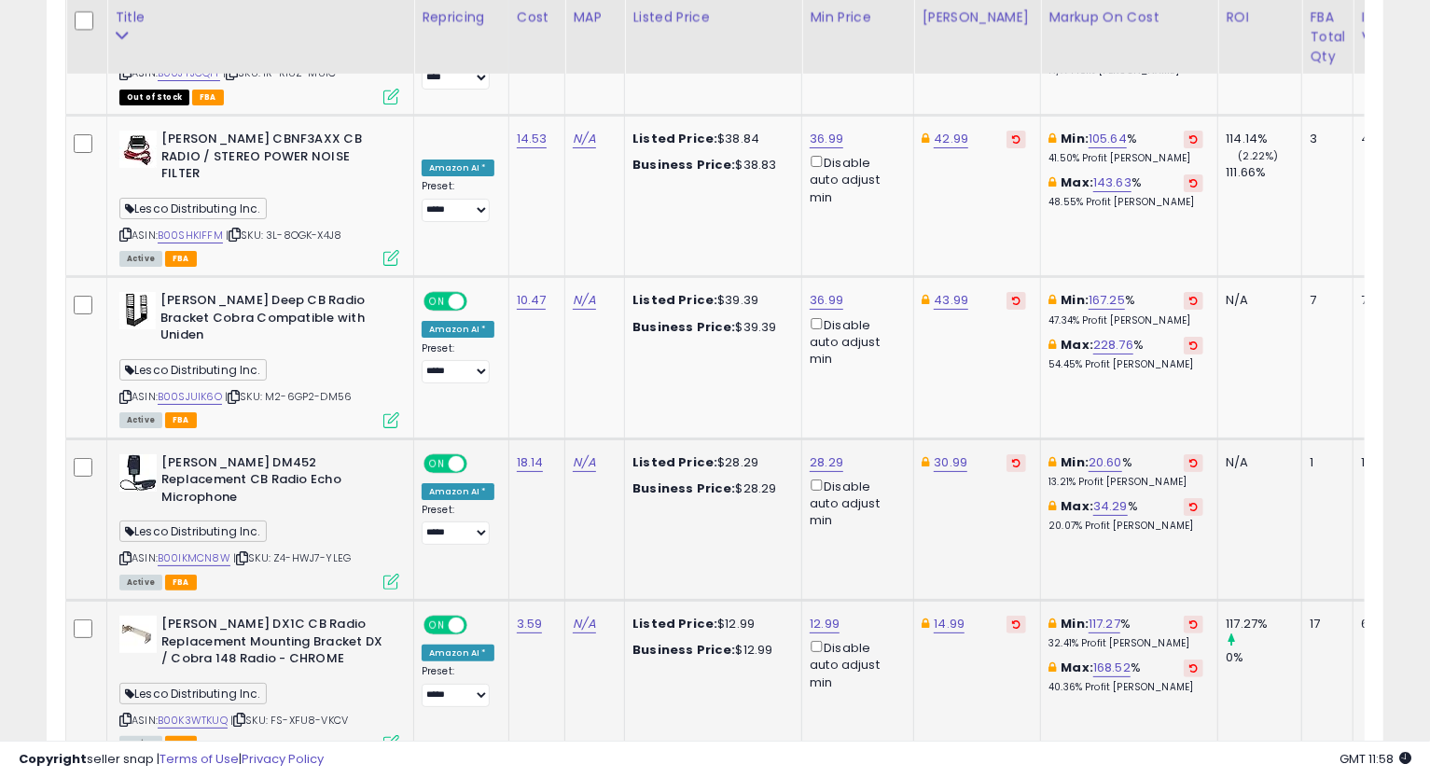
click at [123, 714] on icon at bounding box center [125, 719] width 12 height 10
